Goal: Task Accomplishment & Management: Use online tool/utility

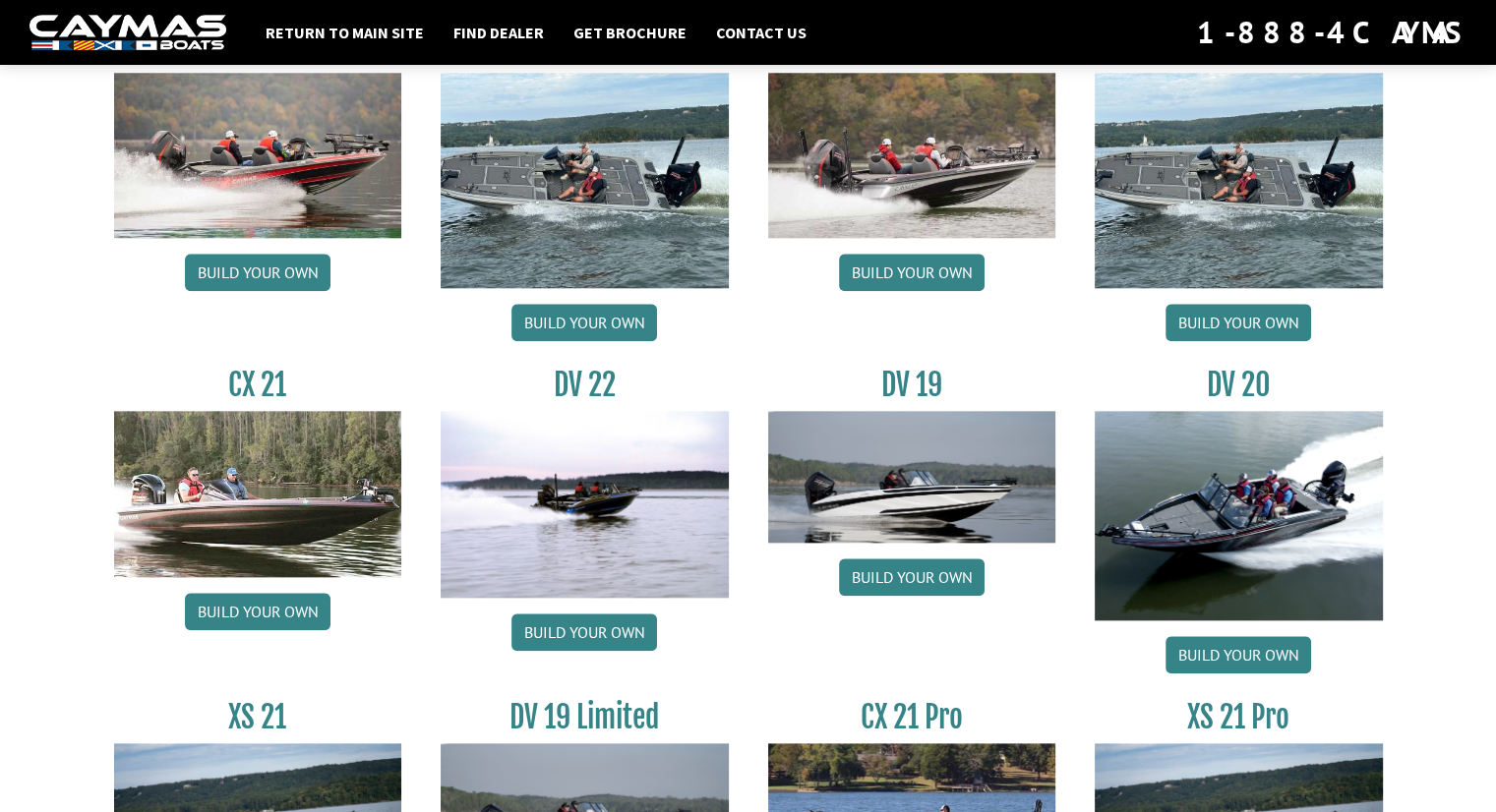
scroll to position [2314, 0]
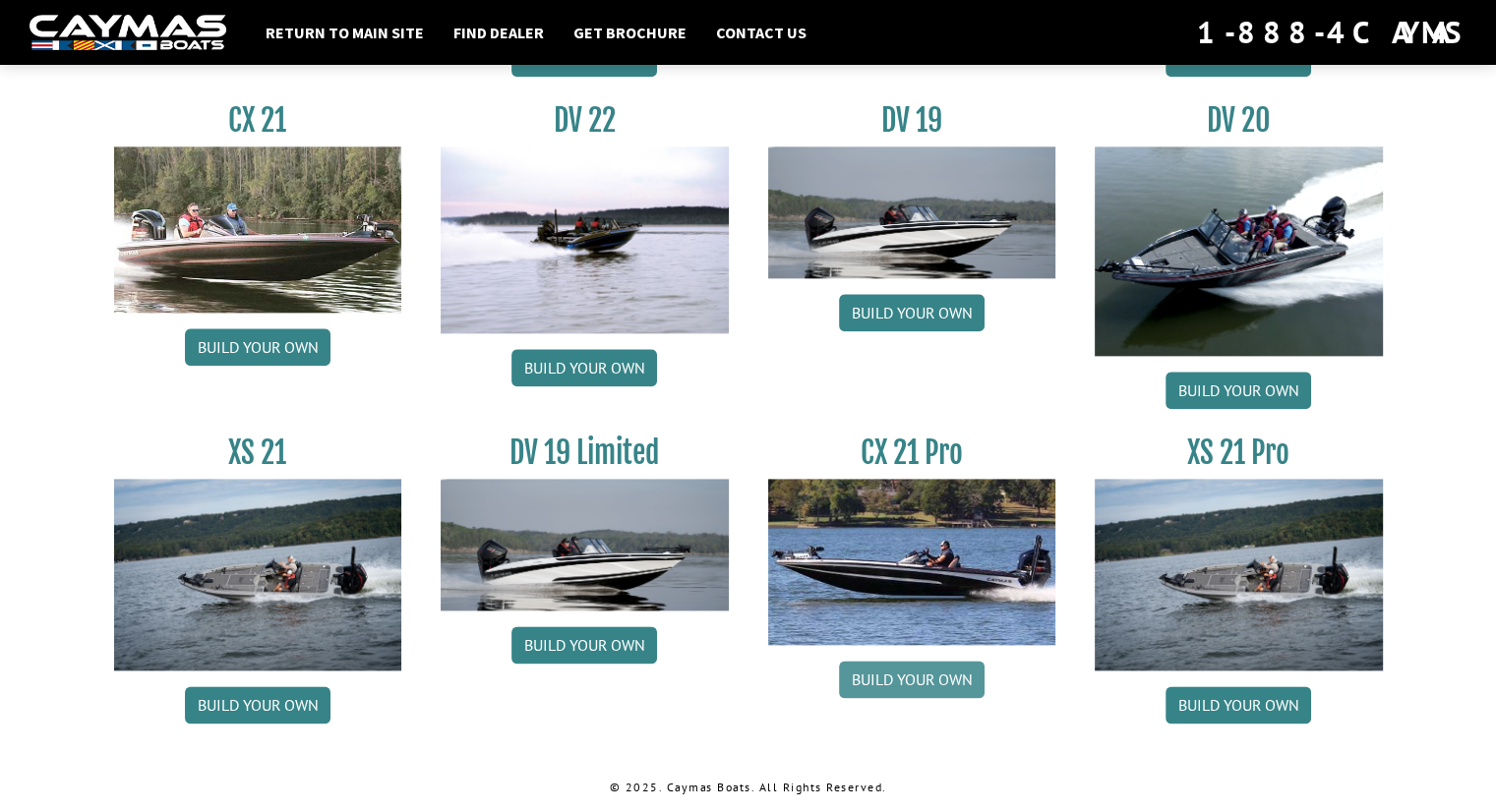
click at [920, 670] on link "Build your own" at bounding box center [912, 680] width 145 height 38
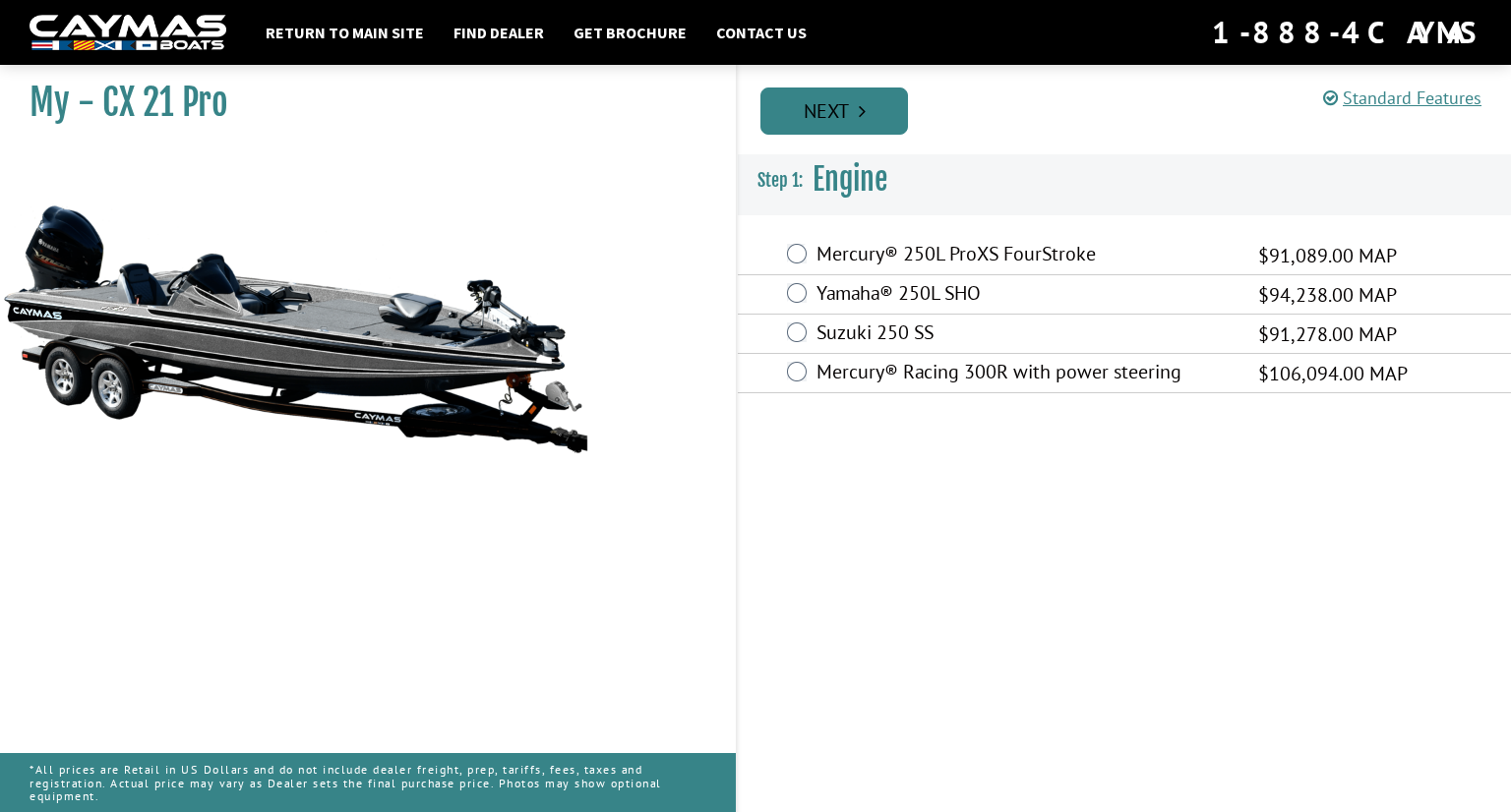
click at [863, 102] on icon "Pagination" at bounding box center [862, 111] width 7 height 20
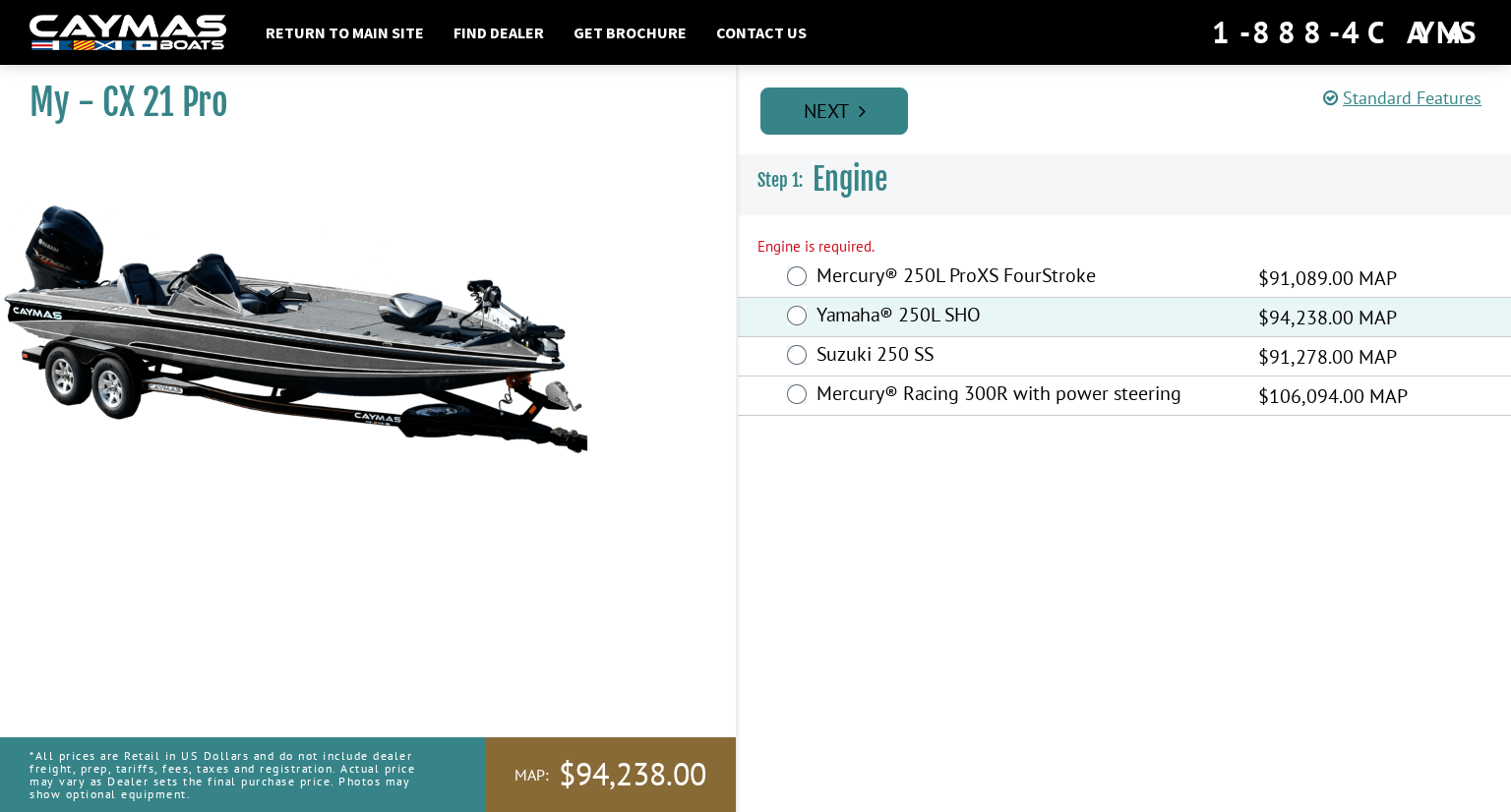
click at [871, 118] on link "Next" at bounding box center [834, 110] width 147 height 47
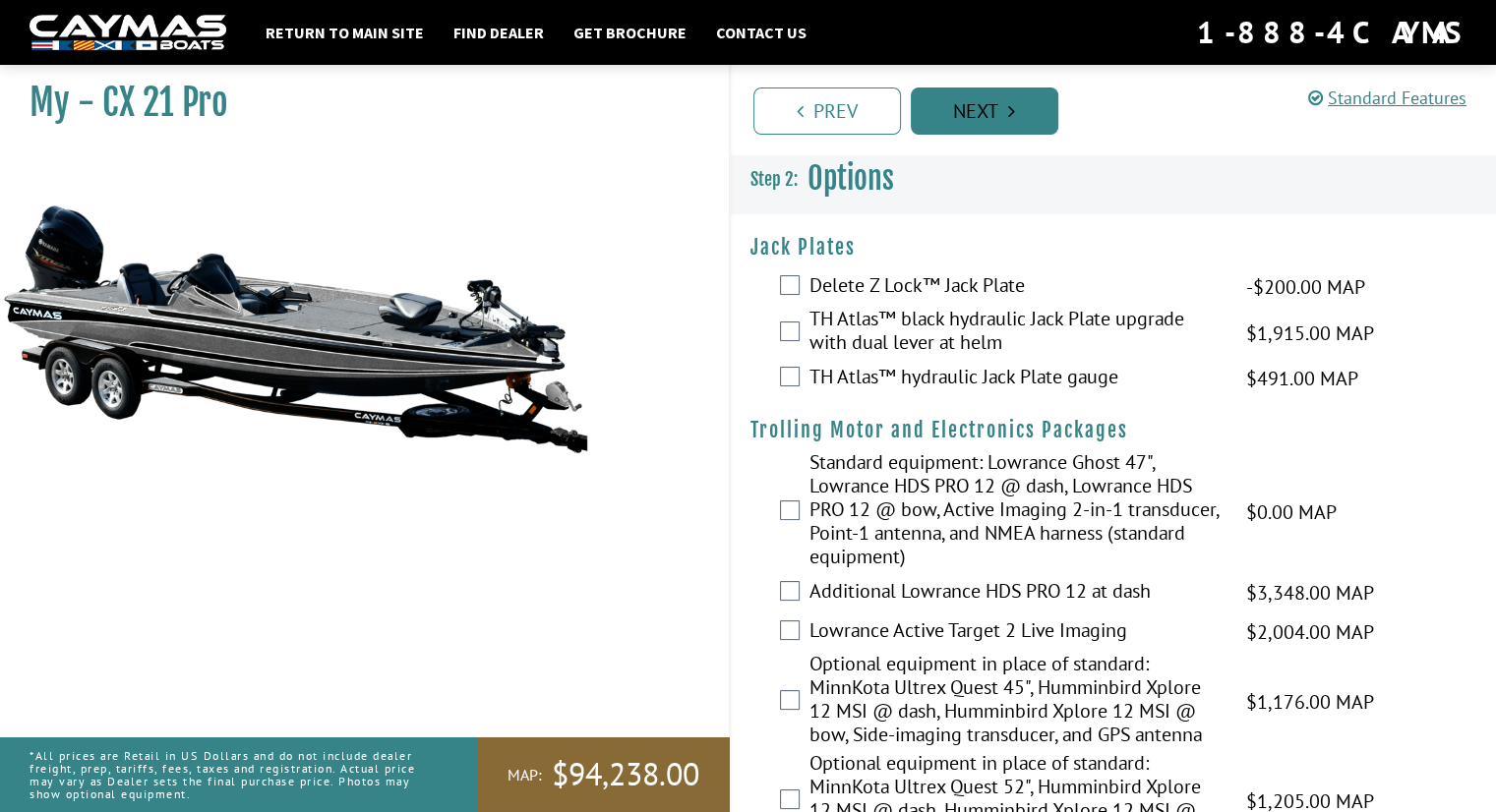
click at [980, 104] on link "Next" at bounding box center [984, 110] width 147 height 47
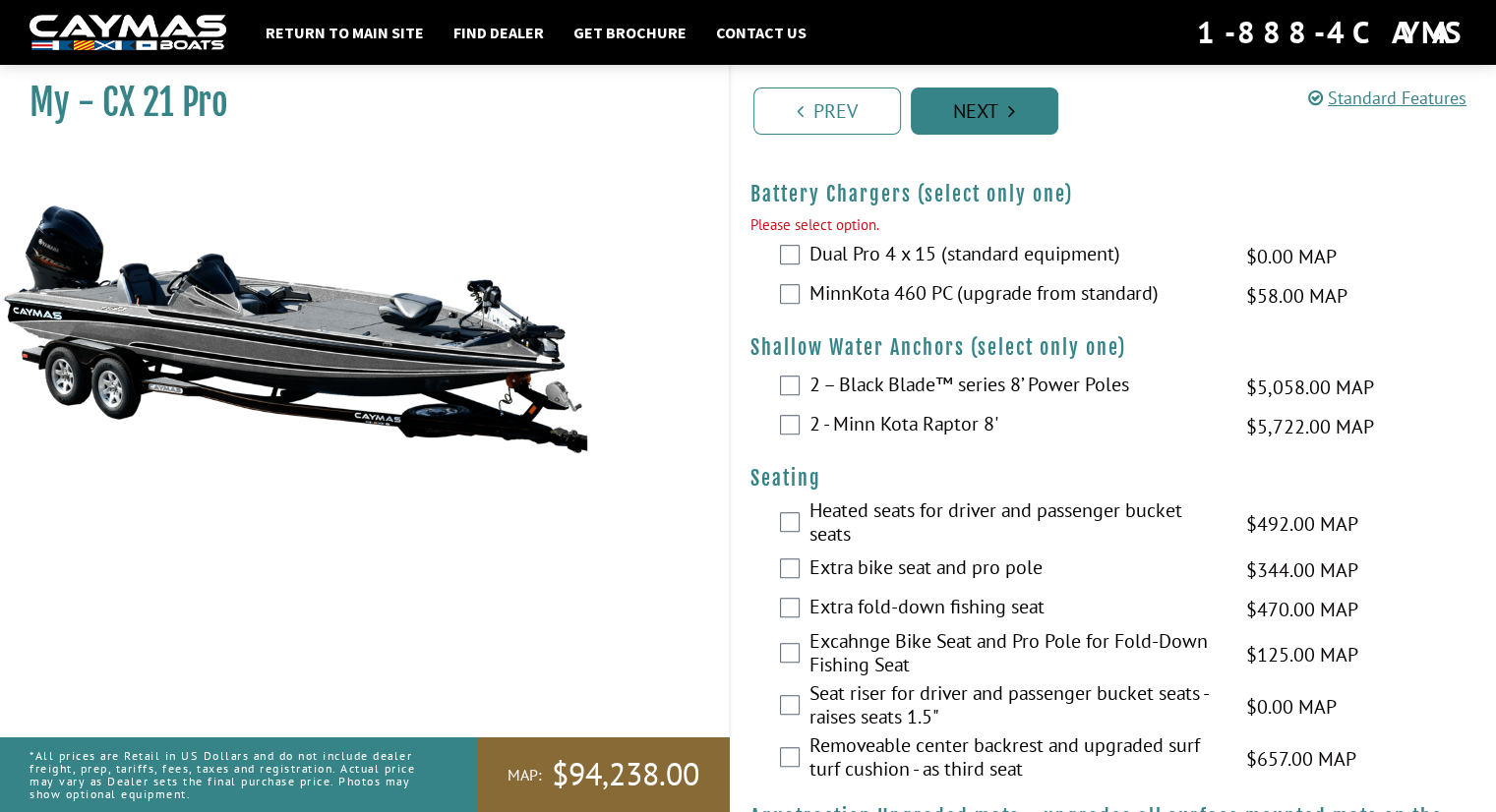
scroll to position [1153, 0]
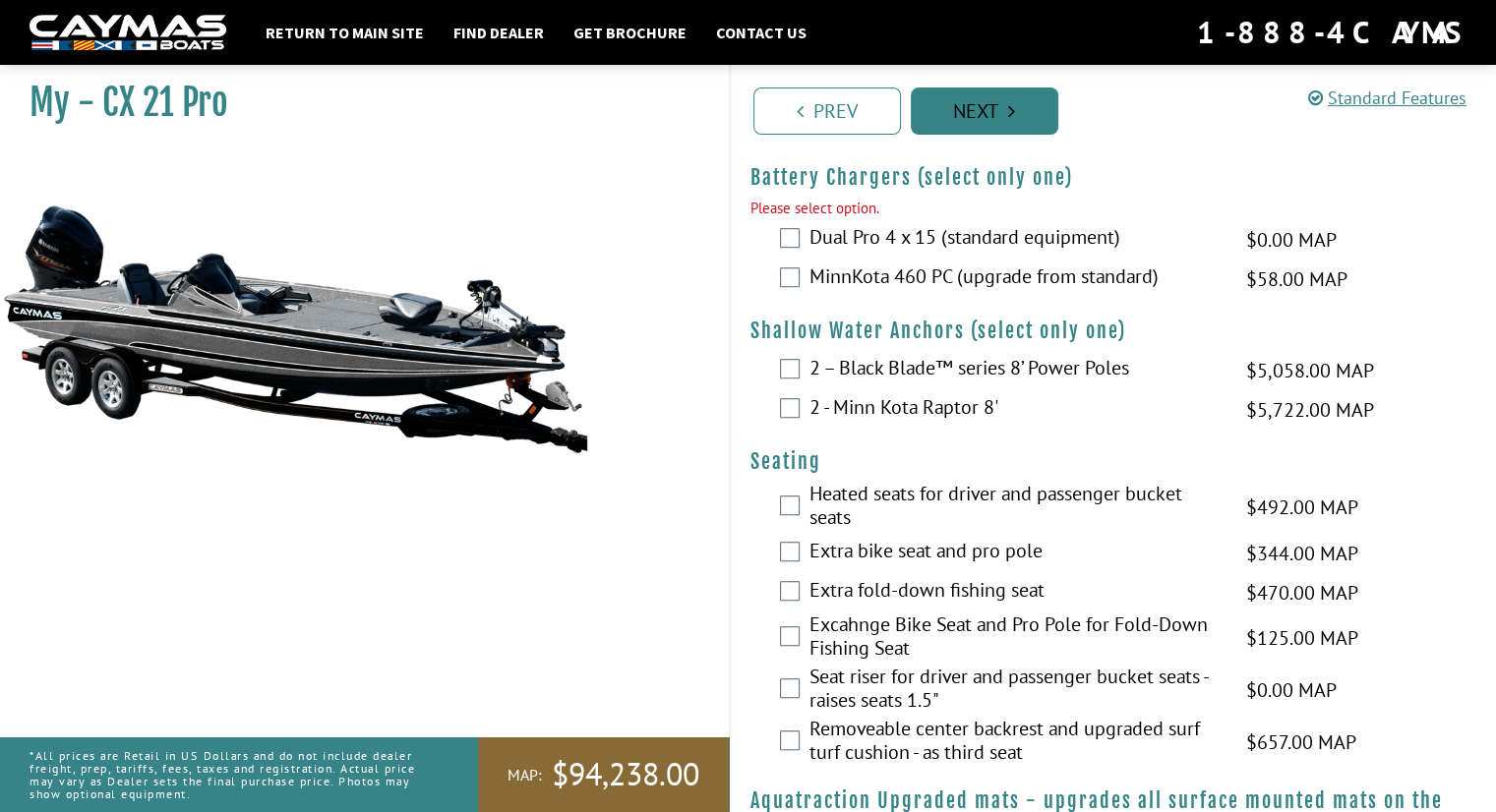
click at [969, 125] on link "Next" at bounding box center [984, 110] width 147 height 47
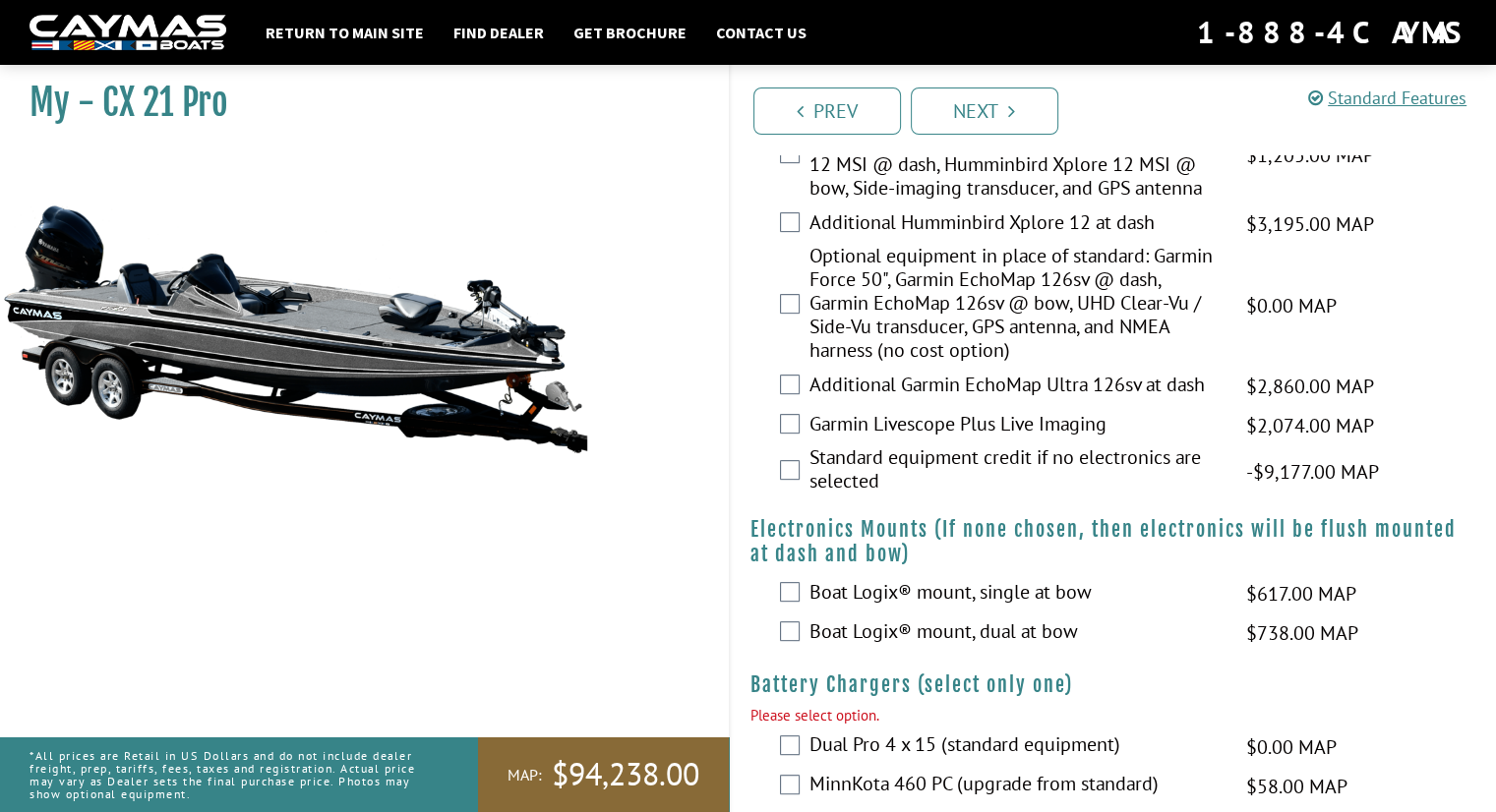
scroll to position [0, 0]
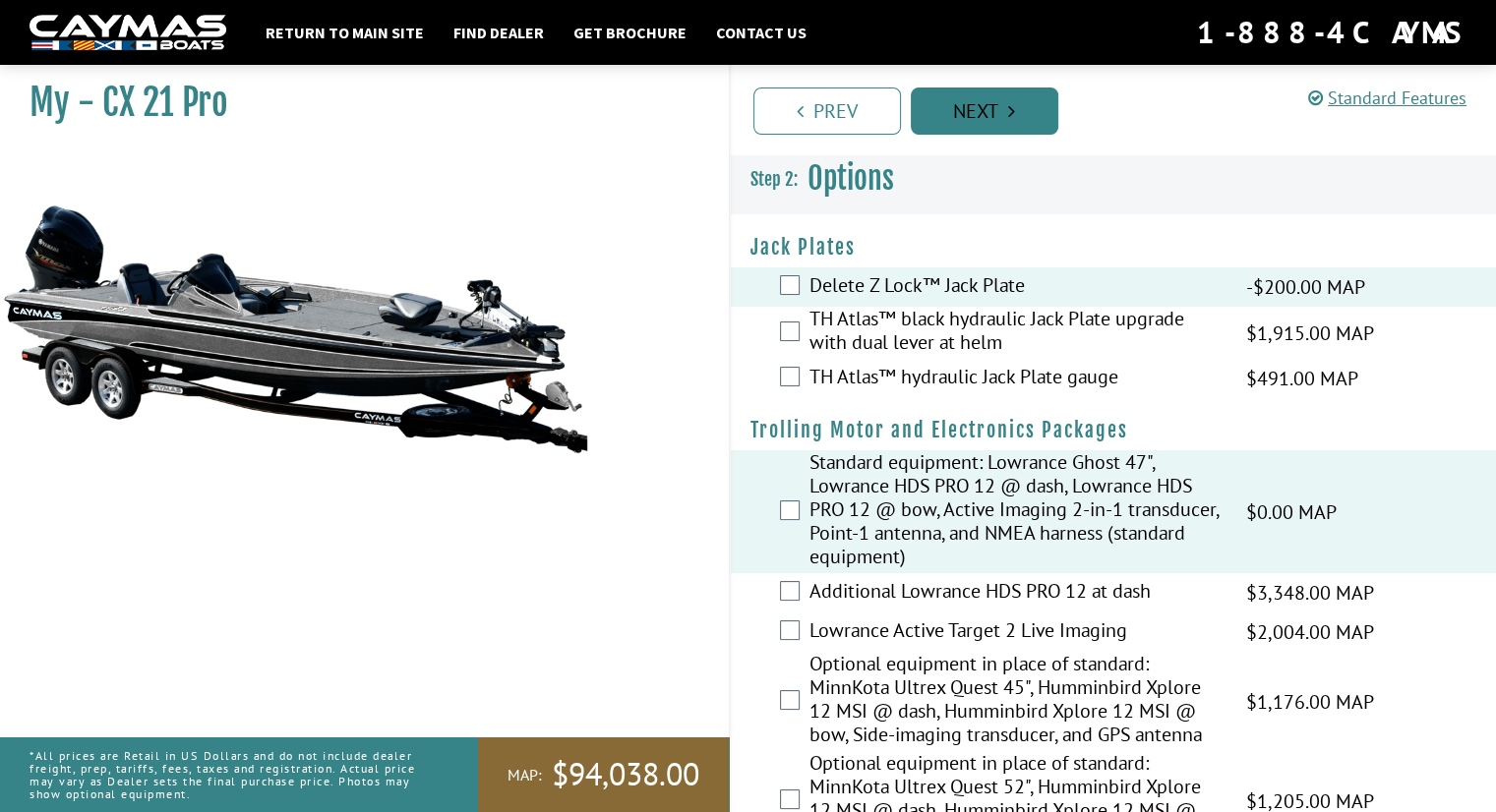
click at [969, 110] on link "Next" at bounding box center [984, 110] width 147 height 47
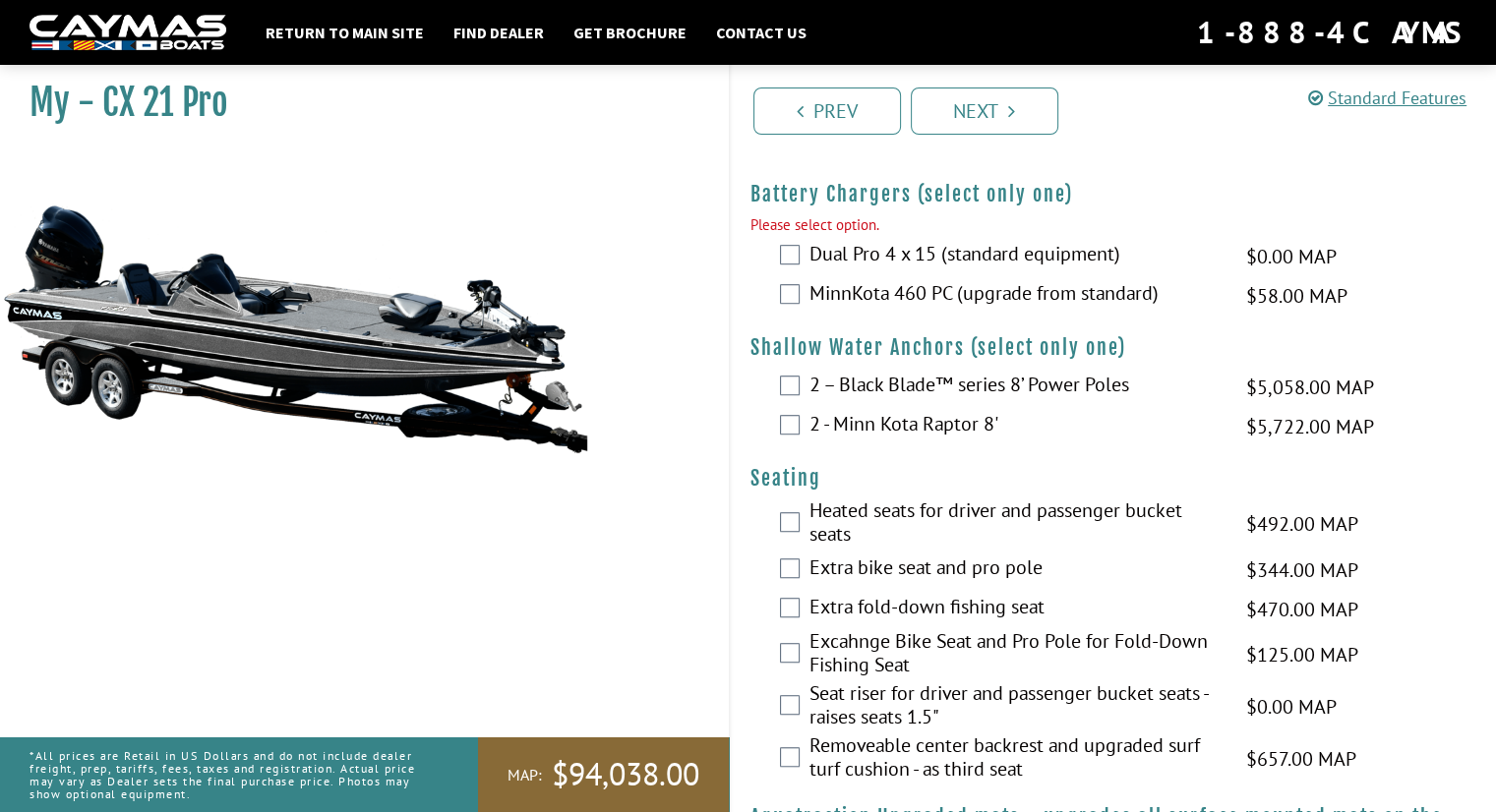
scroll to position [1153, 0]
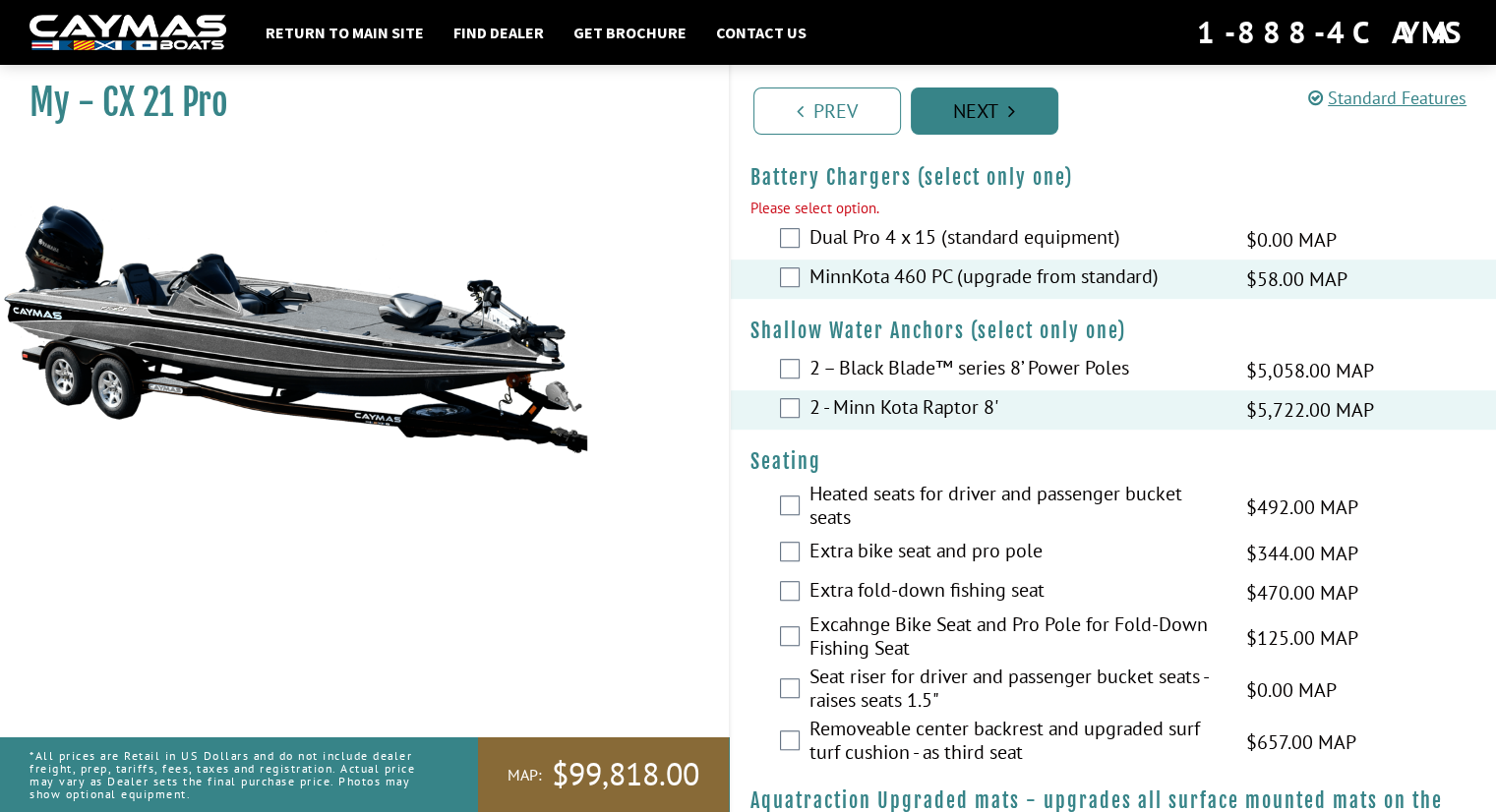
click at [971, 107] on link "Next" at bounding box center [984, 110] width 147 height 47
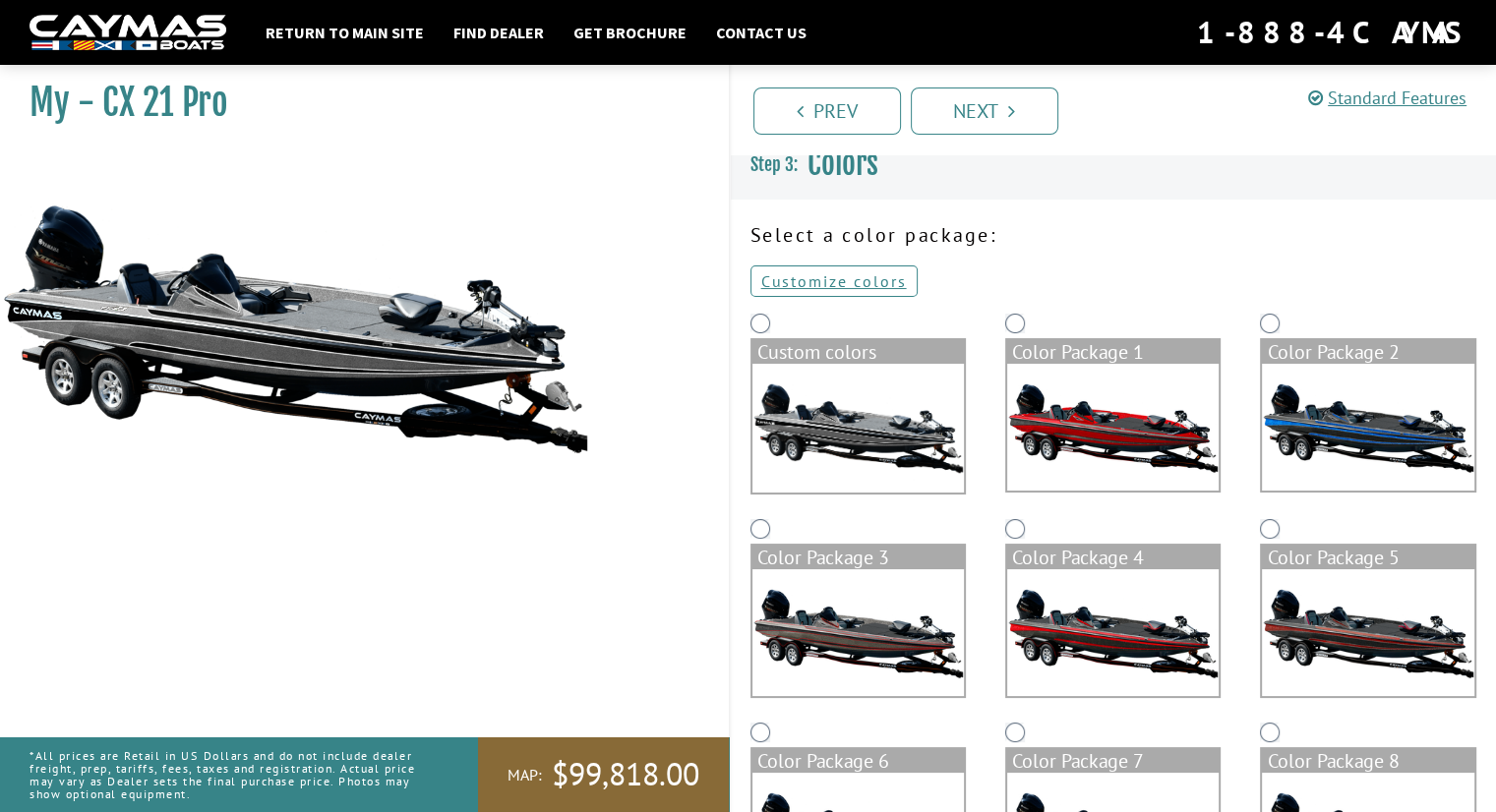
scroll to position [0, 0]
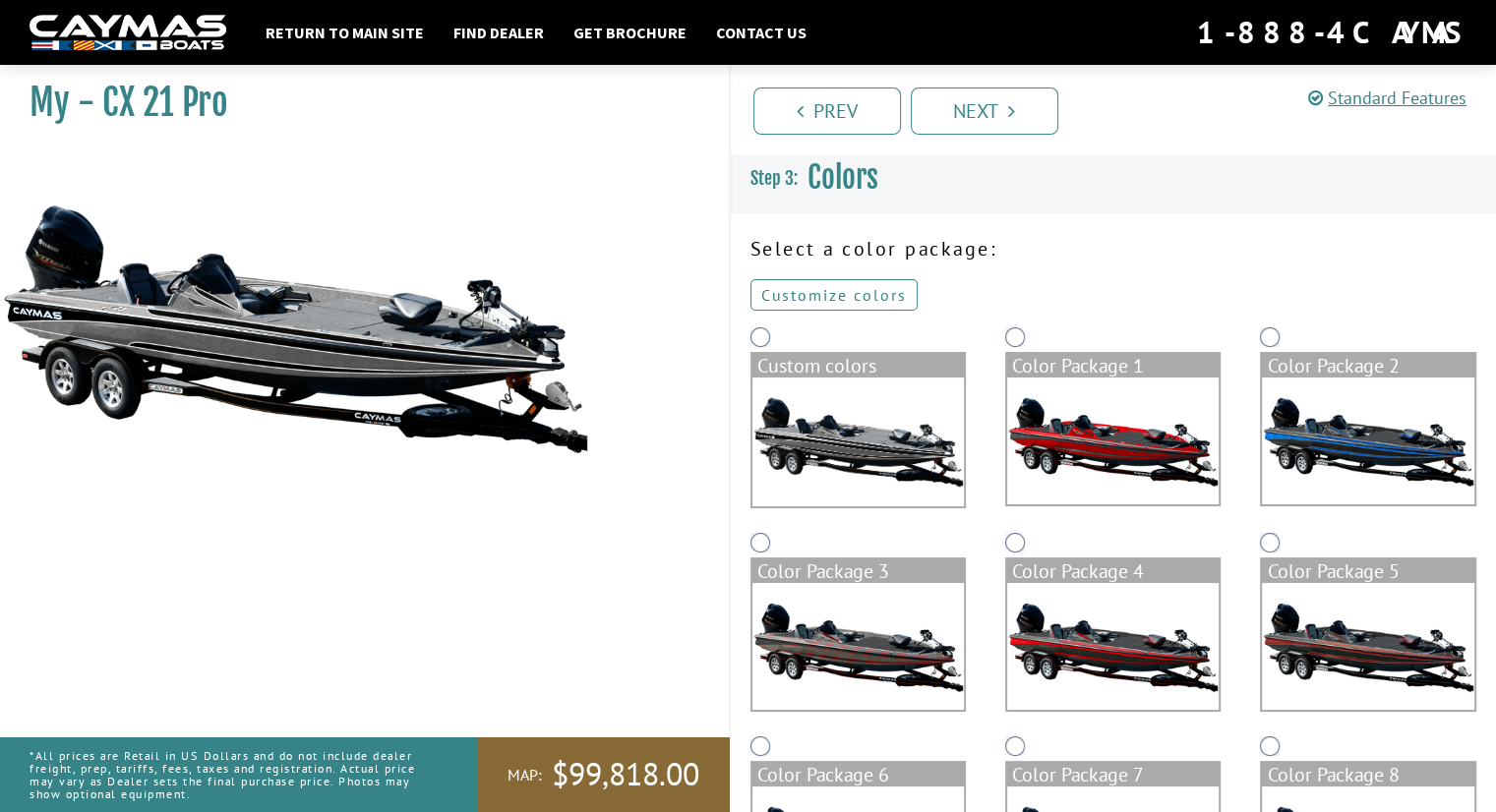
click at [865, 293] on link "Customize colors" at bounding box center [834, 296] width 167 height 32
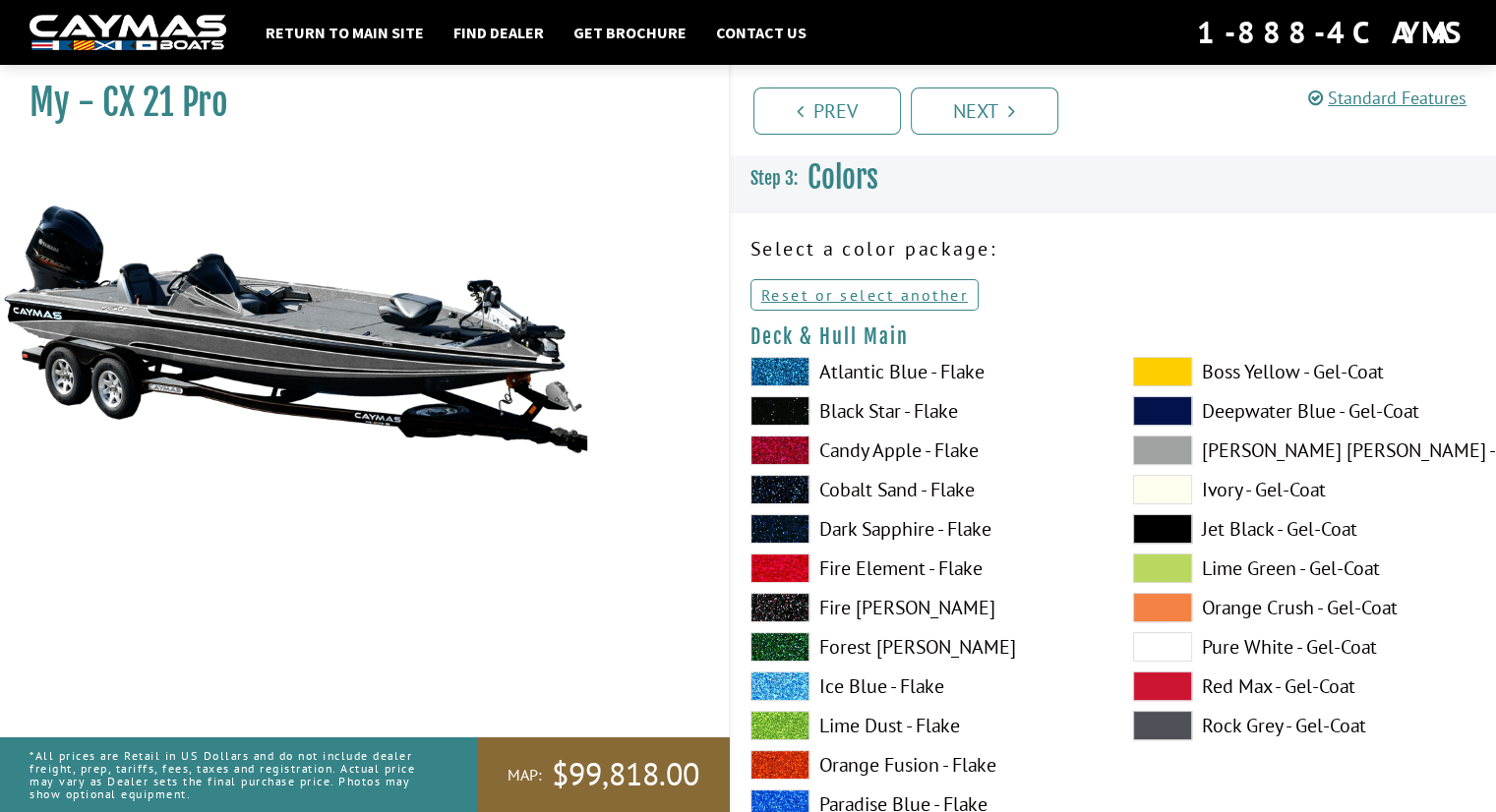
click at [845, 369] on label "Atlantic Blue - Flake" at bounding box center [922, 372] width 343 height 30
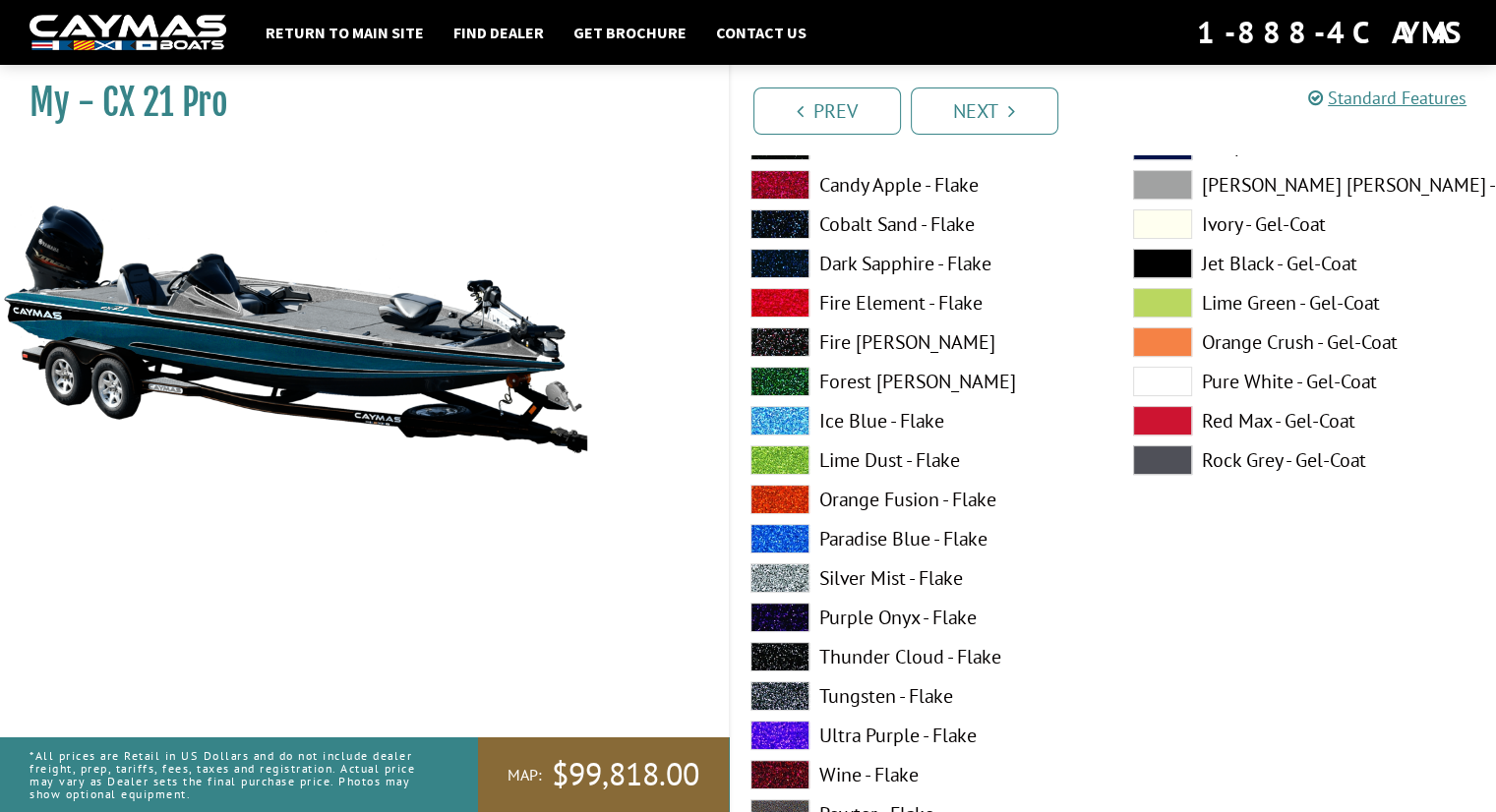
scroll to position [267, 0]
click at [884, 454] on label "Lime Dust - Flake" at bounding box center [922, 460] width 343 height 30
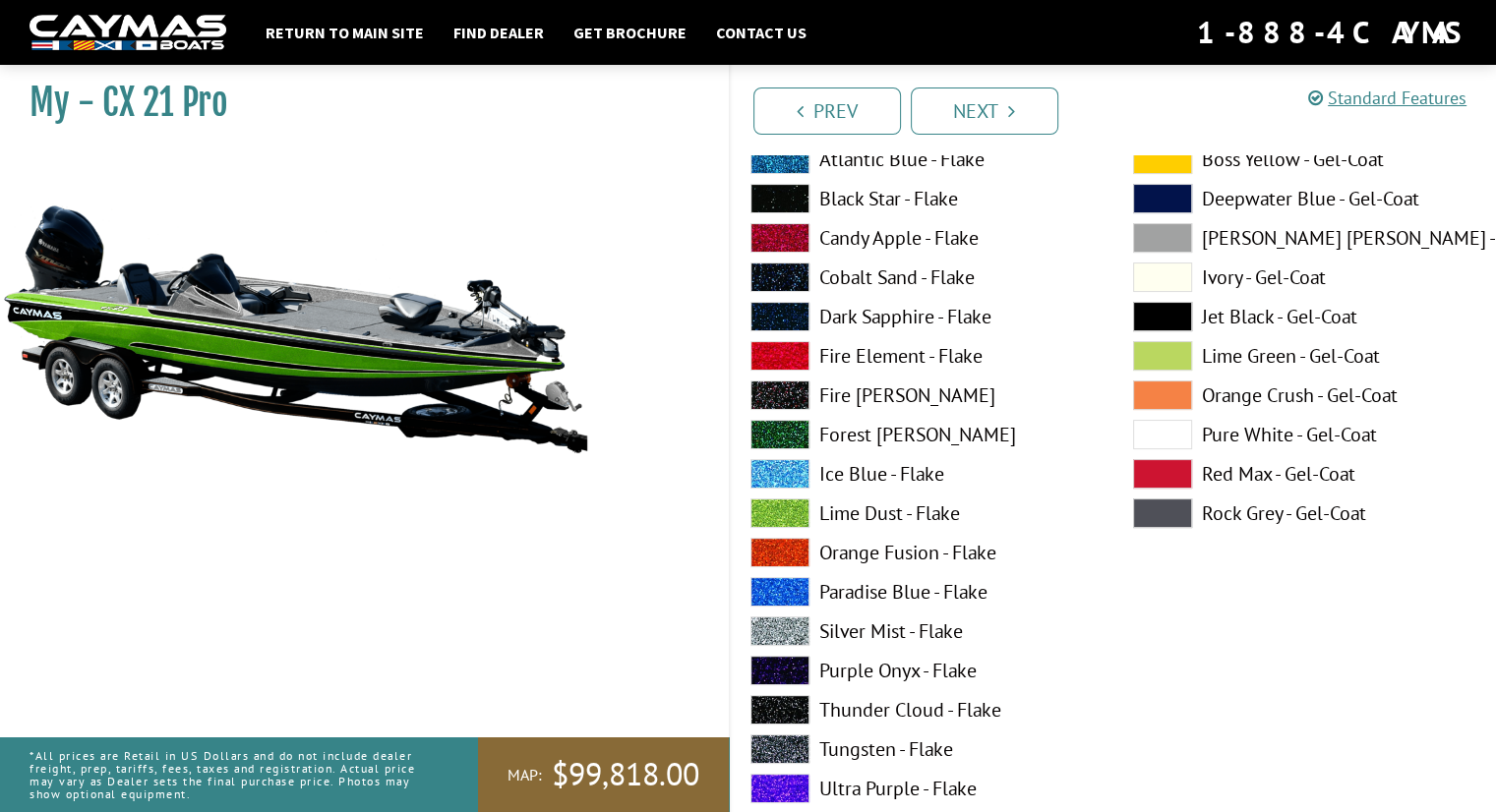
scroll to position [214, 0]
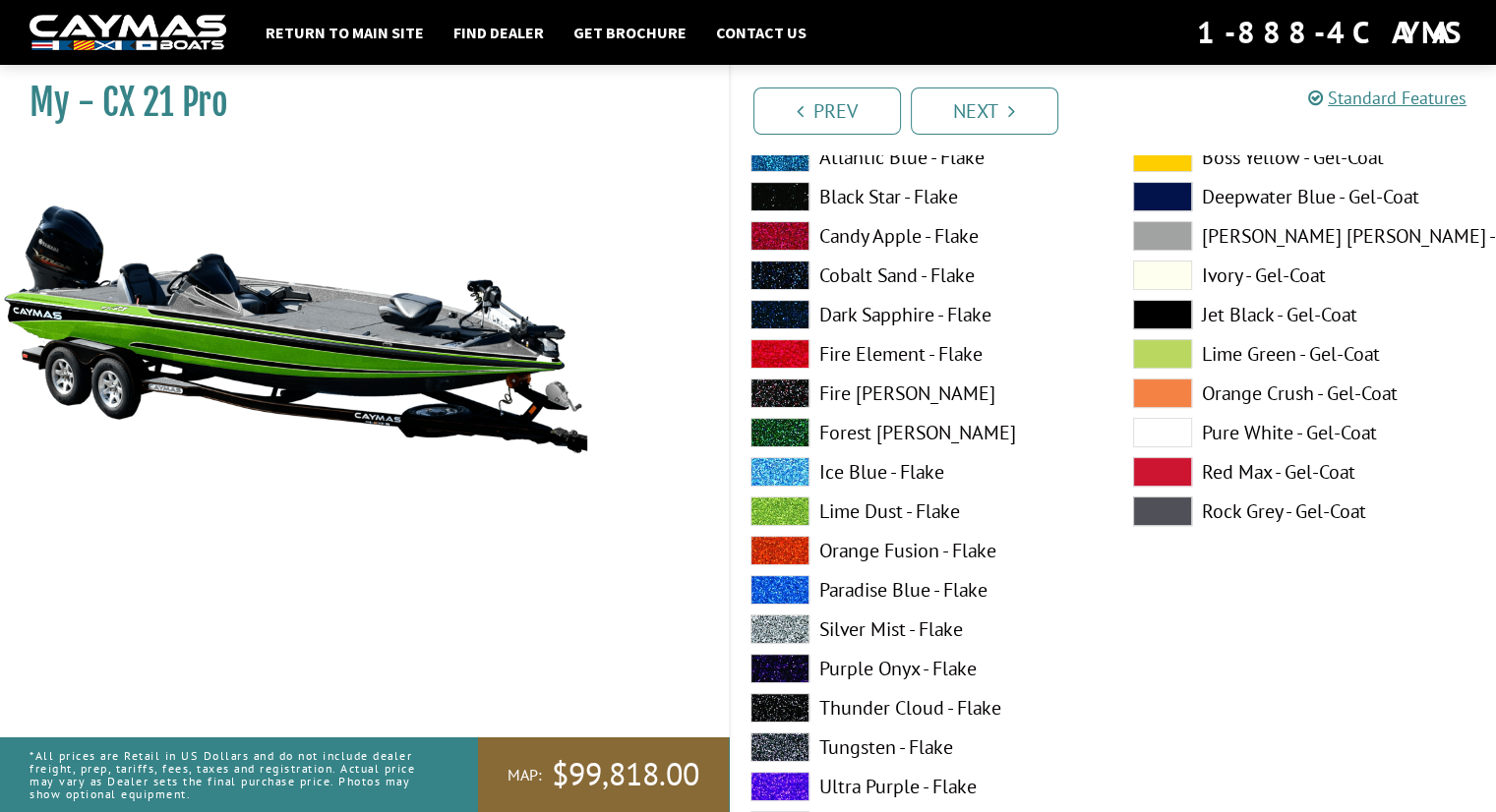
click at [889, 396] on label "Fire [PERSON_NAME]" at bounding box center [922, 393] width 343 height 30
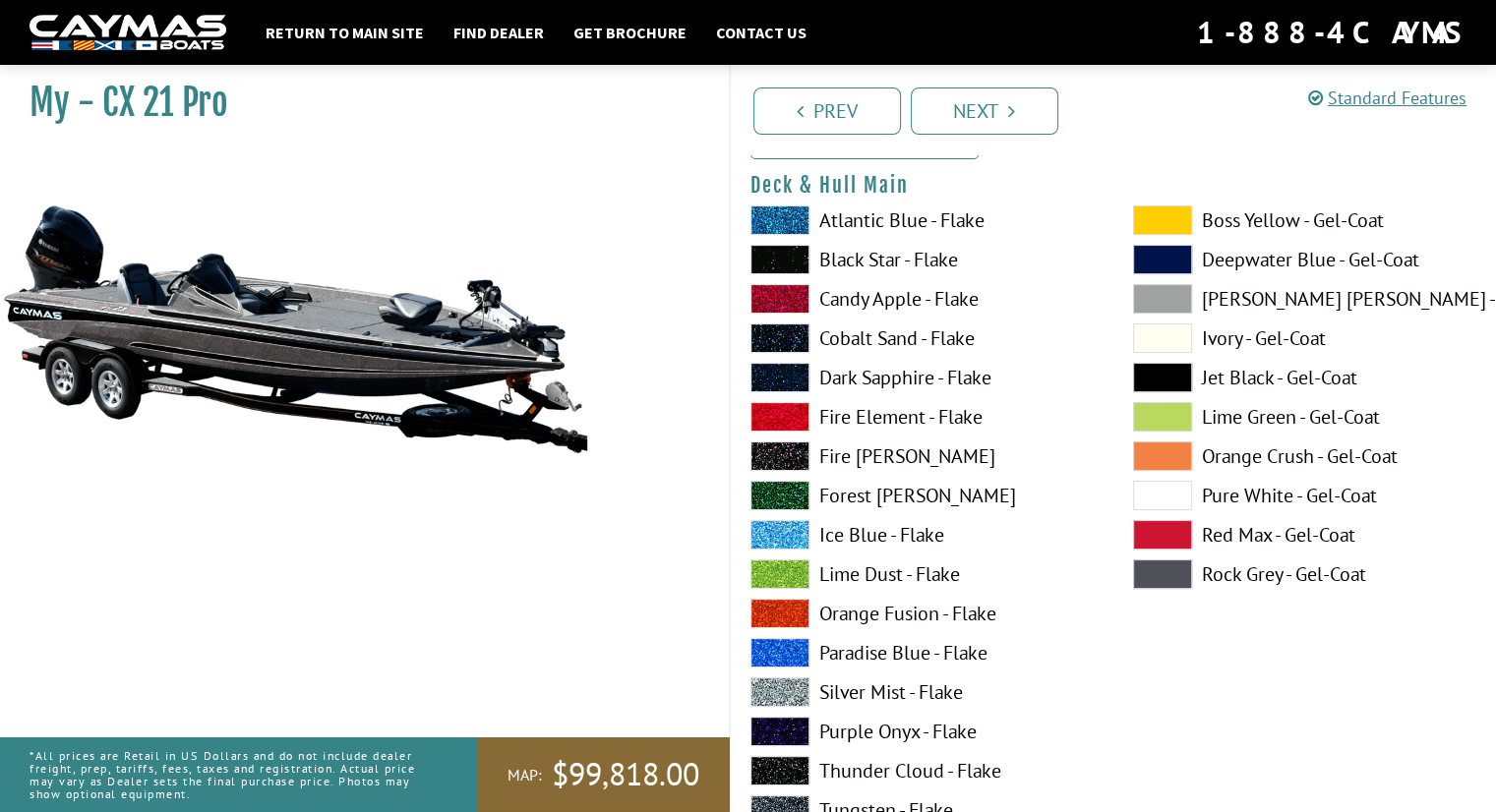
scroll to position [129, 0]
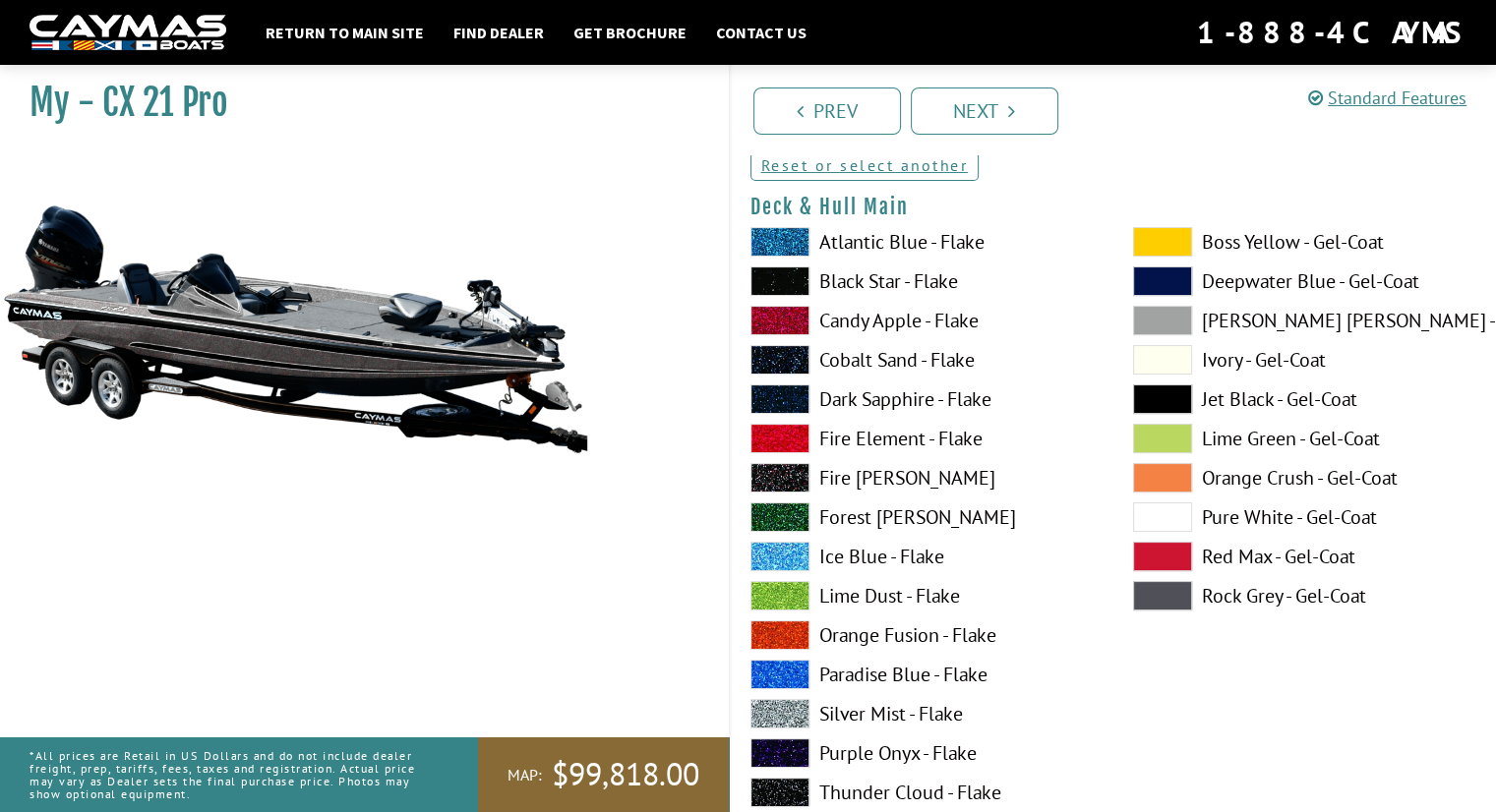
click at [889, 431] on label "Fire Element - Flake" at bounding box center [922, 439] width 343 height 30
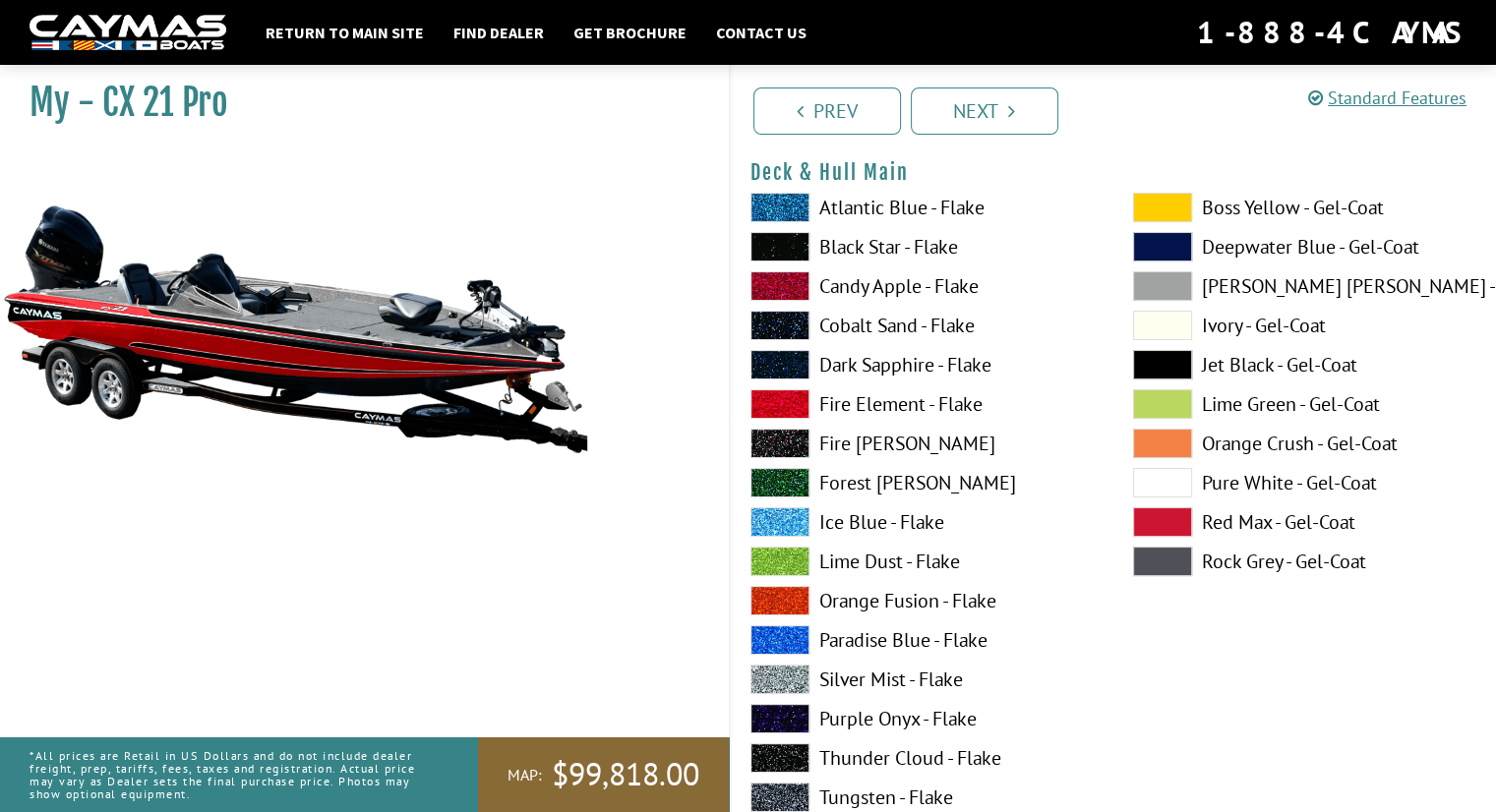
scroll to position [167, 0]
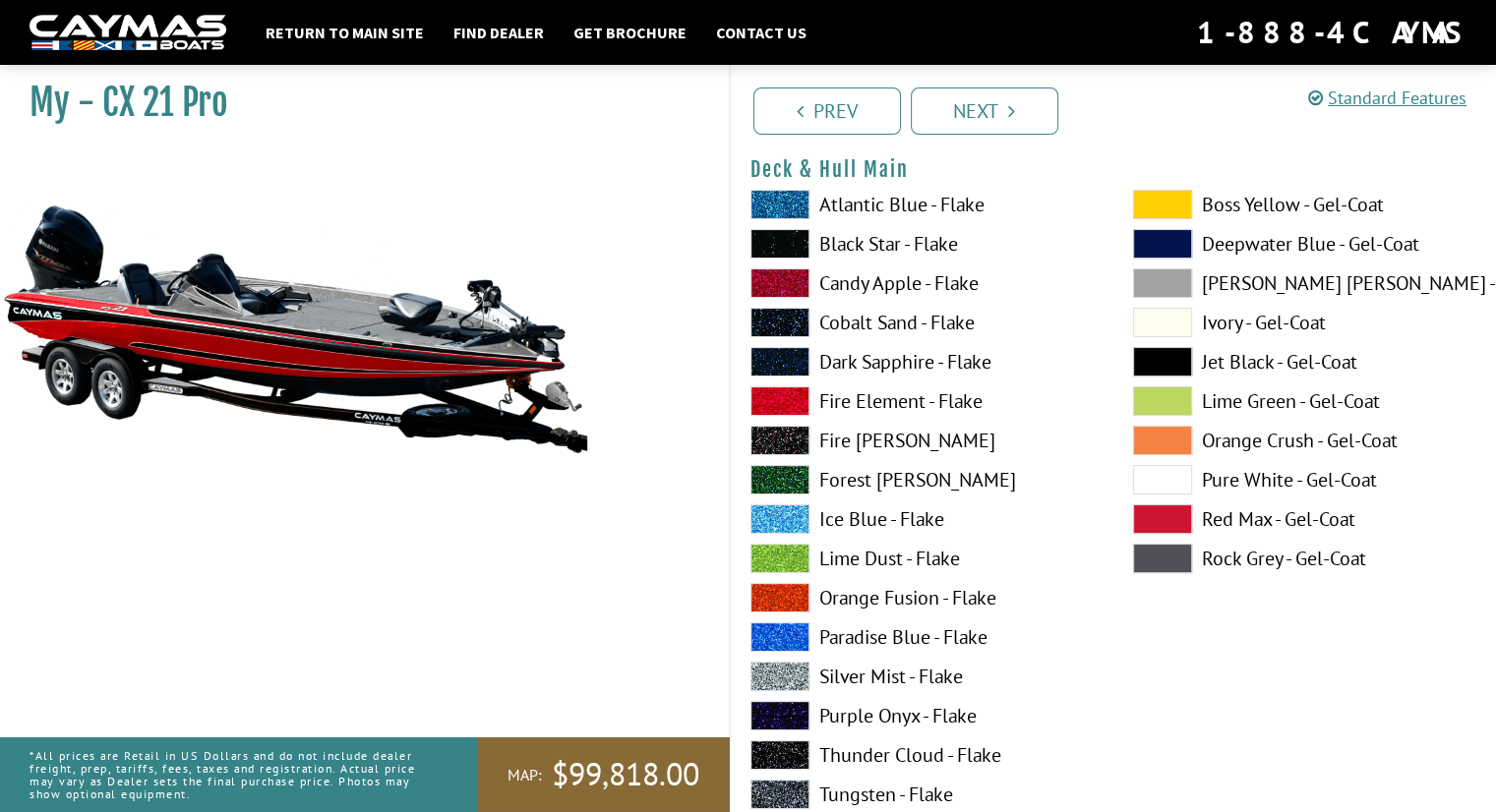
click at [857, 638] on label "Paradise Blue - Flake" at bounding box center [922, 638] width 343 height 30
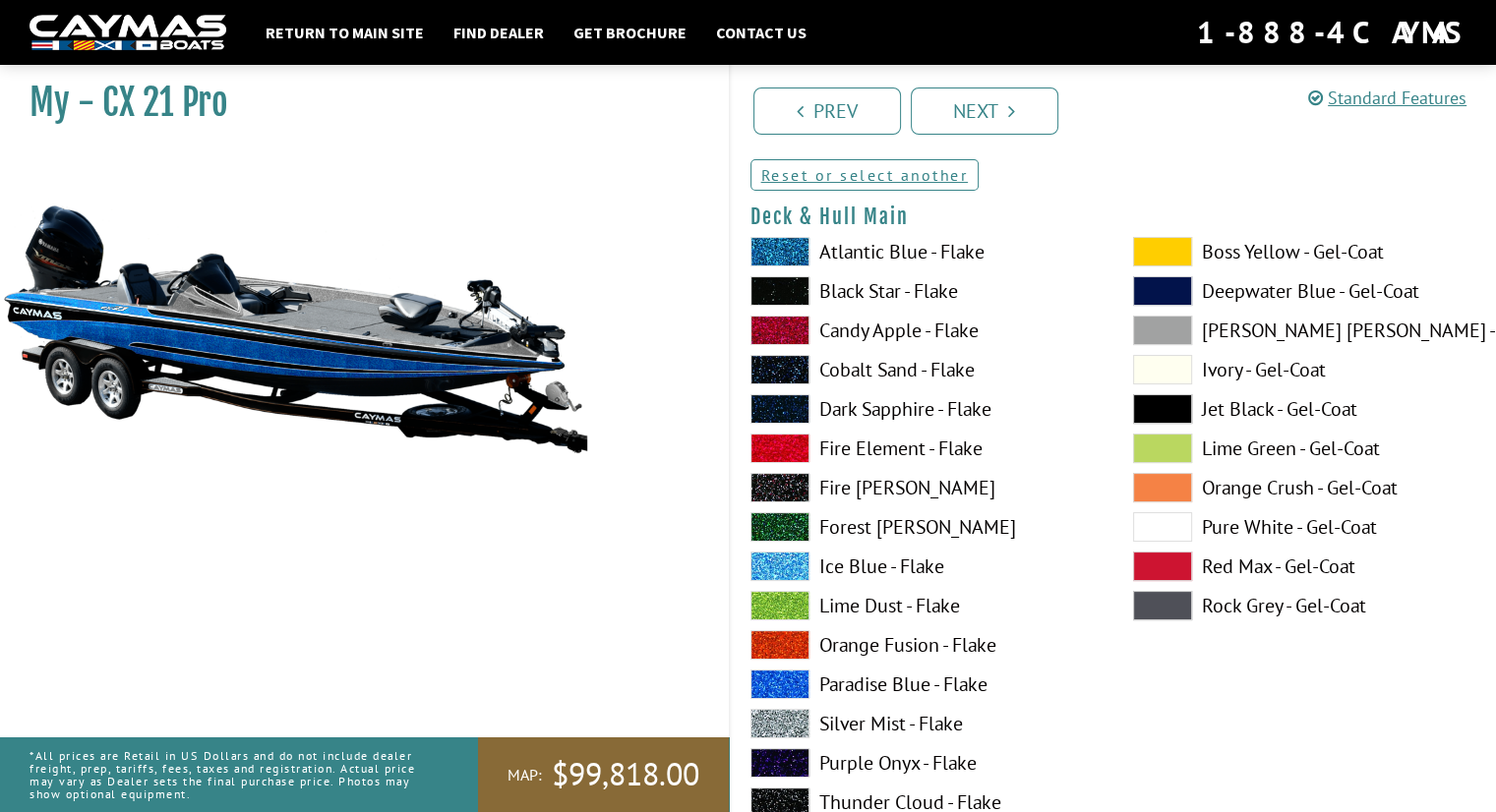
scroll to position [121, 0]
click at [1247, 252] on label "Boss Yellow - Gel-Coat" at bounding box center [1304, 251] width 343 height 30
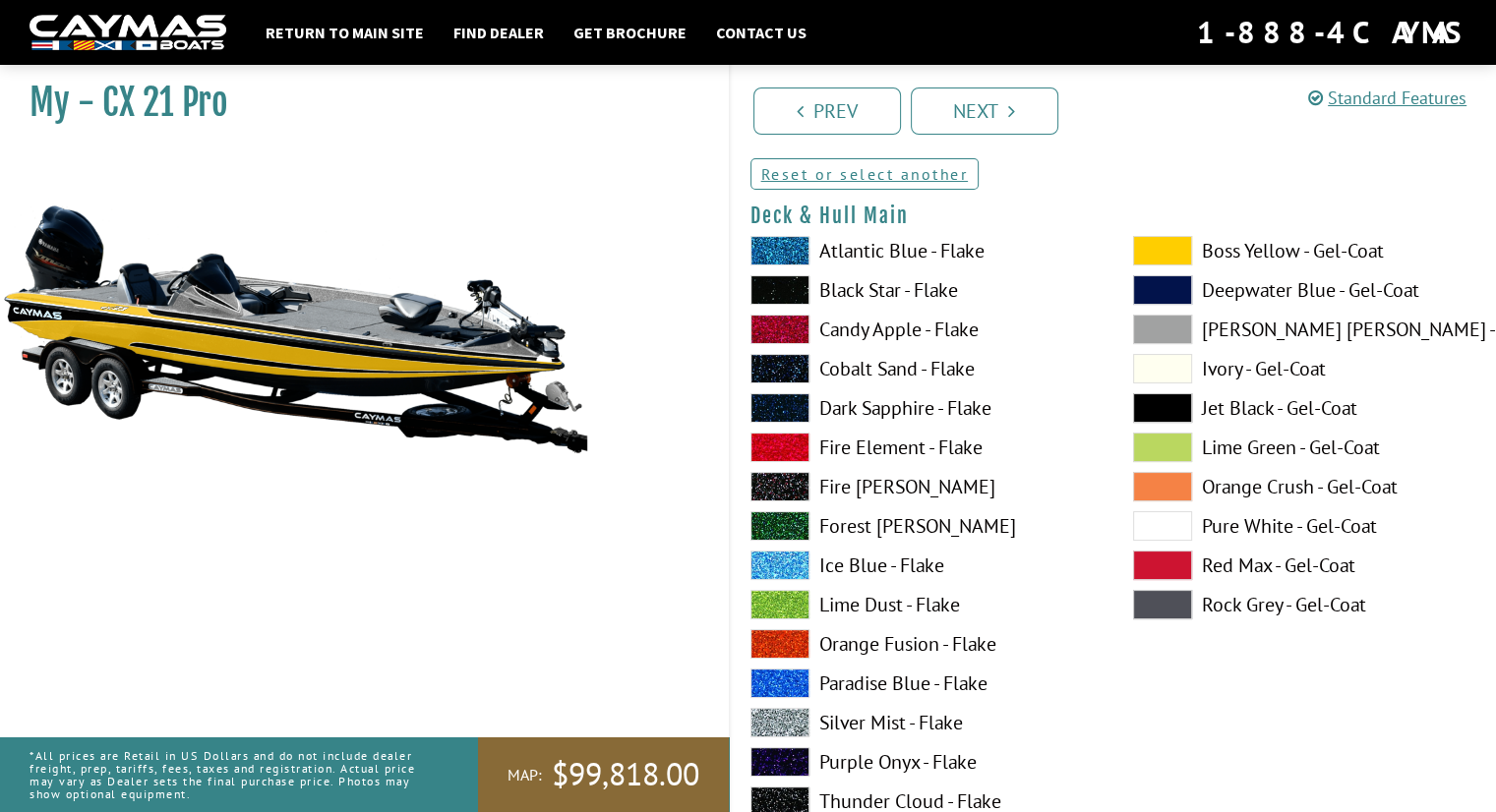
click at [873, 683] on label "Paradise Blue - Flake" at bounding box center [922, 684] width 343 height 30
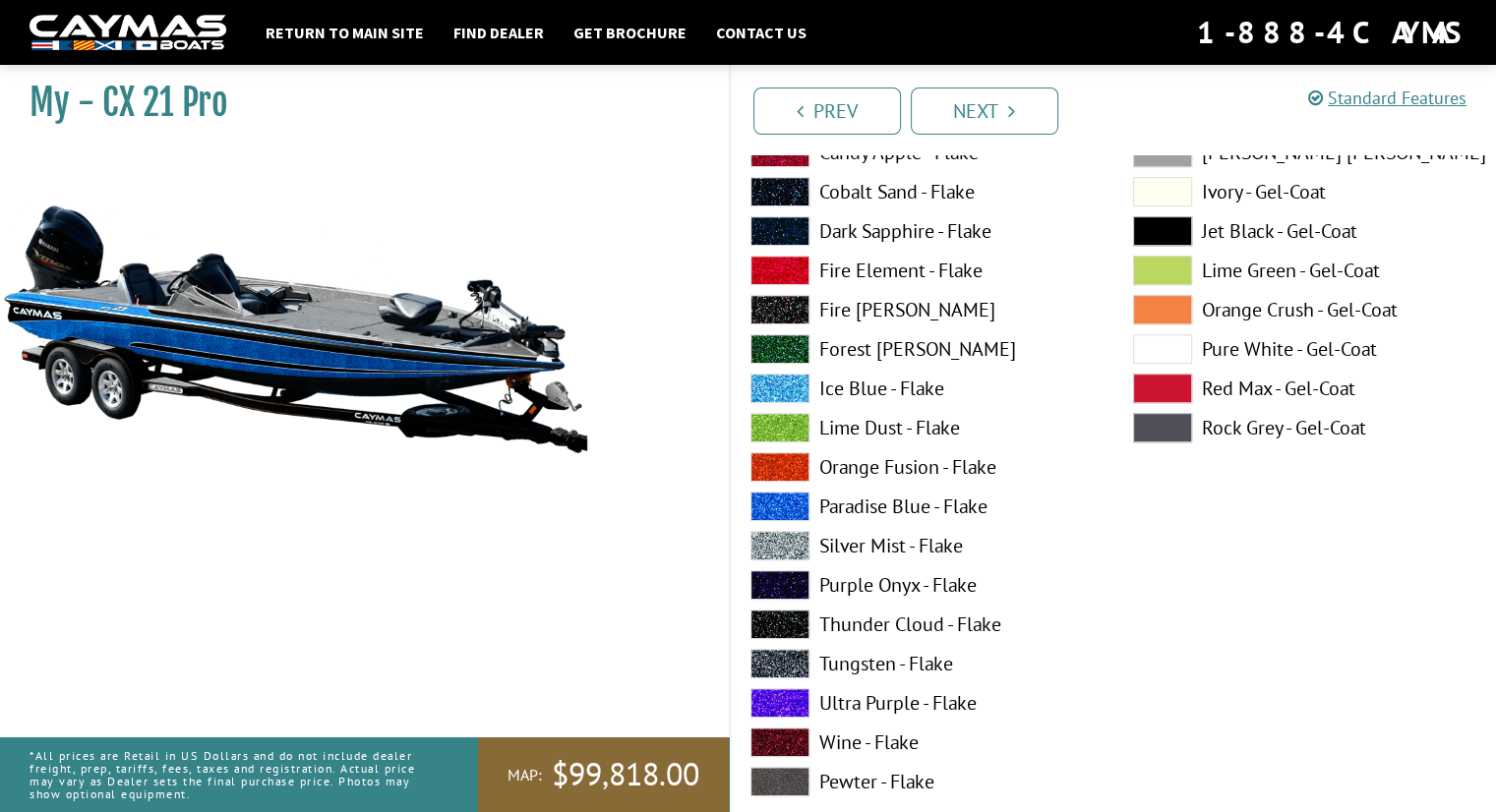
scroll to position [1106, 0]
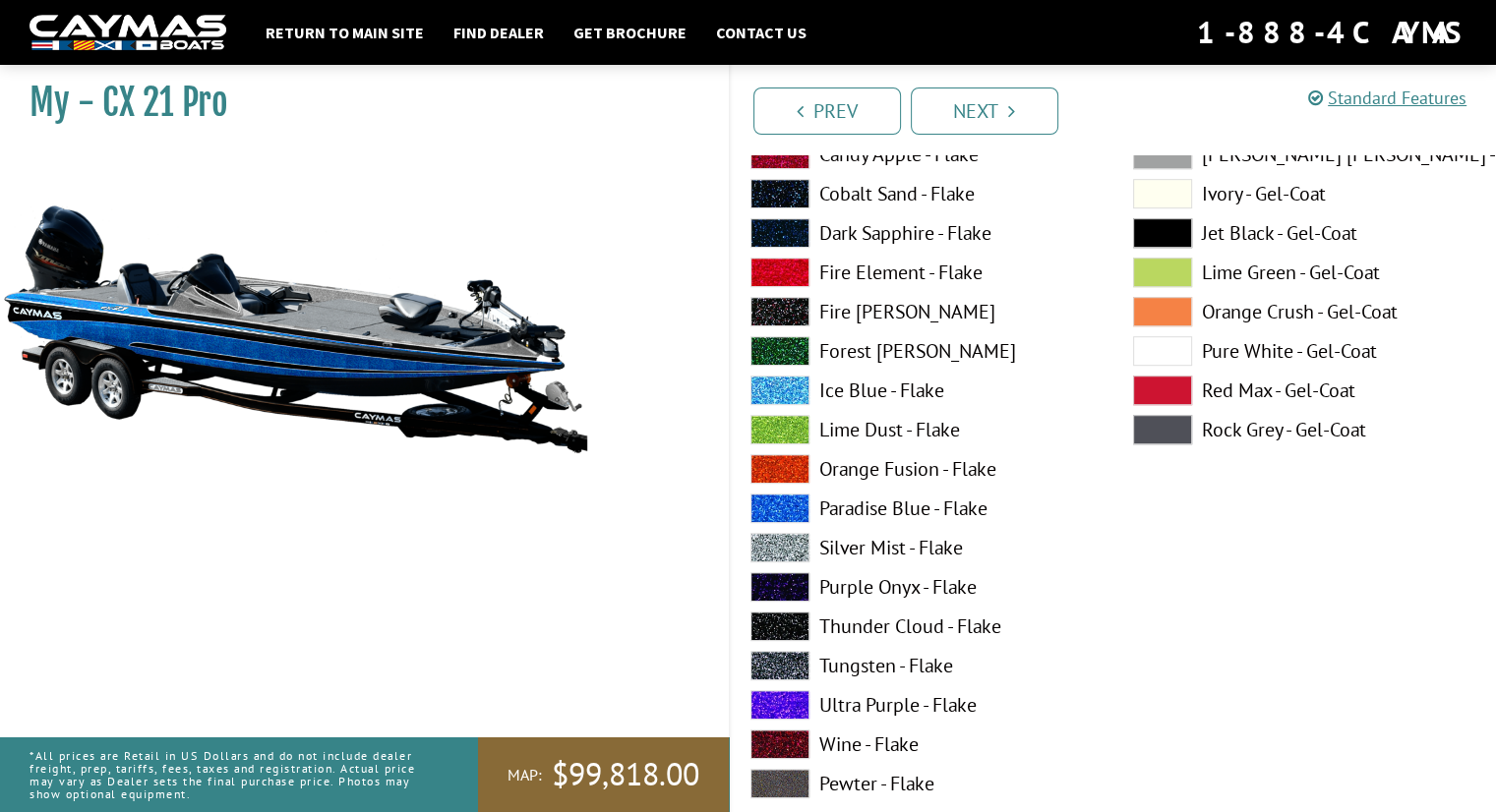
click at [881, 545] on label "Silver Mist - Flake" at bounding box center [922, 548] width 343 height 30
click at [883, 271] on label "Fire Element - Flake" at bounding box center [922, 273] width 343 height 30
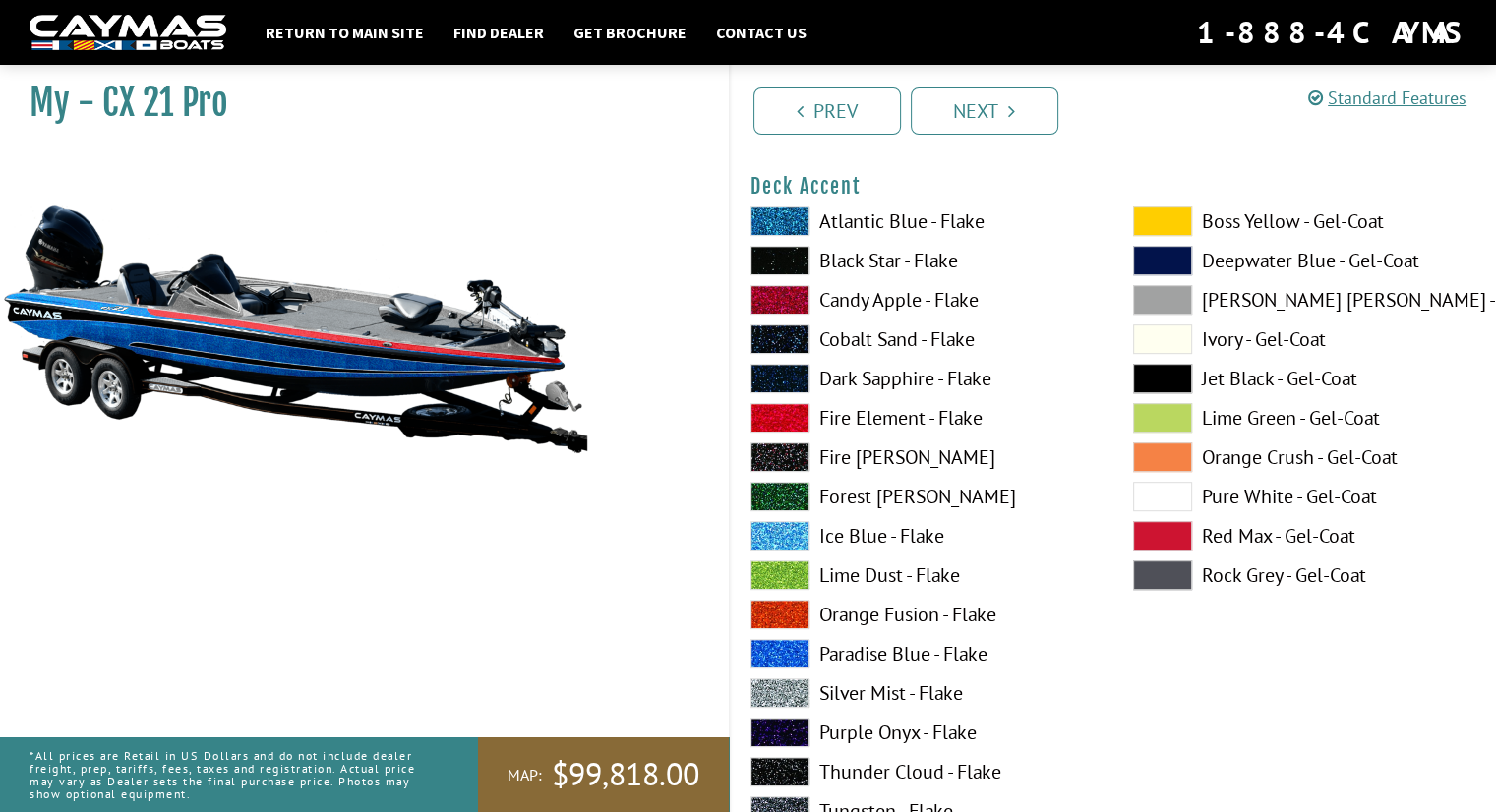
scroll to position [960, 0]
click at [863, 304] on label "Candy Apple - Flake" at bounding box center [922, 301] width 343 height 30
click at [862, 303] on label "Candy Apple - Flake" at bounding box center [922, 301] width 343 height 30
click at [862, 296] on label "Candy Apple - Flake" at bounding box center [922, 301] width 343 height 30
click at [858, 229] on label "Atlantic Blue - Flake" at bounding box center [922, 222] width 343 height 30
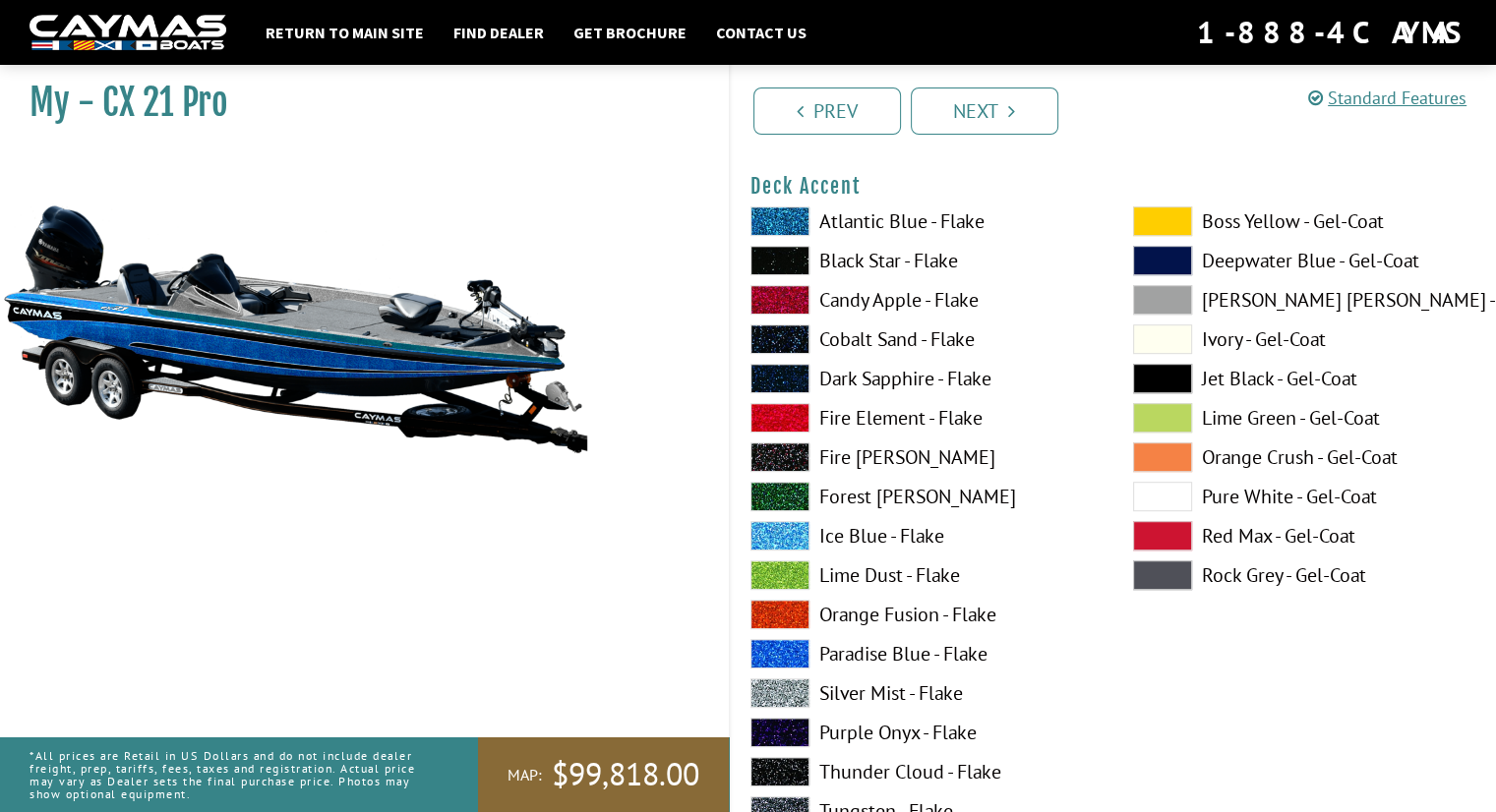
click at [854, 613] on label "Orange Fusion - Flake" at bounding box center [922, 615] width 343 height 30
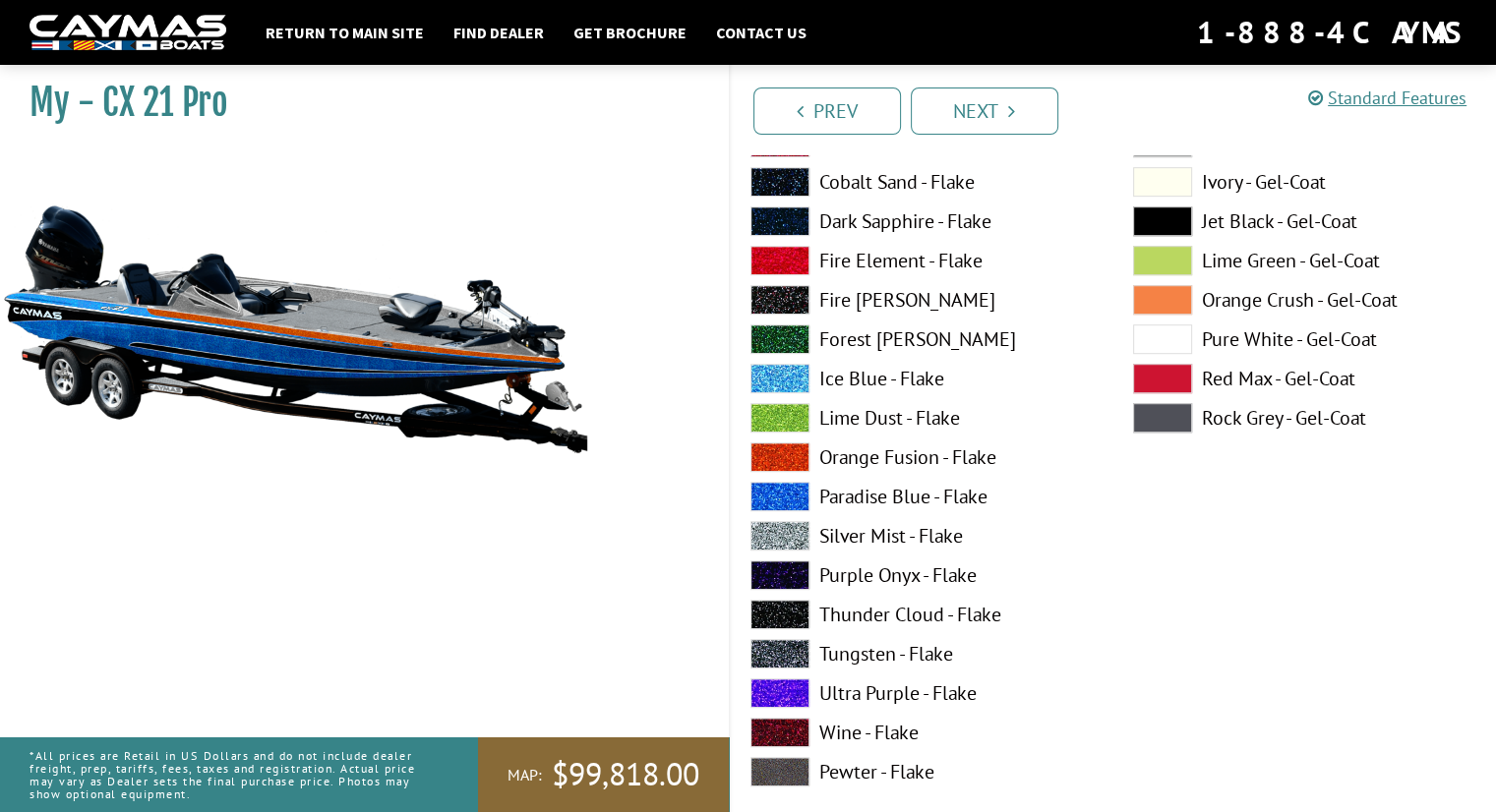
scroll to position [1180, 0]
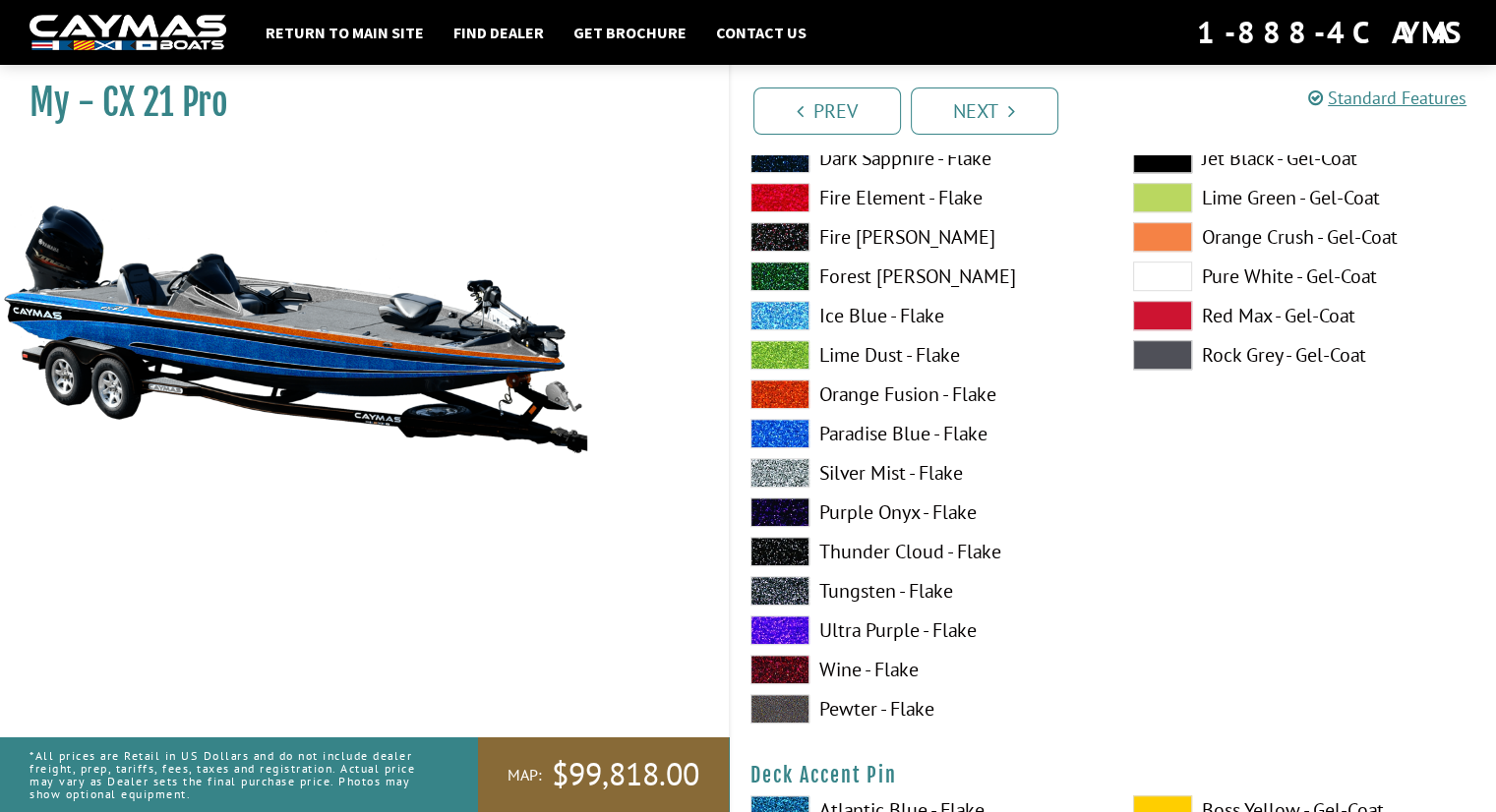
click at [858, 629] on label "Ultra Purple - Flake" at bounding box center [922, 631] width 343 height 30
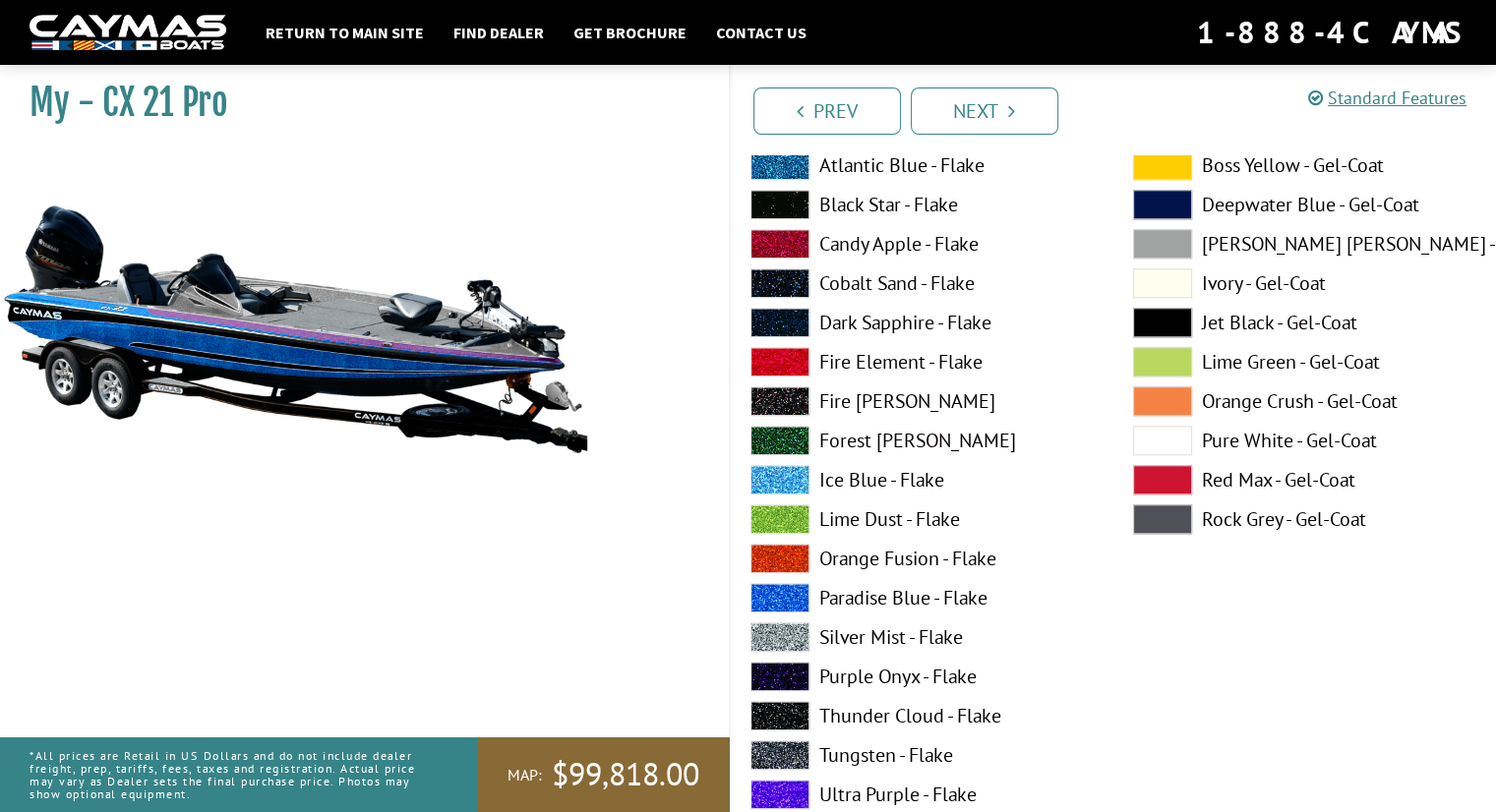
scroll to position [1840, 0]
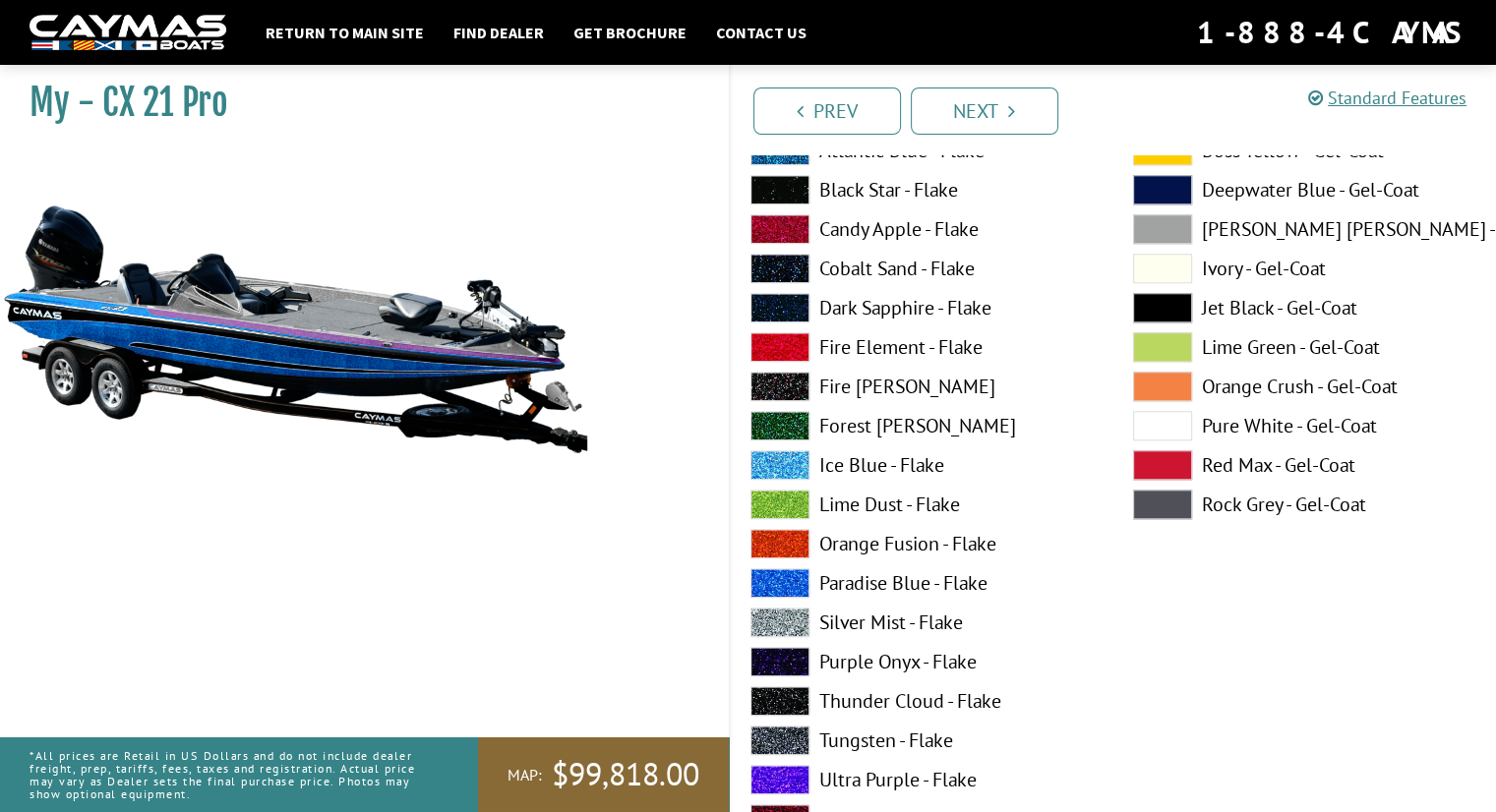
click at [864, 501] on label "Lime Dust - Flake" at bounding box center [922, 505] width 343 height 30
click at [1232, 427] on label "Pure White - Gel-Coat" at bounding box center [1304, 426] width 343 height 30
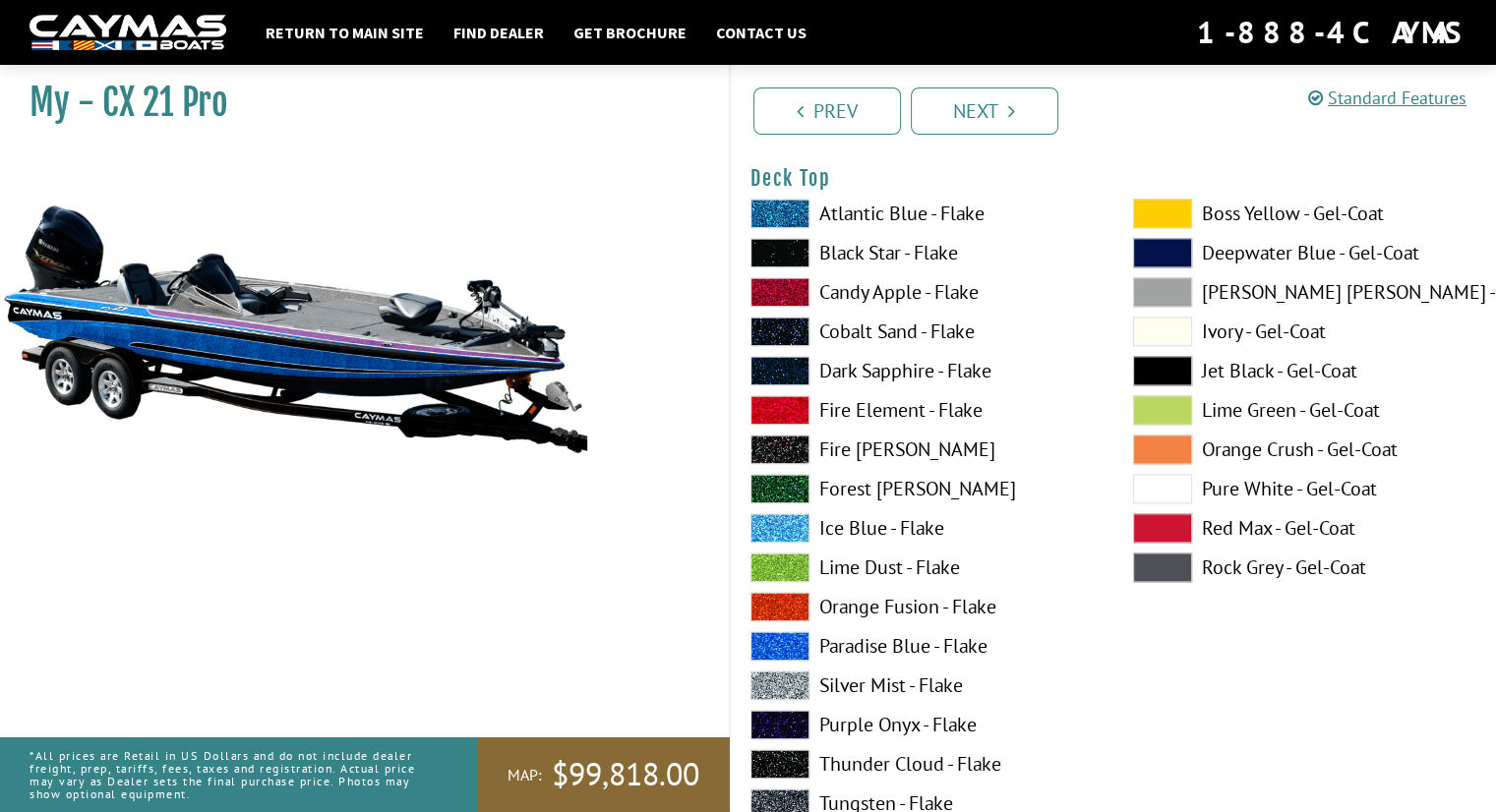
scroll to position [2584, 0]
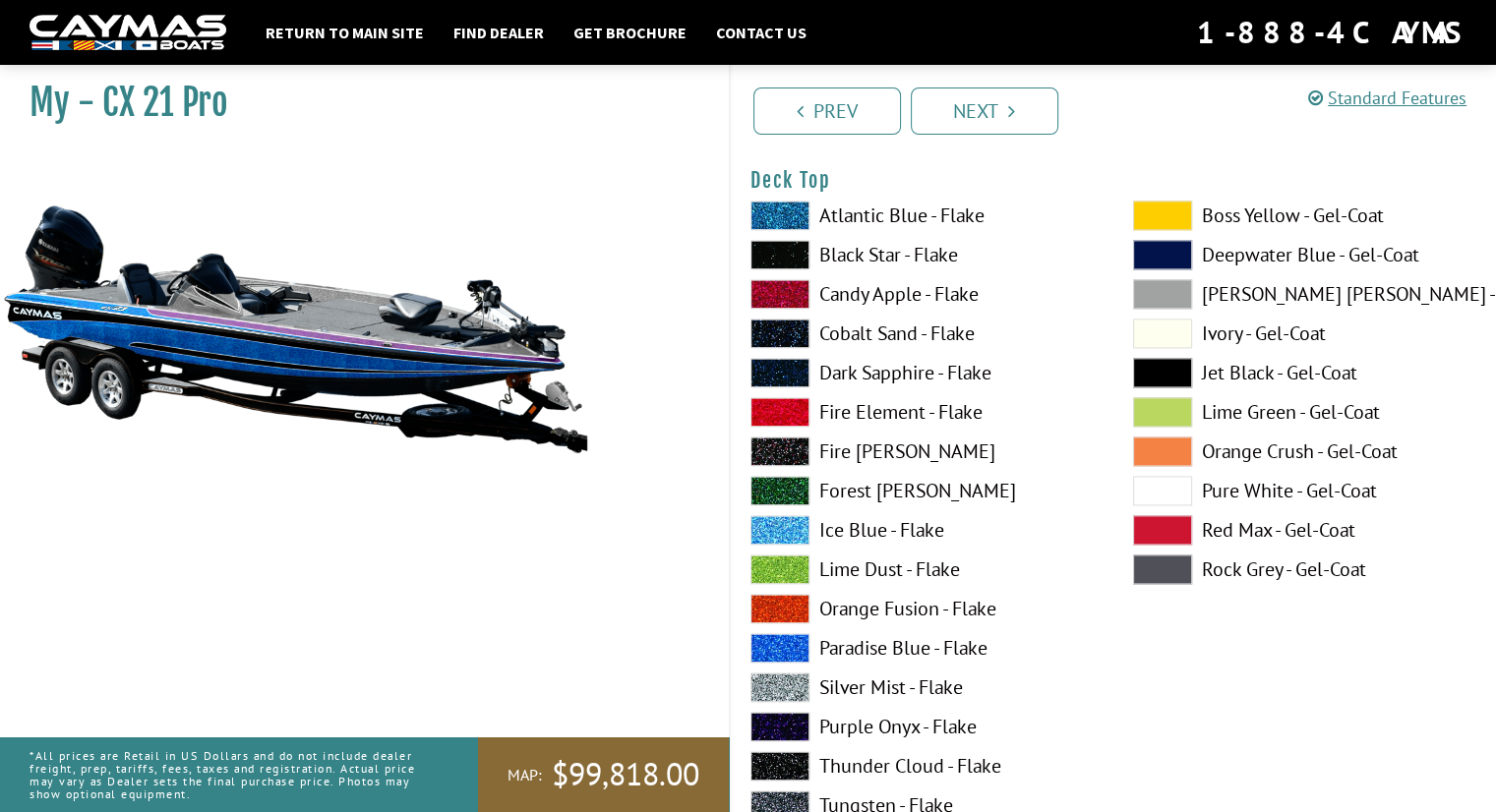
click at [835, 453] on label "Fire [PERSON_NAME]" at bounding box center [922, 452] width 343 height 30
click at [846, 572] on label "Lime Dust - Flake" at bounding box center [922, 569] width 343 height 30
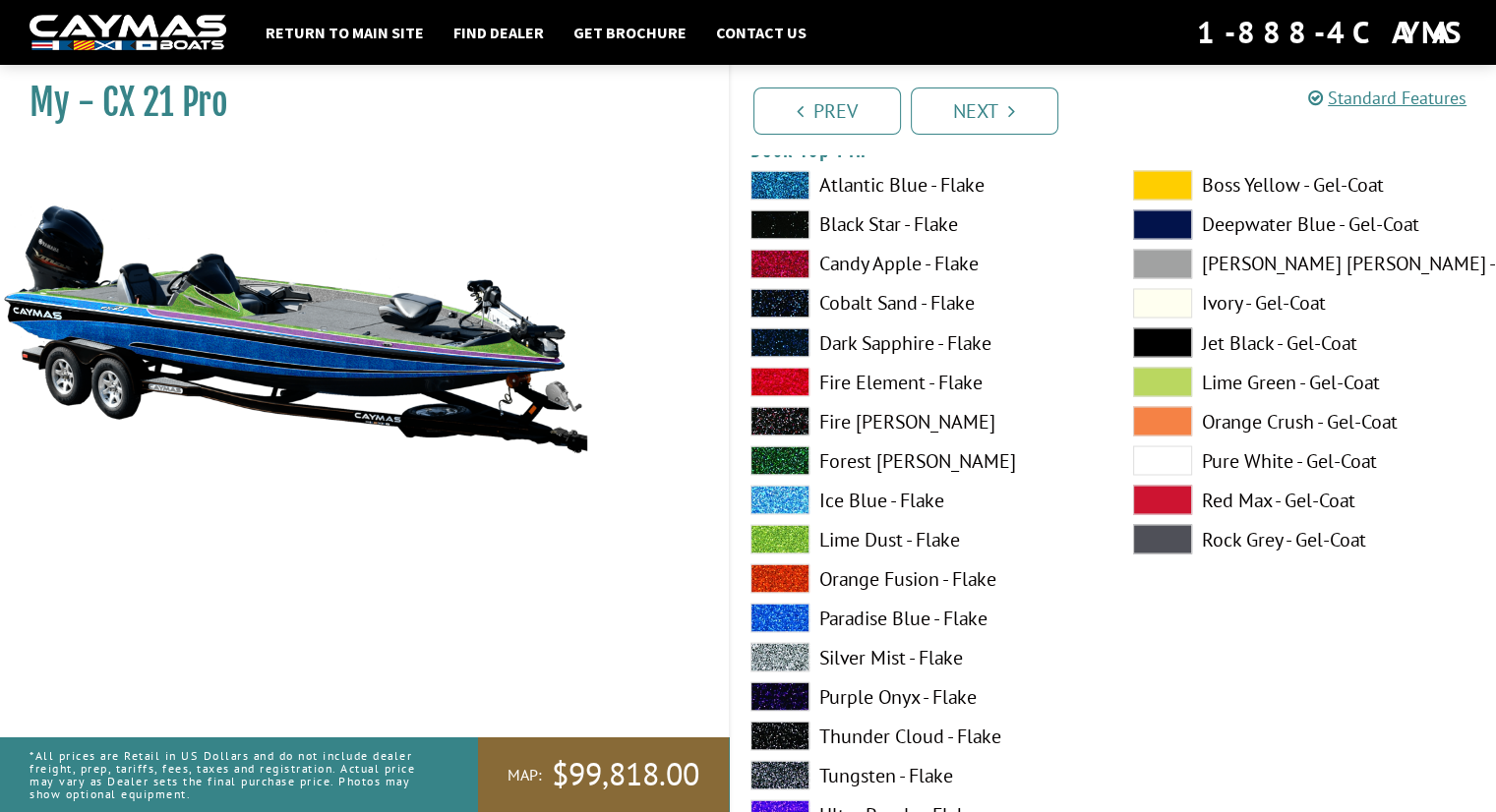
scroll to position [3422, 0]
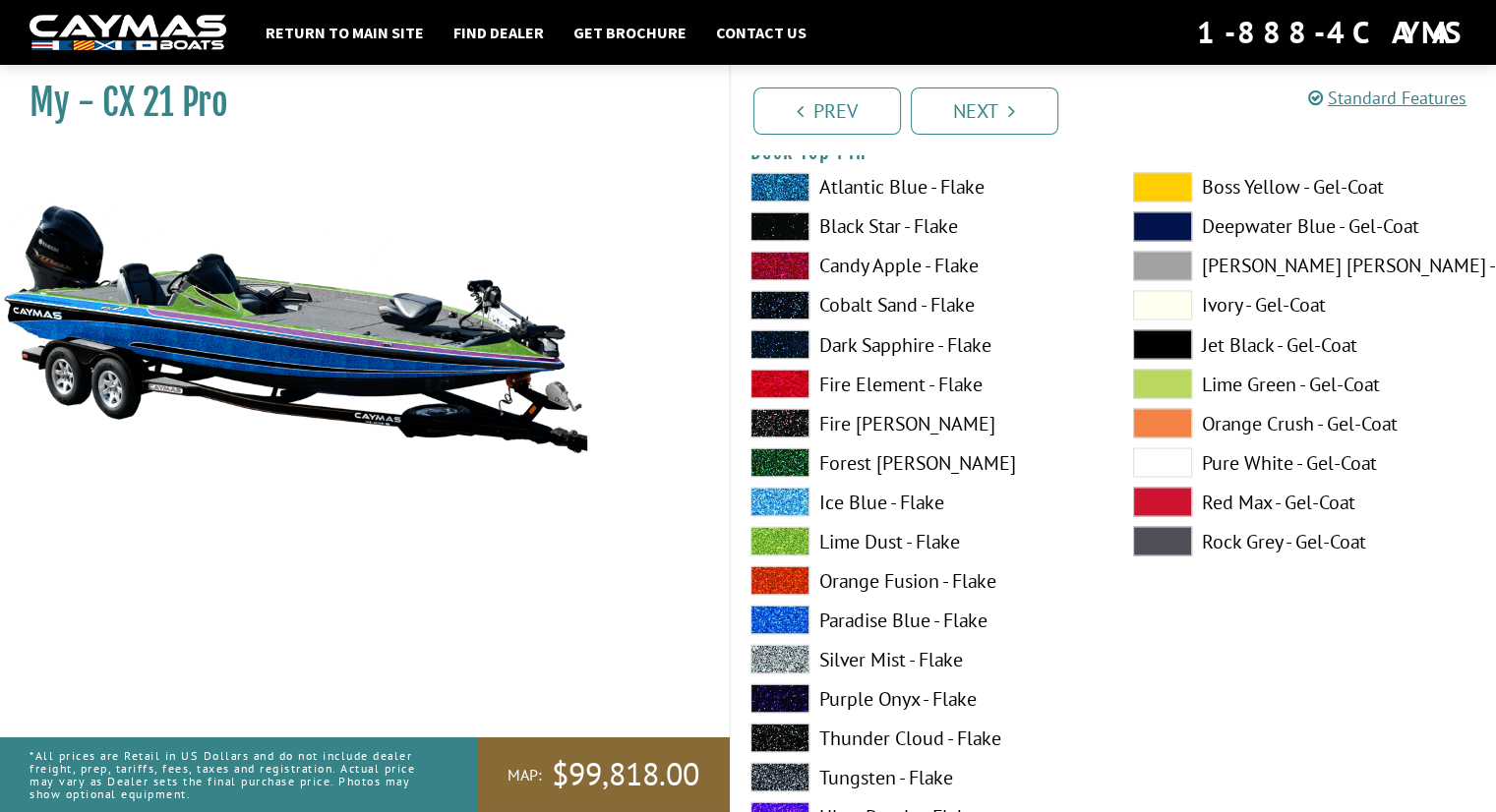
click at [921, 464] on label "Forest [PERSON_NAME]" at bounding box center [922, 463] width 343 height 30
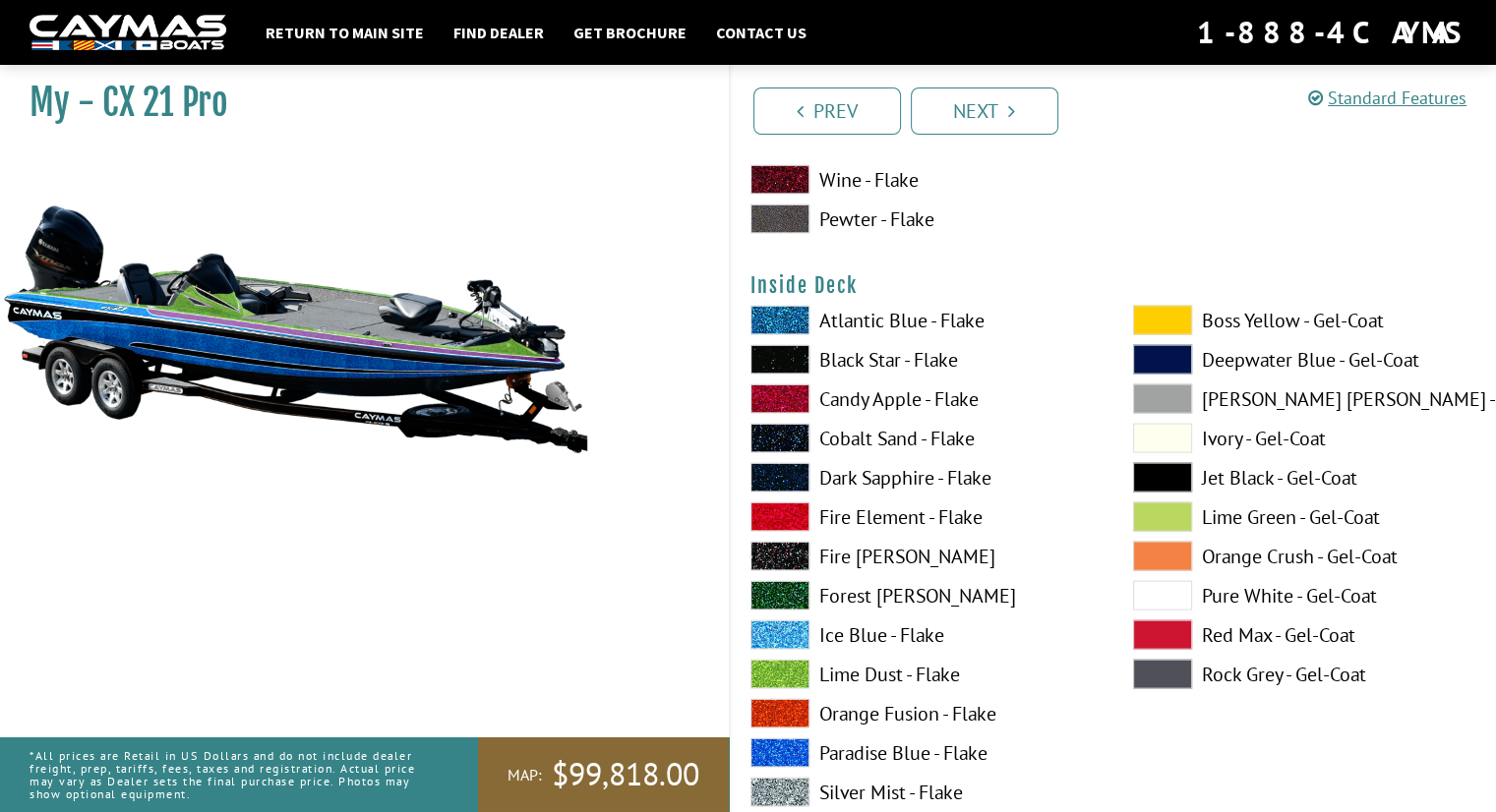
scroll to position [4246, 0]
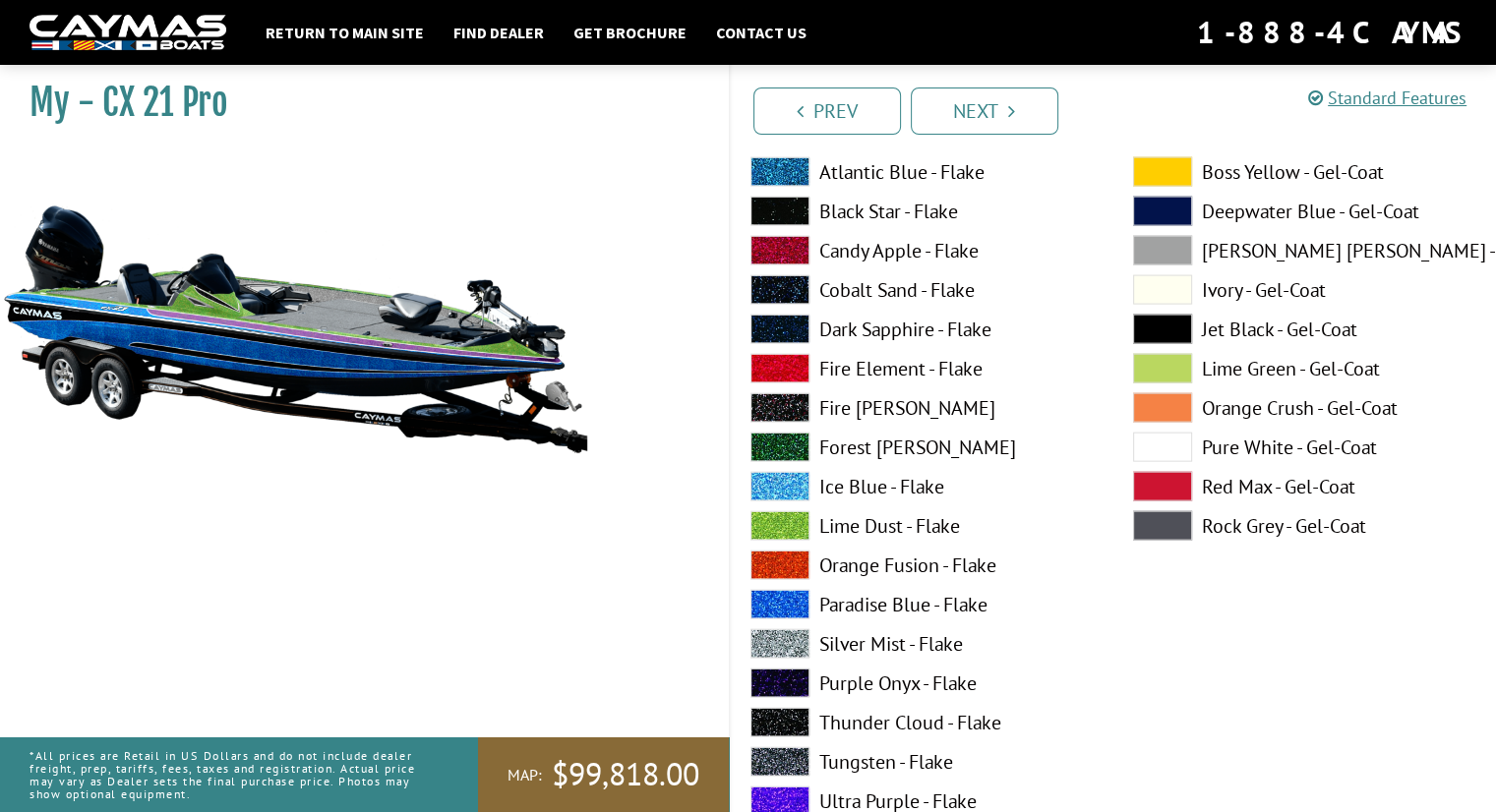
click at [873, 447] on label "Forest [PERSON_NAME]" at bounding box center [922, 448] width 343 height 30
click at [874, 362] on label "Fire Element - Flake" at bounding box center [922, 369] width 343 height 30
click at [1220, 480] on label "Red Max - Gel-Coat" at bounding box center [1304, 487] width 343 height 30
click at [1184, 252] on span at bounding box center [1162, 251] width 59 height 30
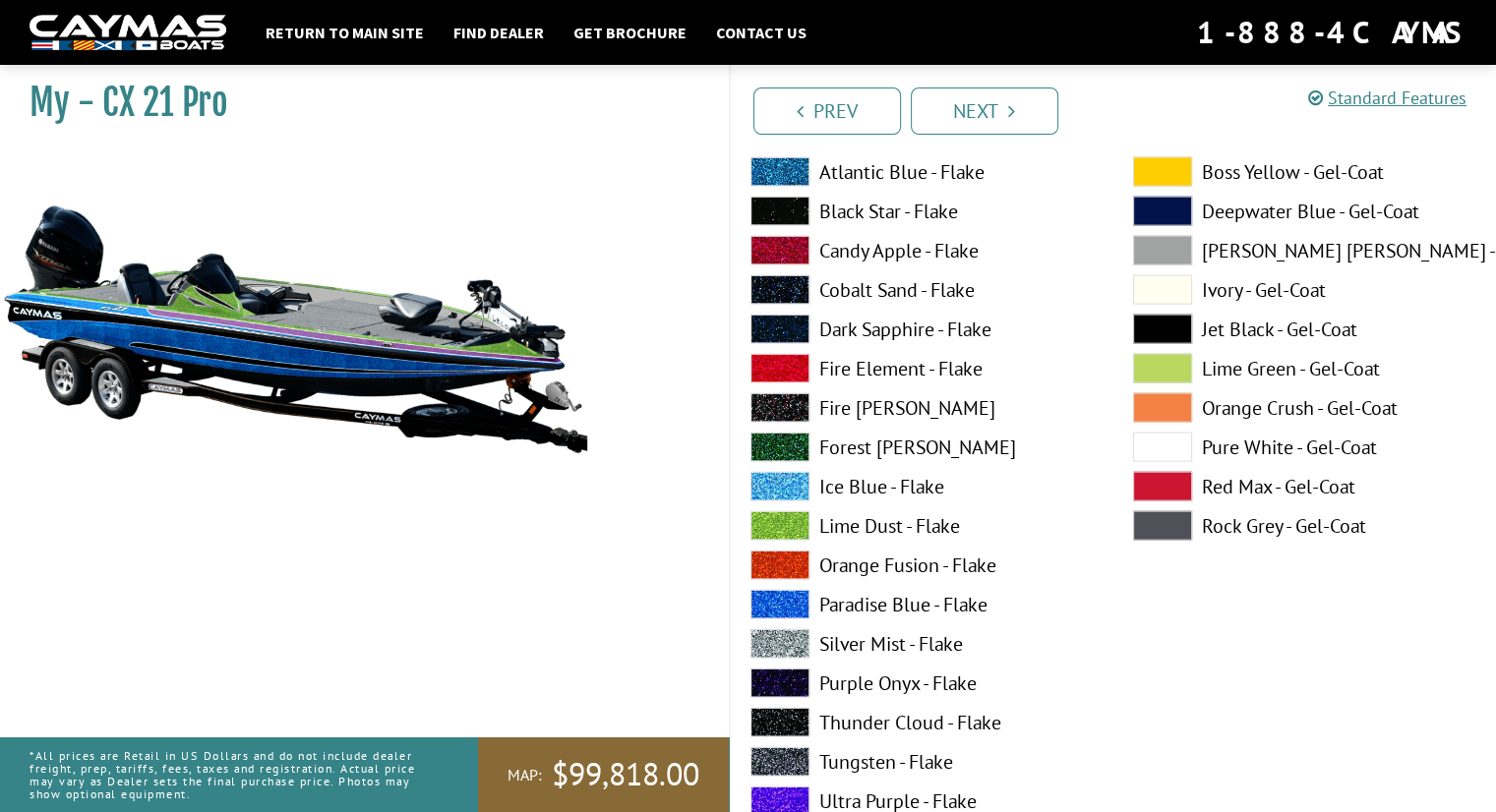
click at [1153, 489] on span at bounding box center [1162, 487] width 59 height 30
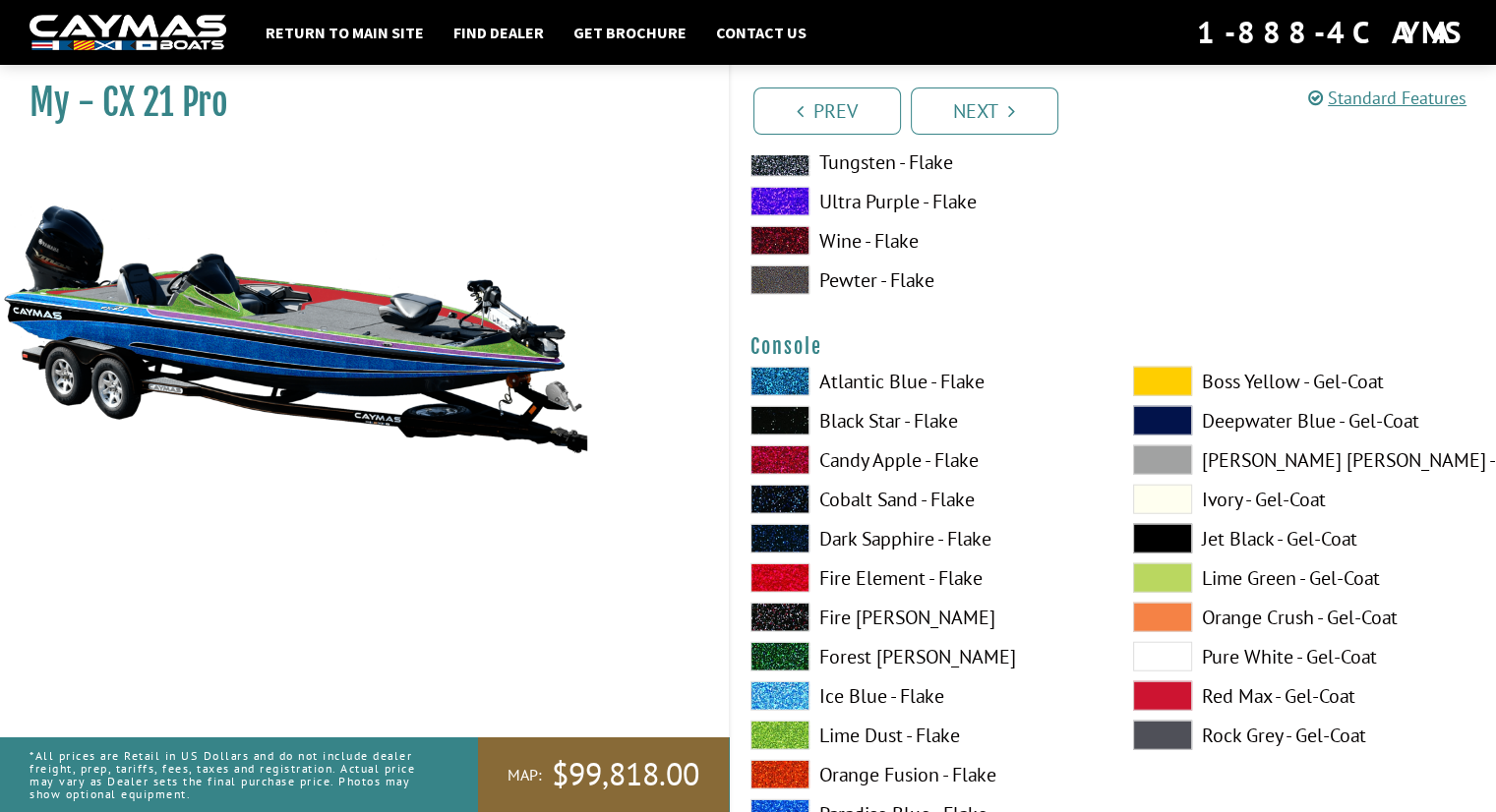
scroll to position [4845, 0]
click at [899, 380] on label "Atlantic Blue - Flake" at bounding box center [922, 383] width 343 height 30
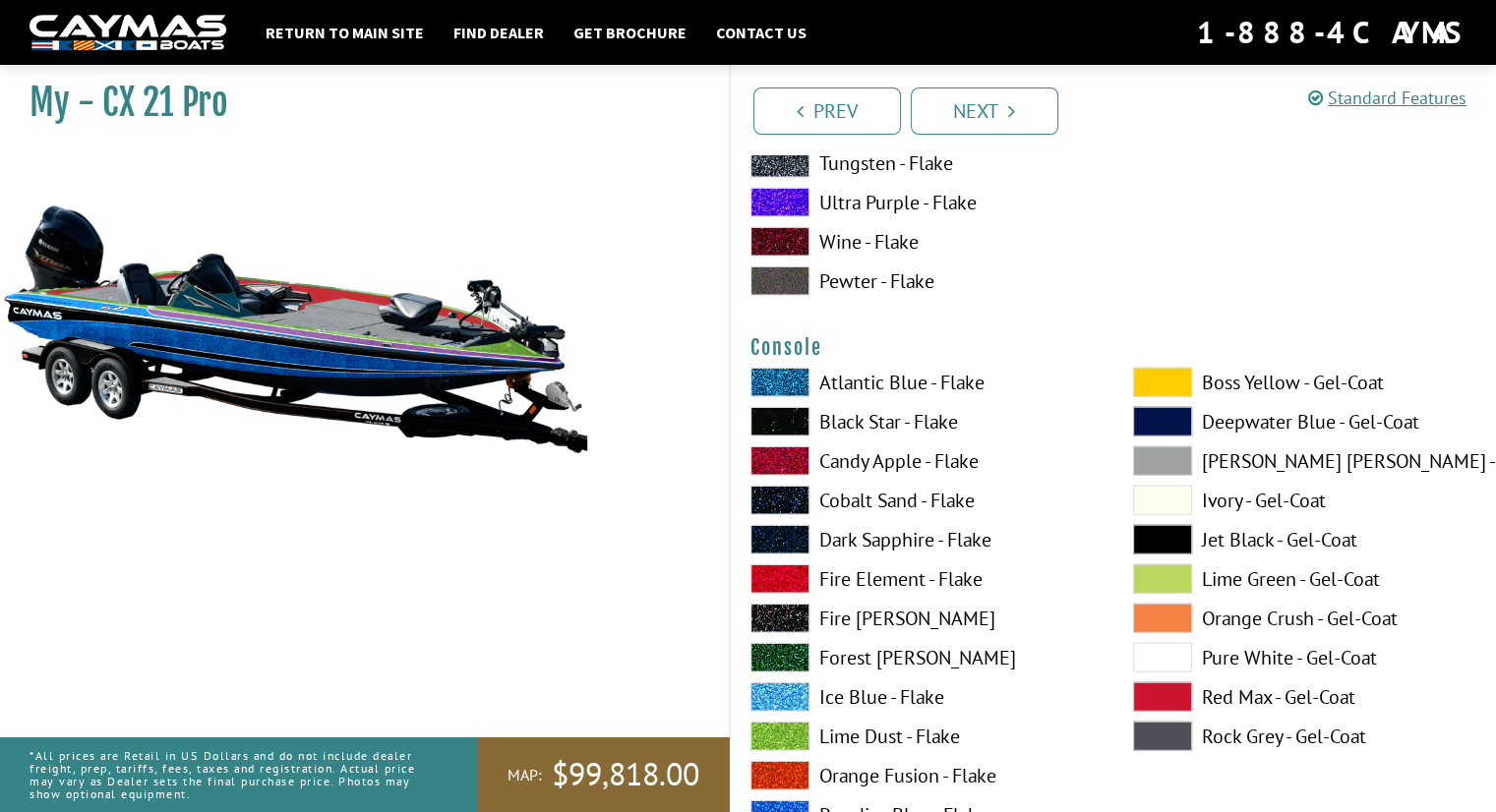
click at [866, 653] on label "Forest [PERSON_NAME]" at bounding box center [922, 658] width 343 height 30
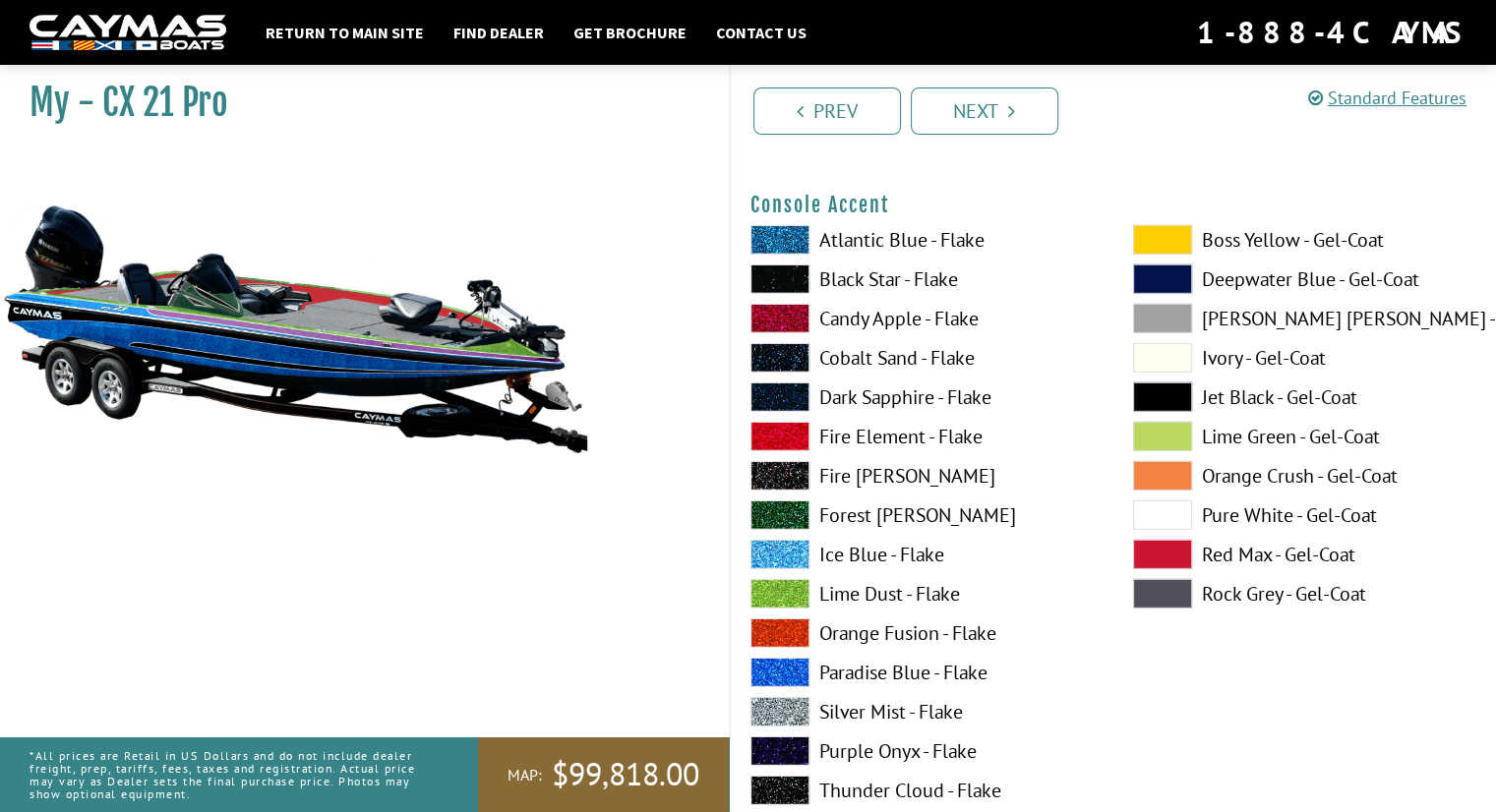
scroll to position [5796, 0]
click at [881, 552] on label "Ice Blue - Flake" at bounding box center [922, 556] width 343 height 30
click at [1217, 545] on label "Red Max - Gel-Coat" at bounding box center [1304, 556] width 343 height 30
click at [865, 592] on label "Lime Dust - Flake" at bounding box center [922, 595] width 343 height 30
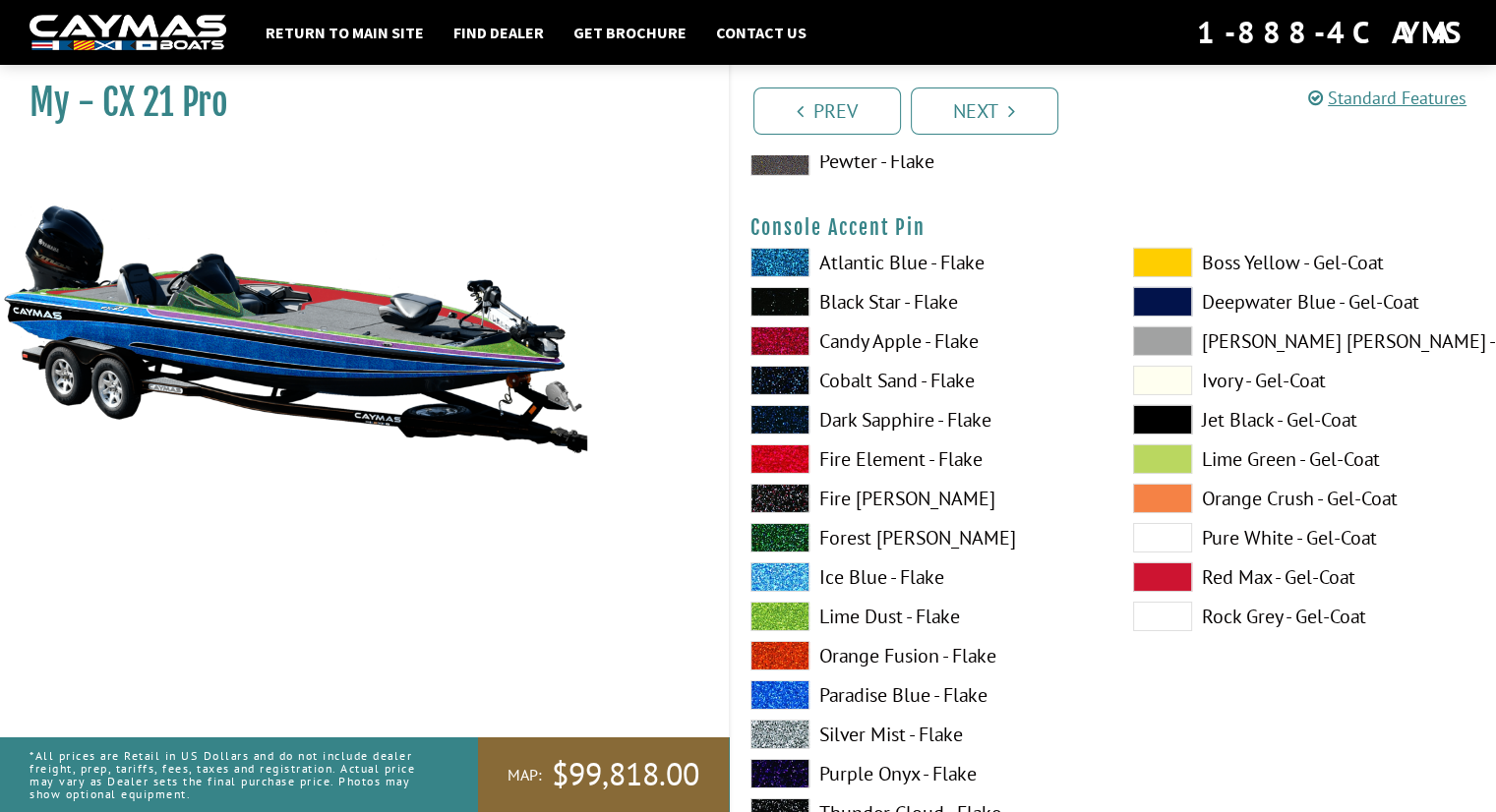
scroll to position [6588, 0]
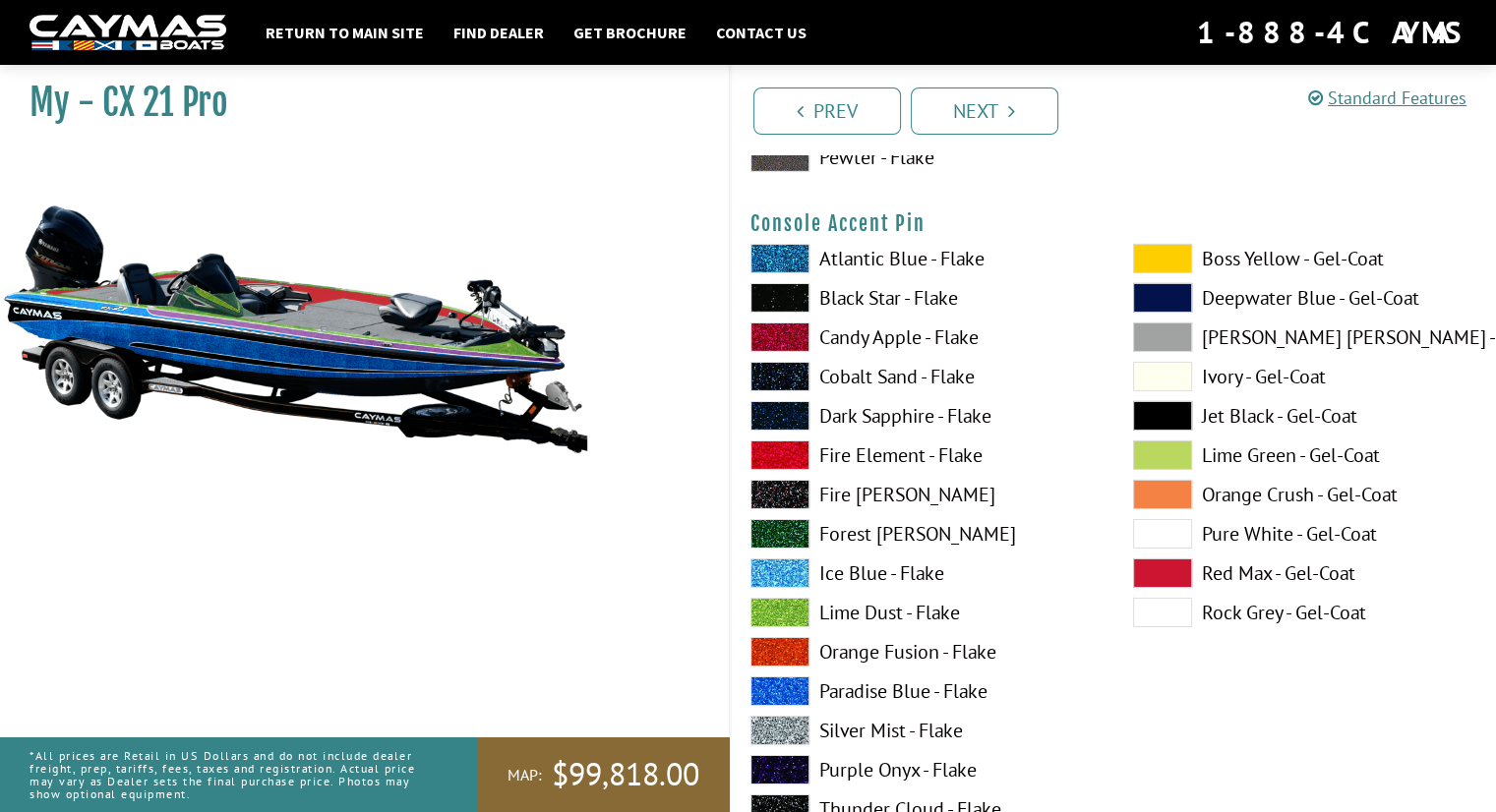
click at [869, 486] on label "Fire [PERSON_NAME]" at bounding box center [922, 495] width 343 height 30
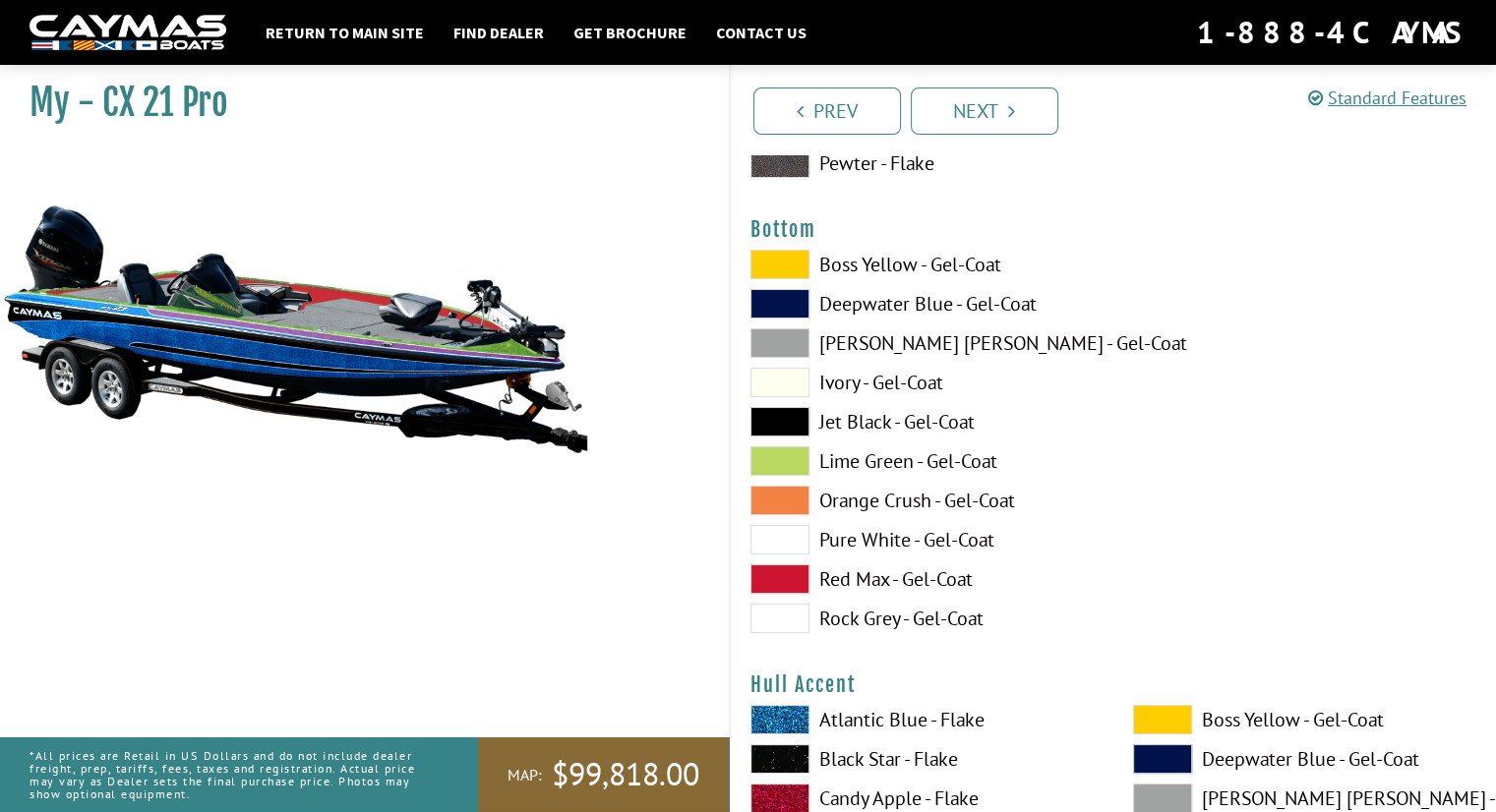
scroll to position [7386, 0]
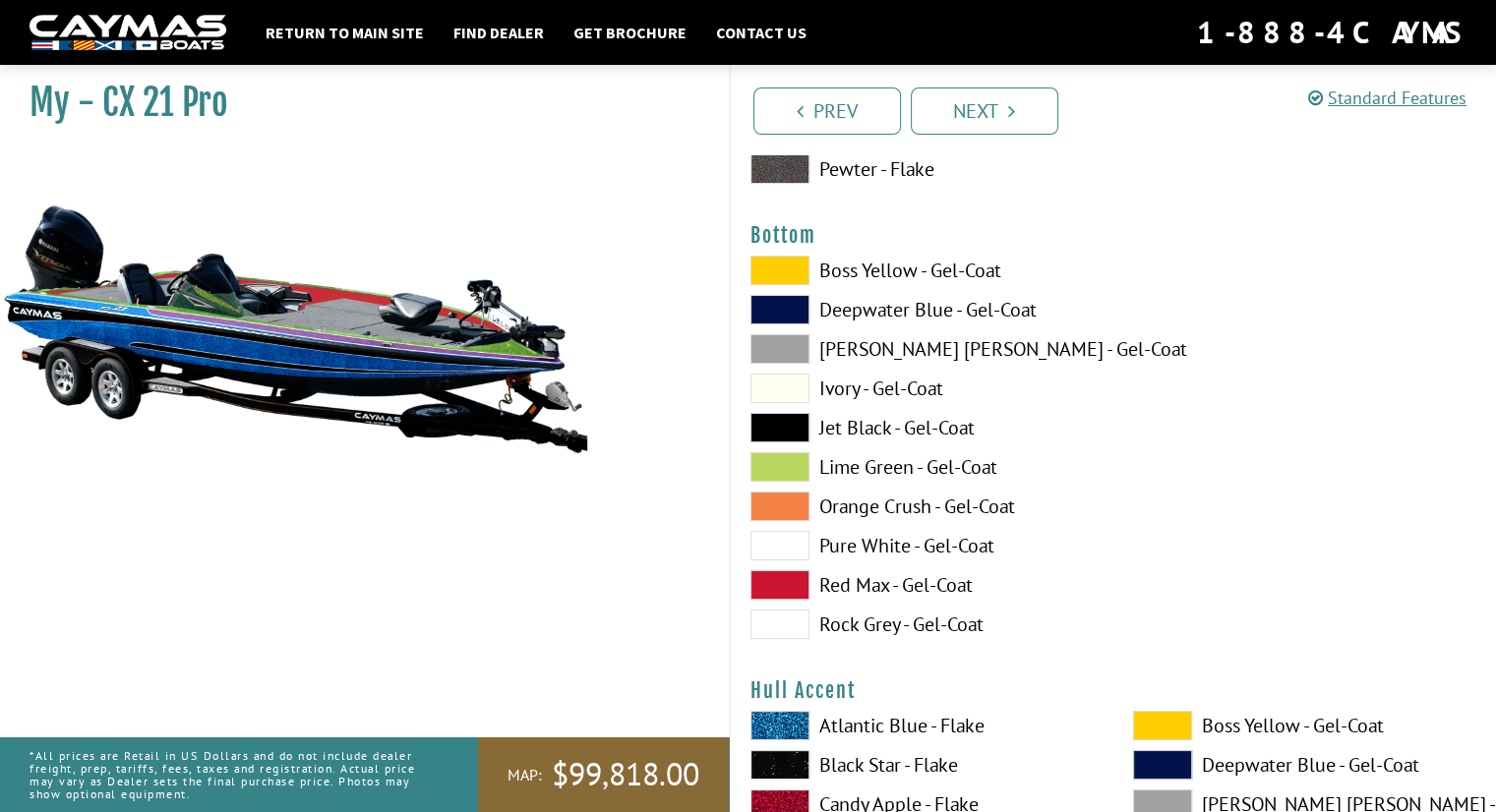
click at [870, 276] on label "Boss Yellow - Gel-Coat" at bounding box center [922, 271] width 343 height 30
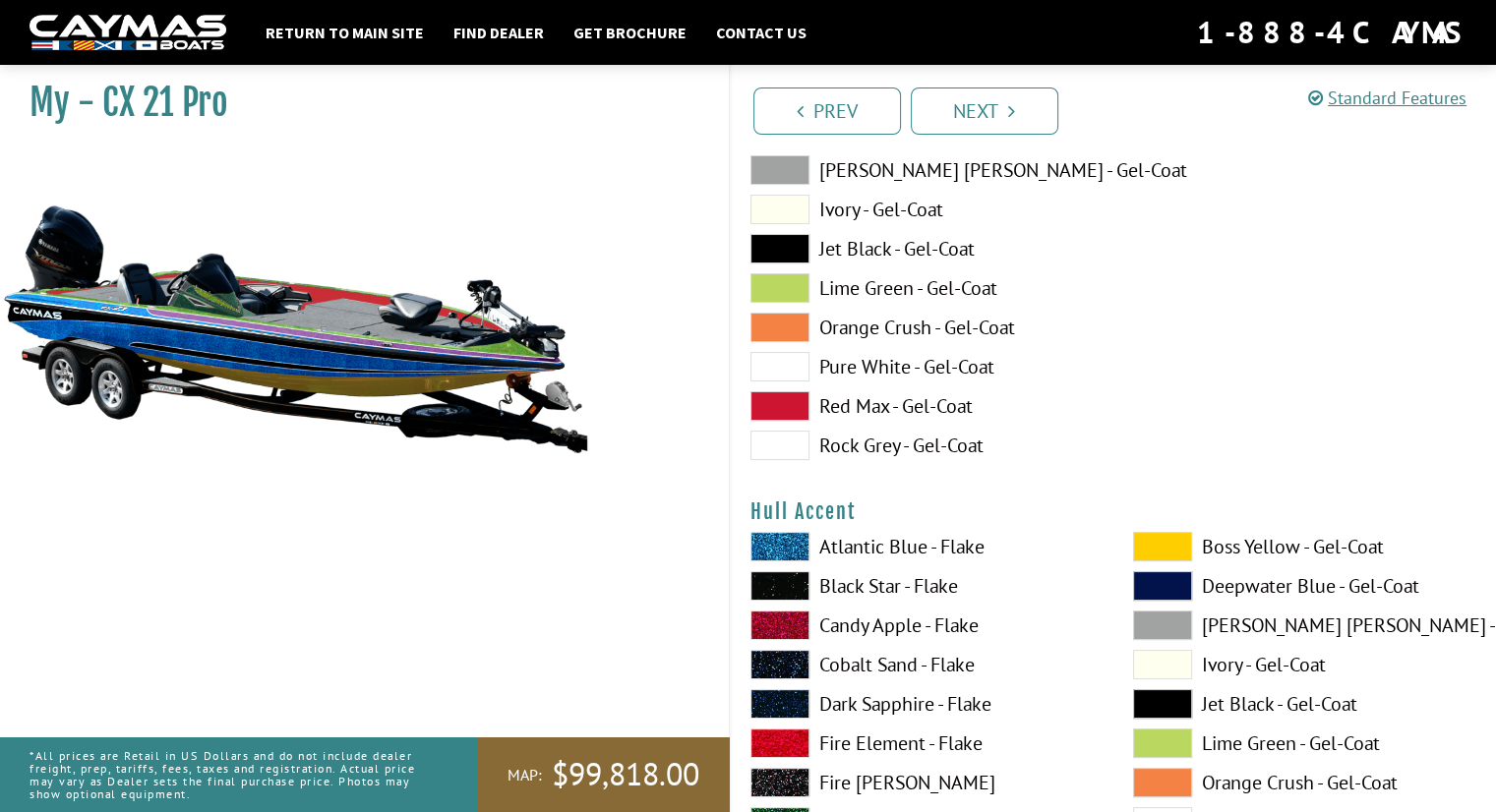
scroll to position [7585, 0]
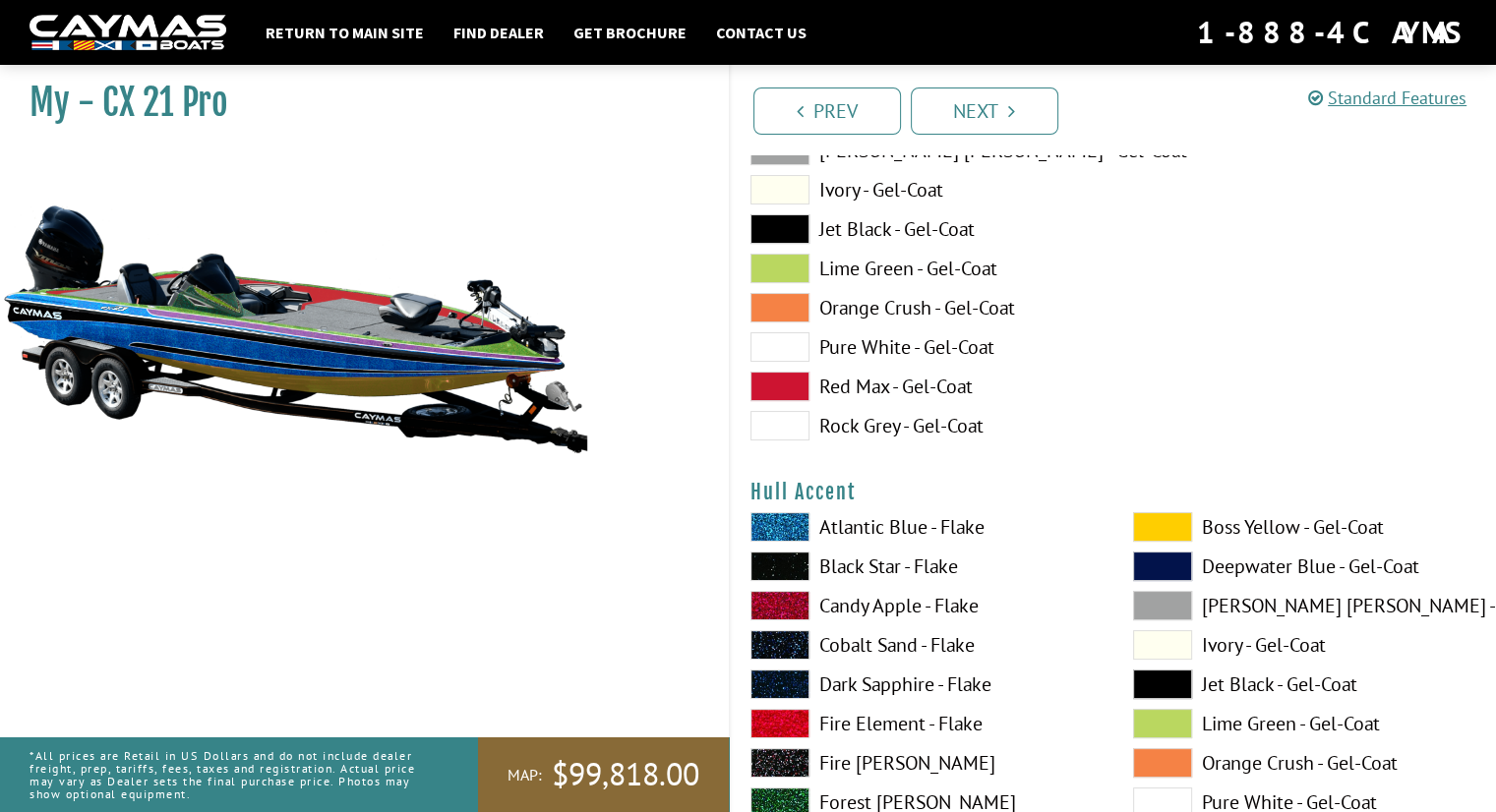
click at [897, 389] on label "Red Max - Gel-Coat" at bounding box center [922, 387] width 343 height 30
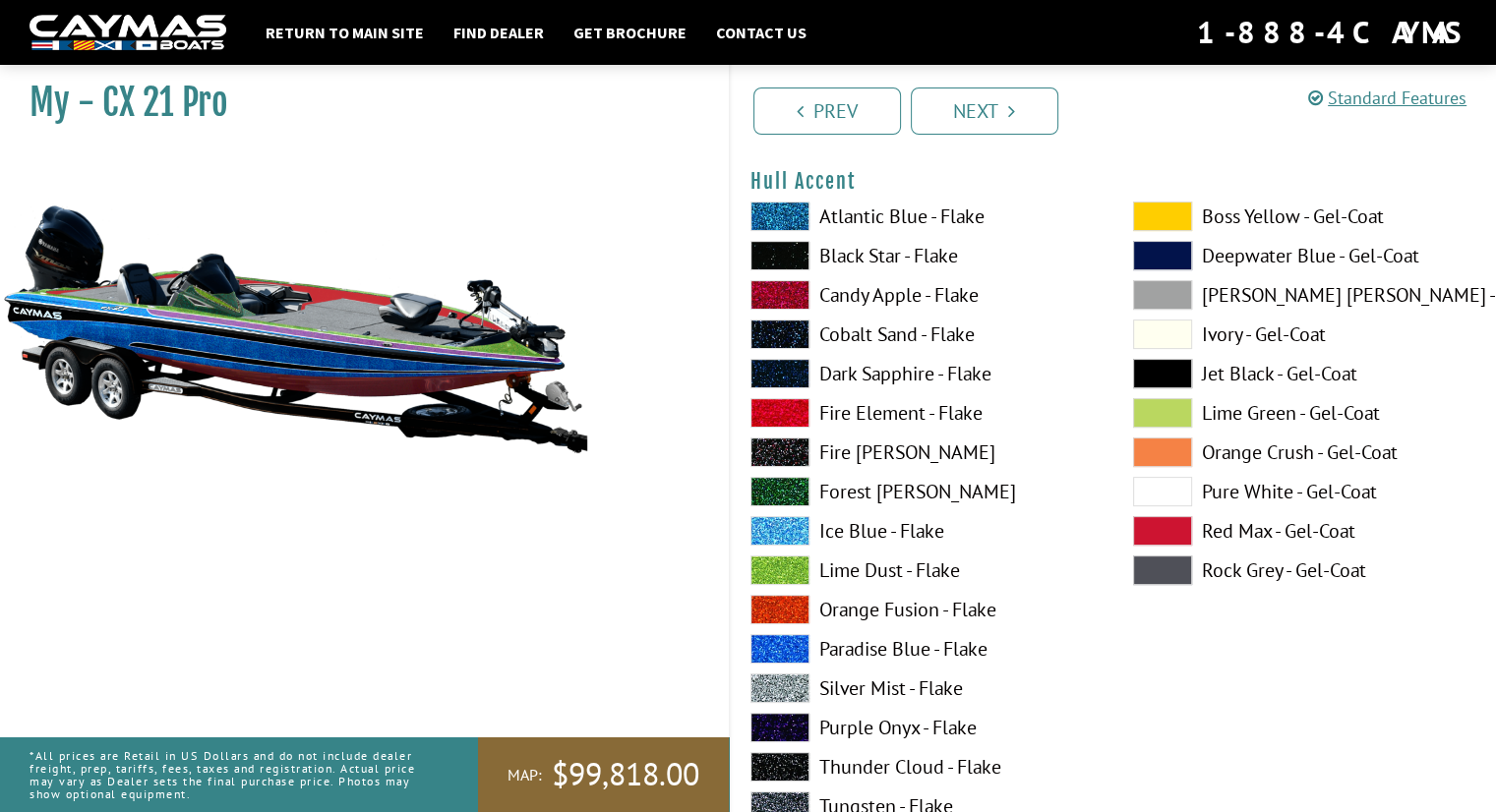
scroll to position [7894, 0]
click at [863, 415] on label "Fire Element - Flake" at bounding box center [922, 414] width 343 height 30
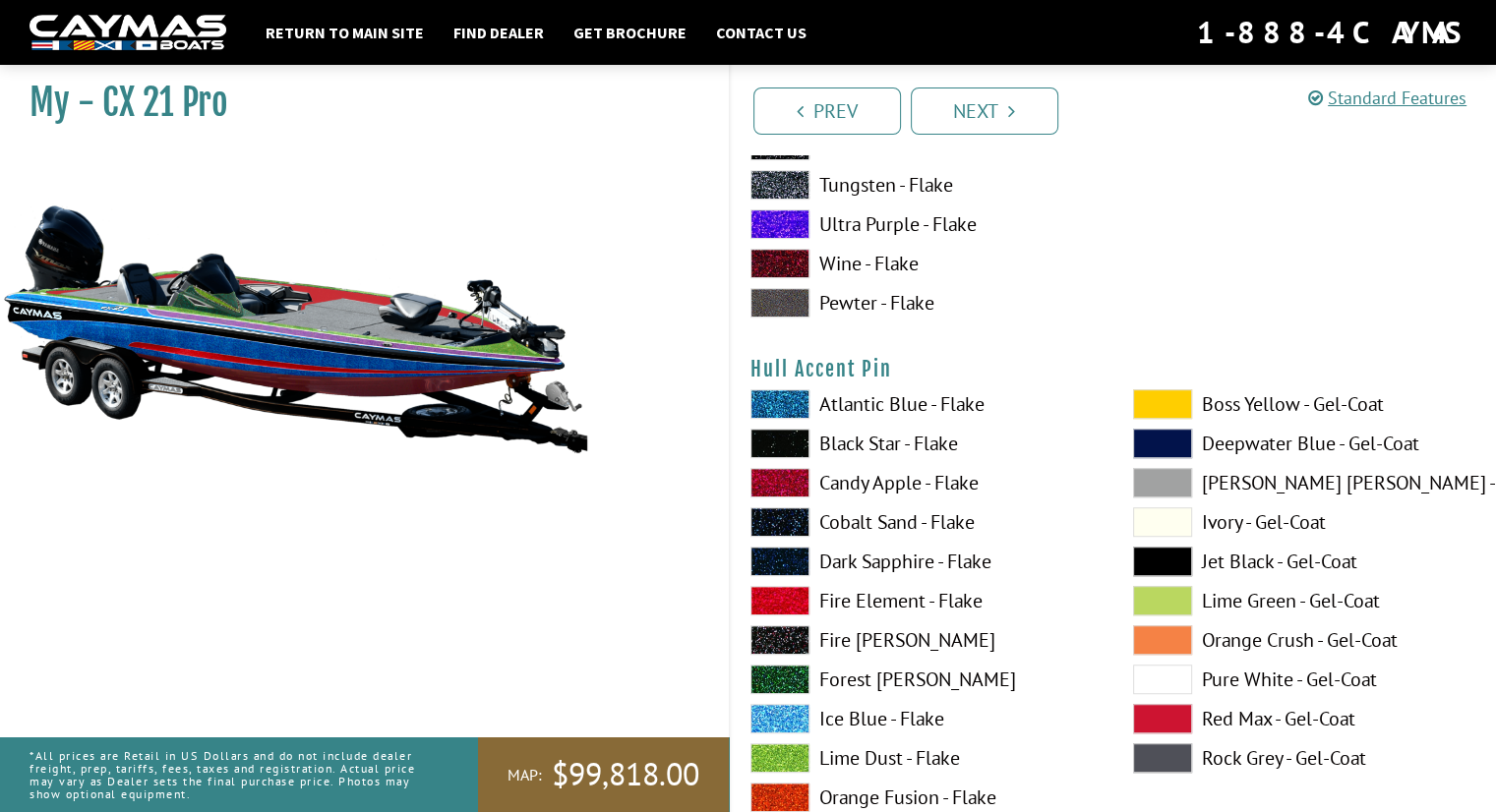
scroll to position [8596, 0]
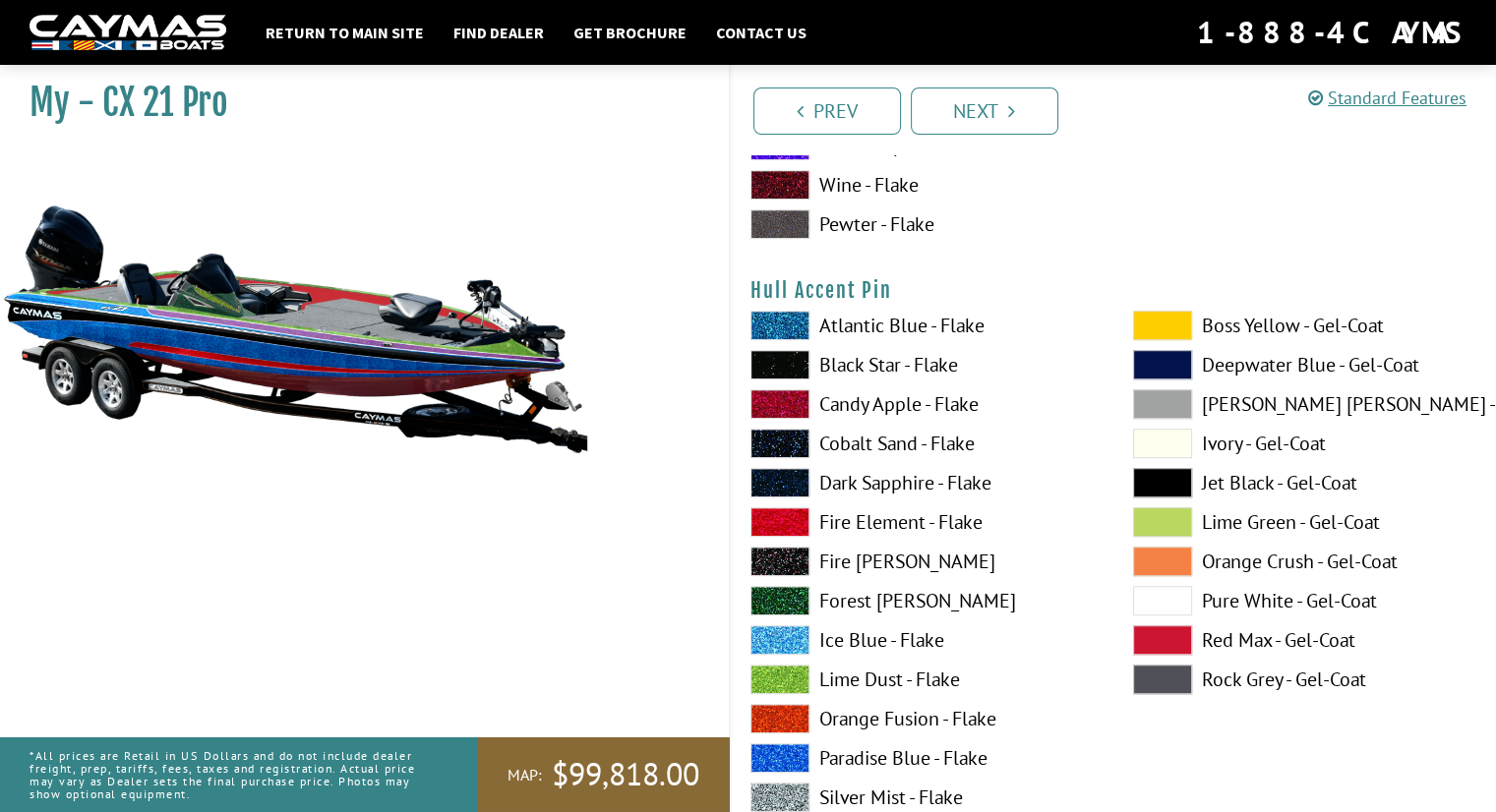
click at [913, 317] on label "Atlantic Blue - Flake" at bounding box center [922, 325] width 343 height 30
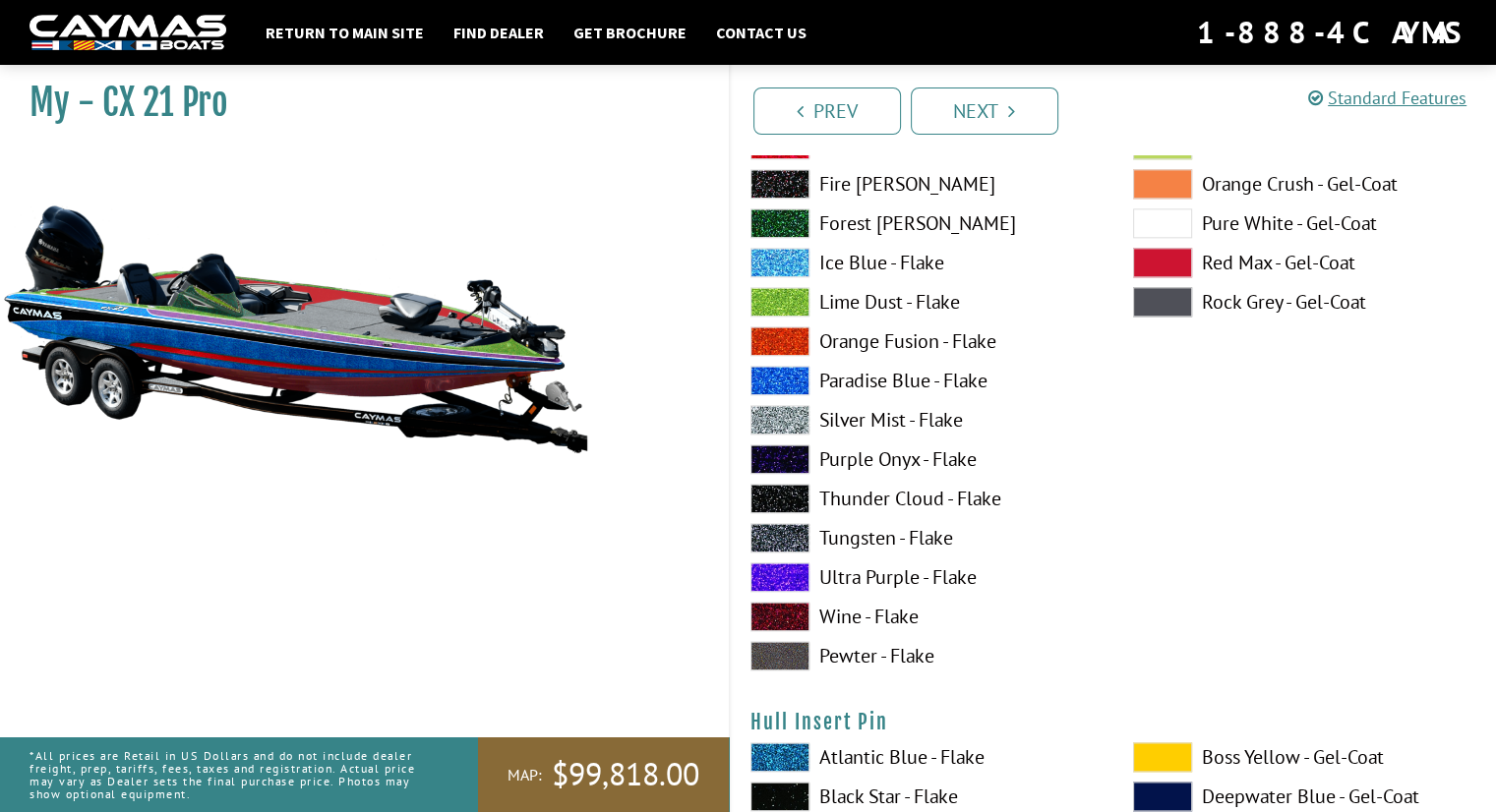
scroll to position [9781, 0]
click at [843, 574] on label "Ultra Purple - Flake" at bounding box center [922, 578] width 343 height 30
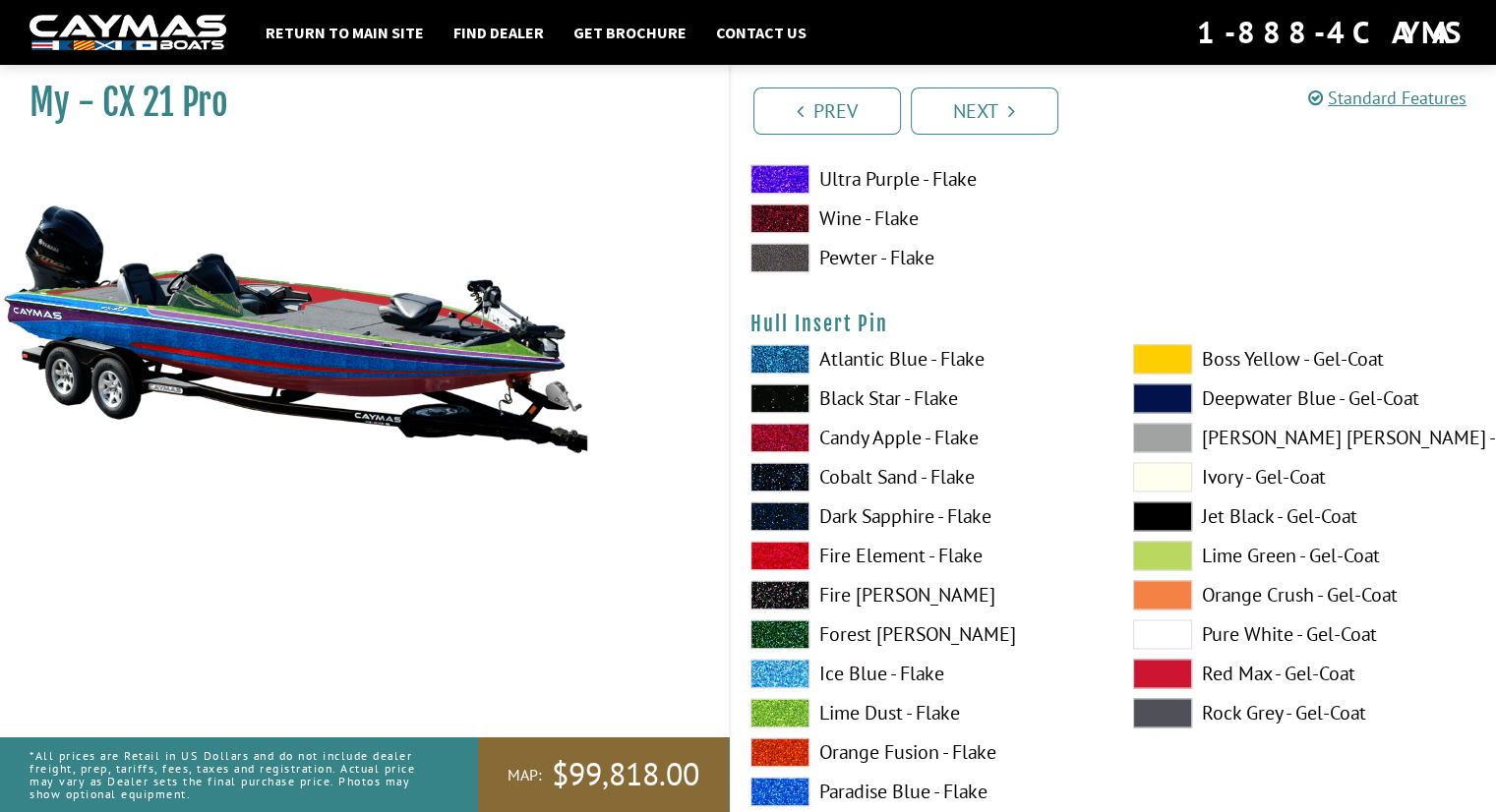
scroll to position [10192, 0]
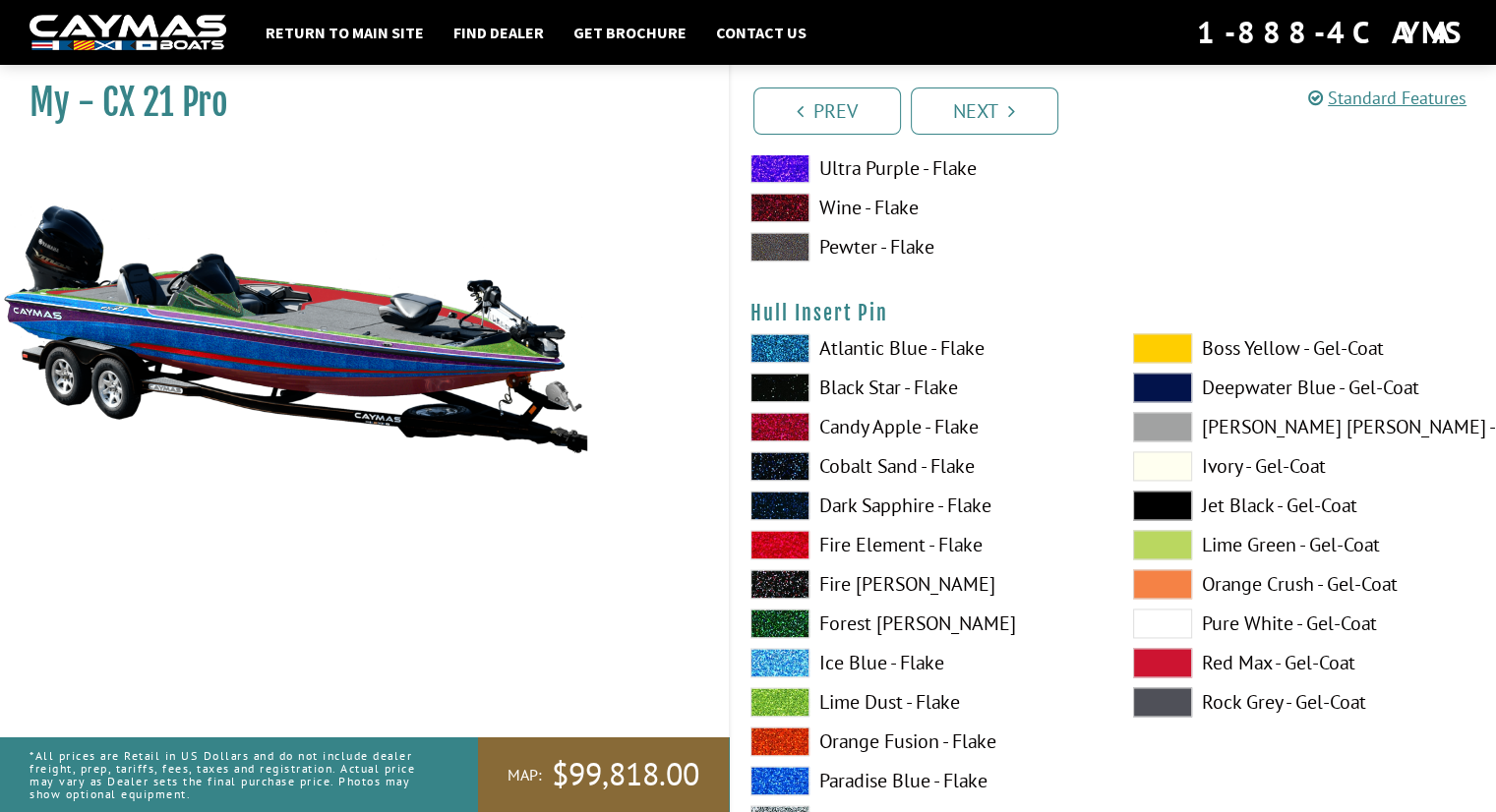
click at [1226, 538] on label "Lime Green - Gel-Coat" at bounding box center [1304, 545] width 343 height 30
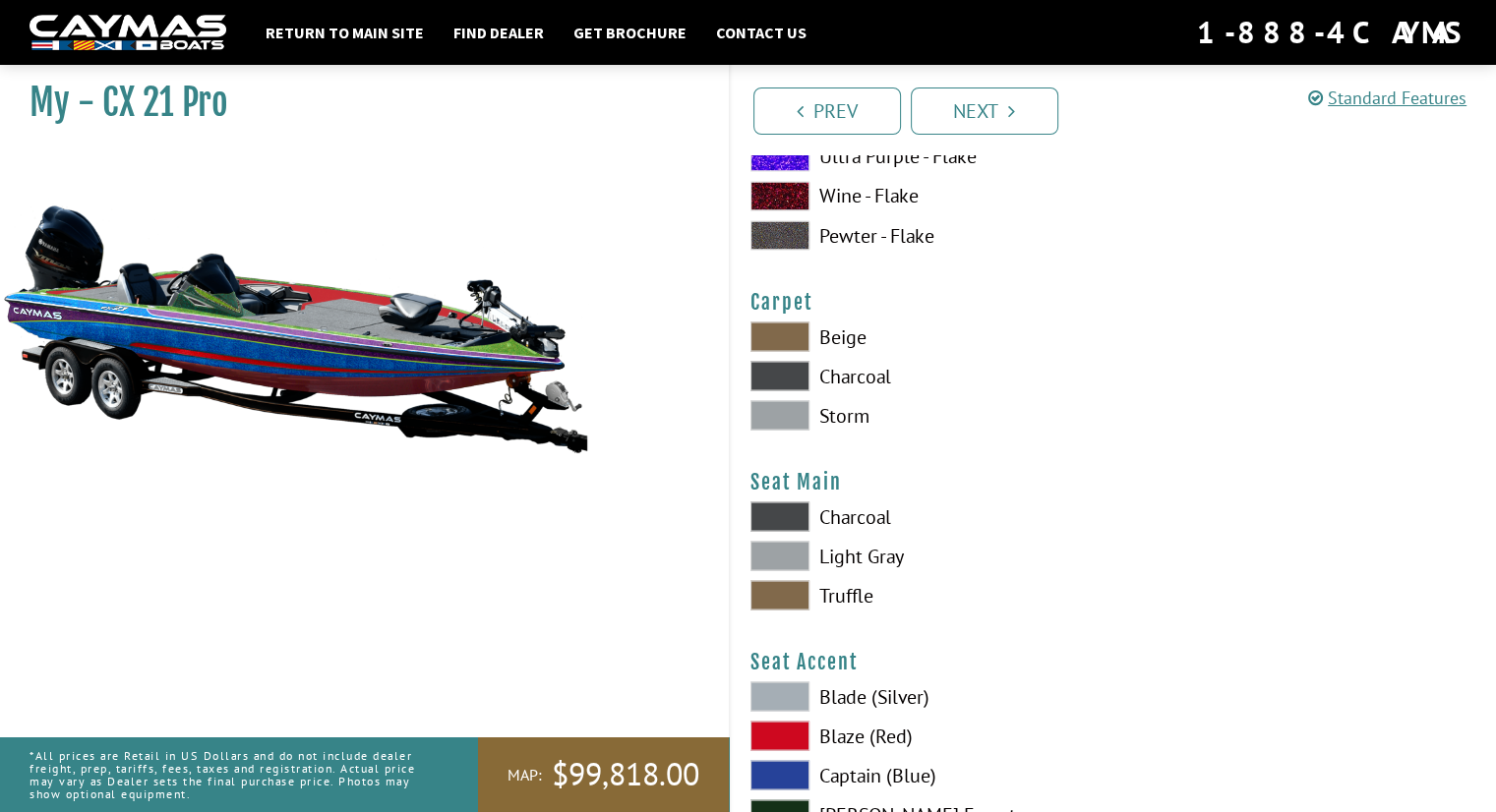
scroll to position [11011, 0]
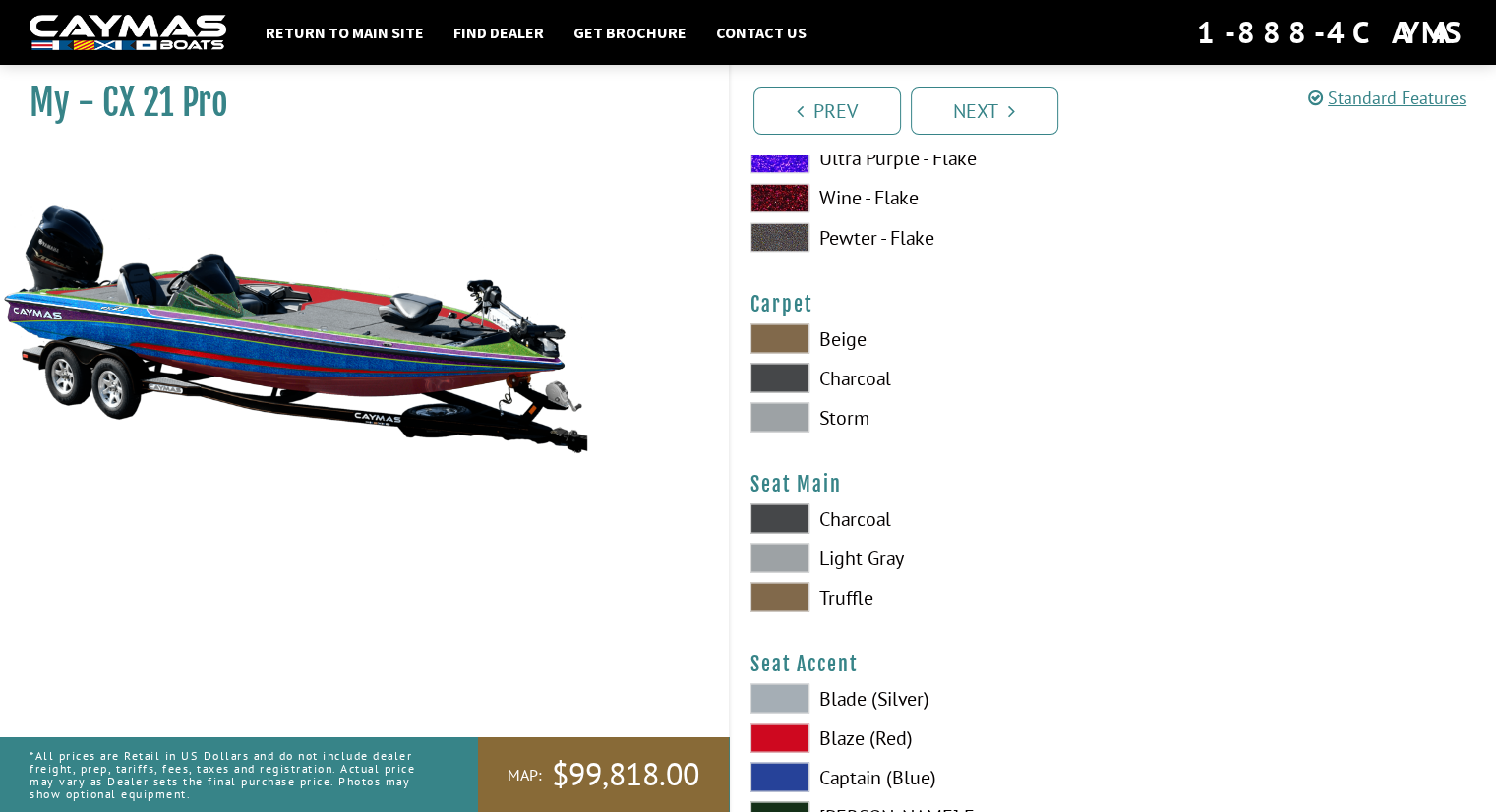
click at [839, 335] on label "Beige" at bounding box center [922, 338] width 343 height 30
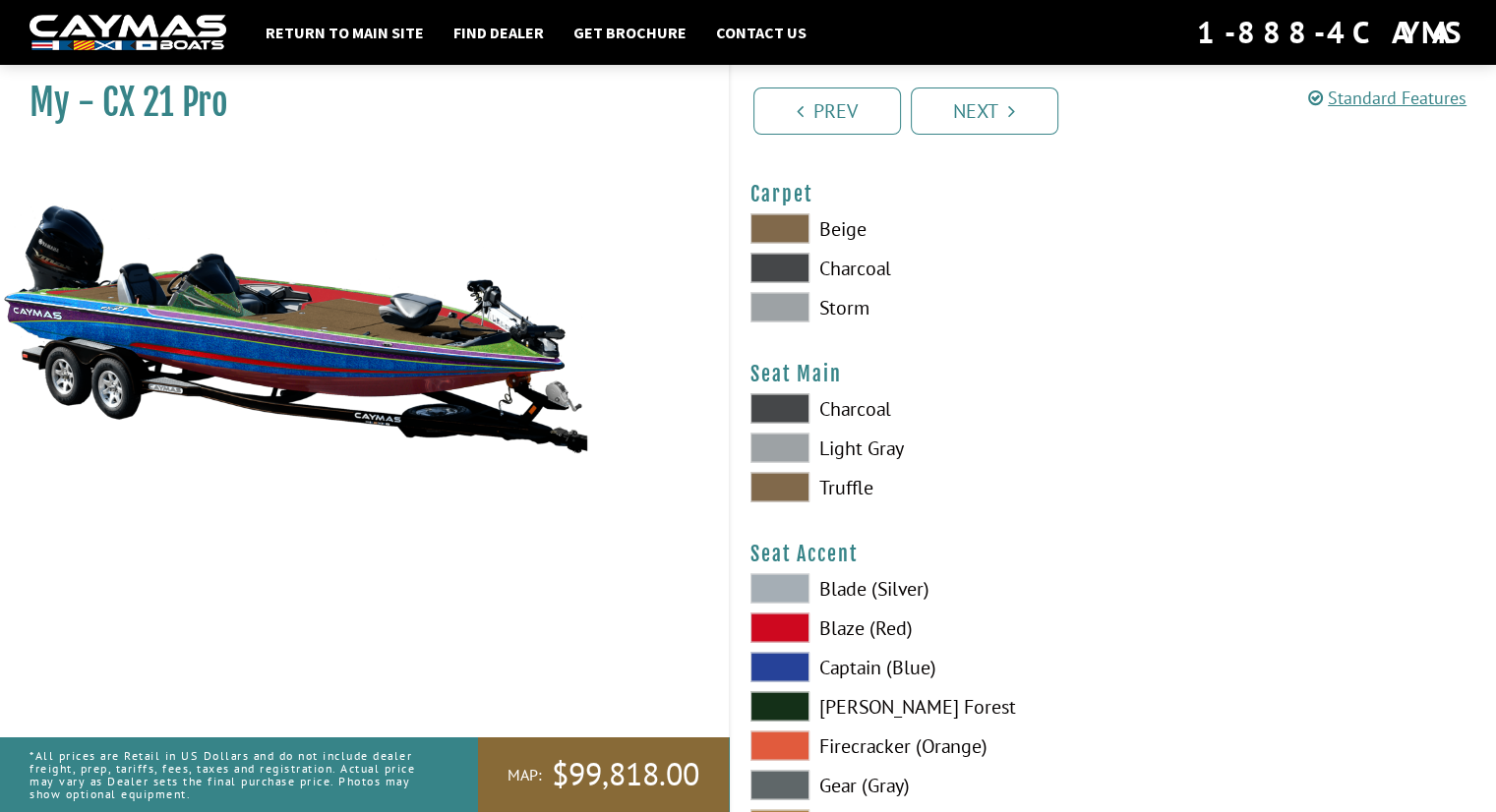
scroll to position [11122, 0]
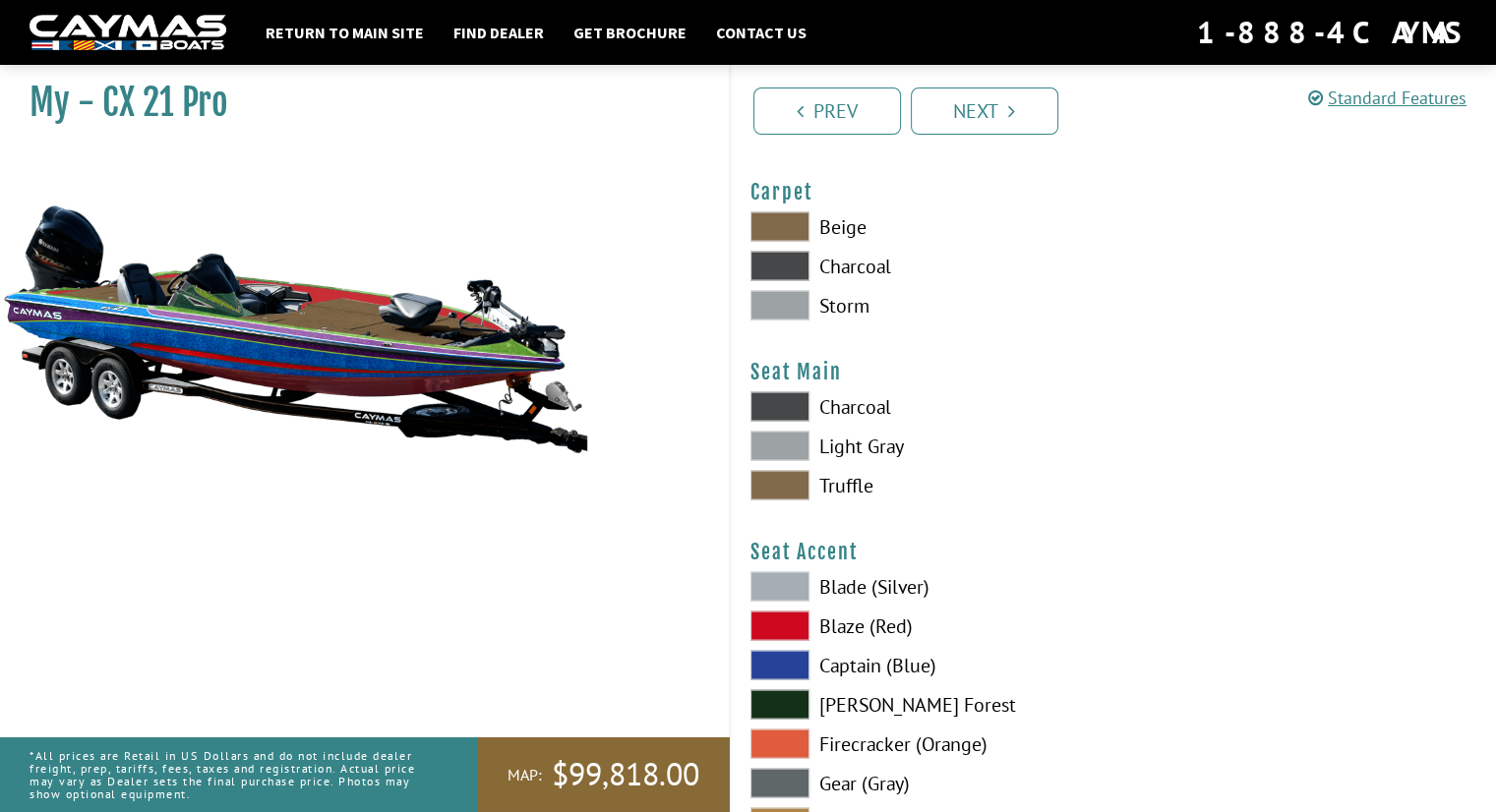
click at [841, 477] on label "Truffle" at bounding box center [922, 485] width 343 height 30
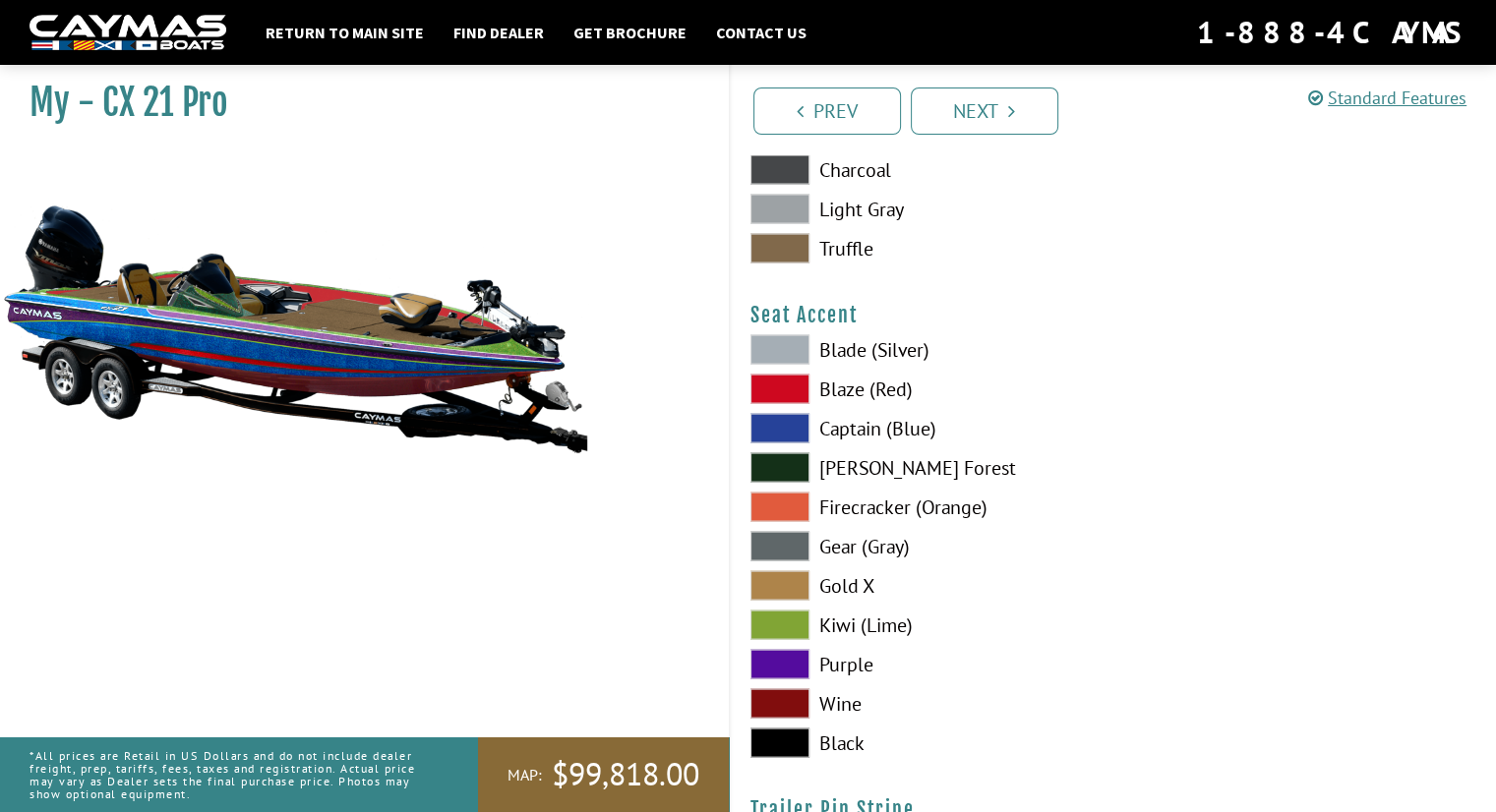
scroll to position [11357, 0]
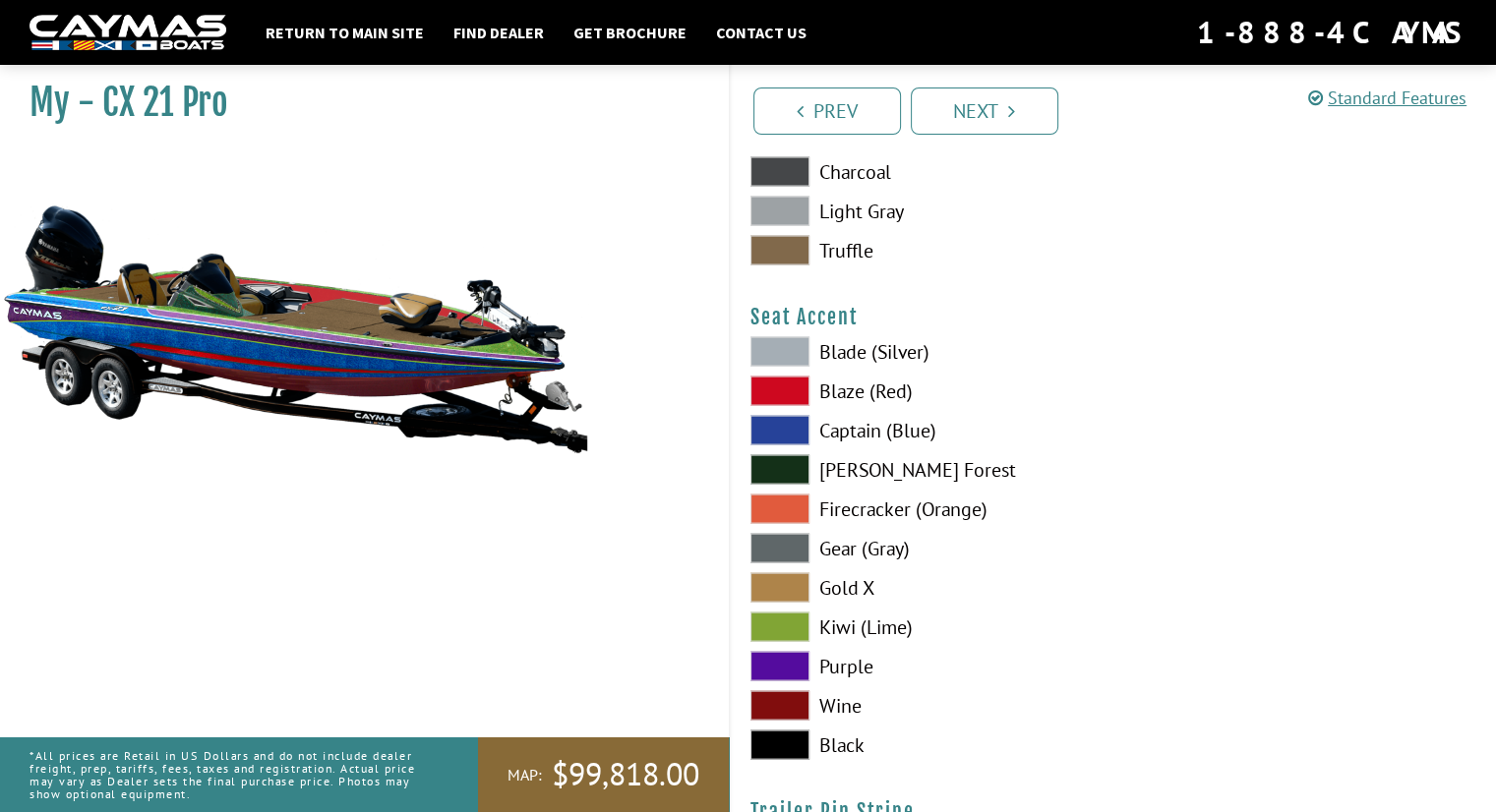
click at [868, 460] on label "[PERSON_NAME] Forest" at bounding box center [922, 471] width 343 height 30
click at [831, 662] on label "Purple" at bounding box center [922, 667] width 343 height 30
click at [858, 628] on label "Kiwi (Lime)" at bounding box center [922, 628] width 343 height 30
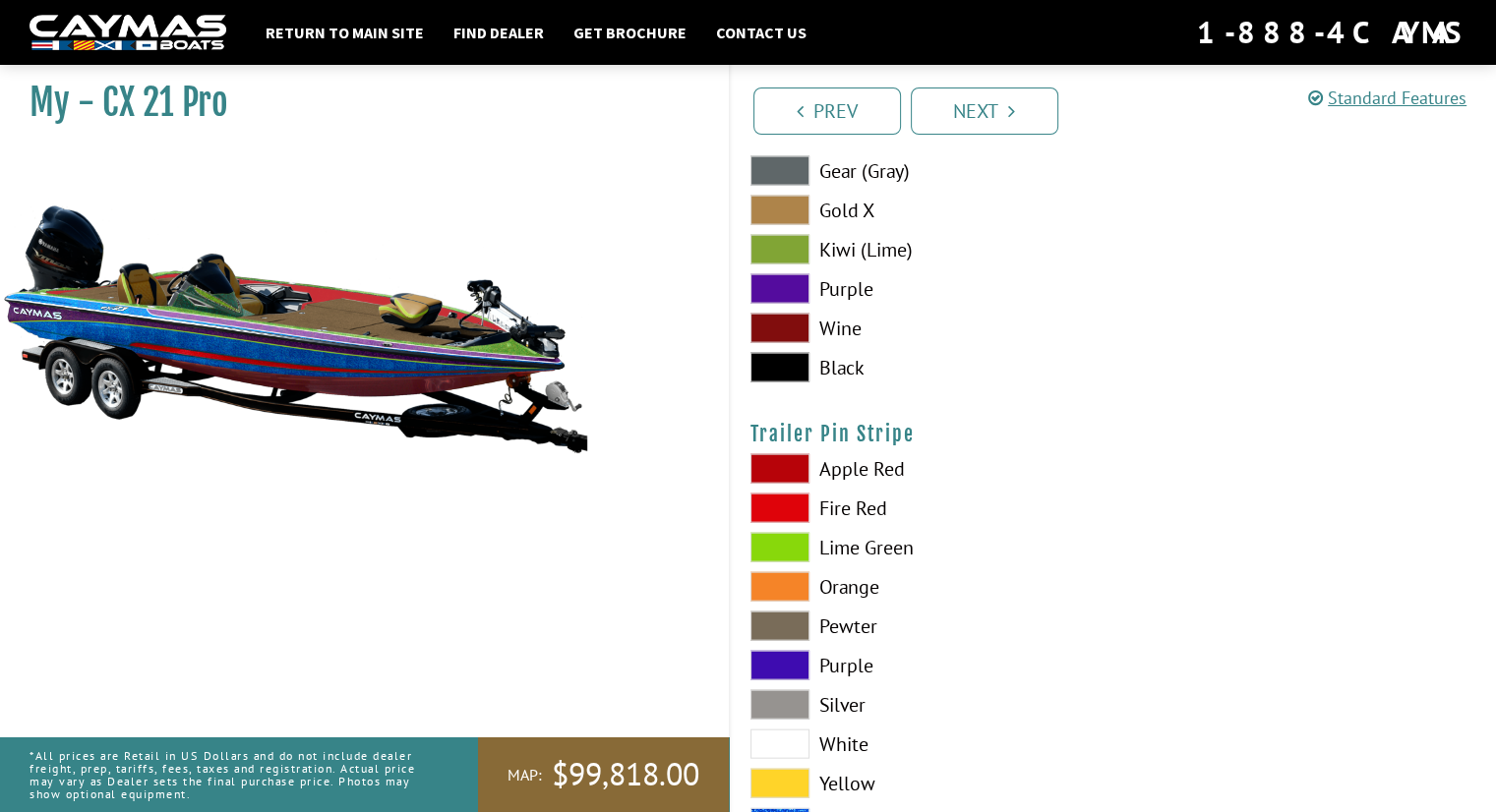
scroll to position [11855, 0]
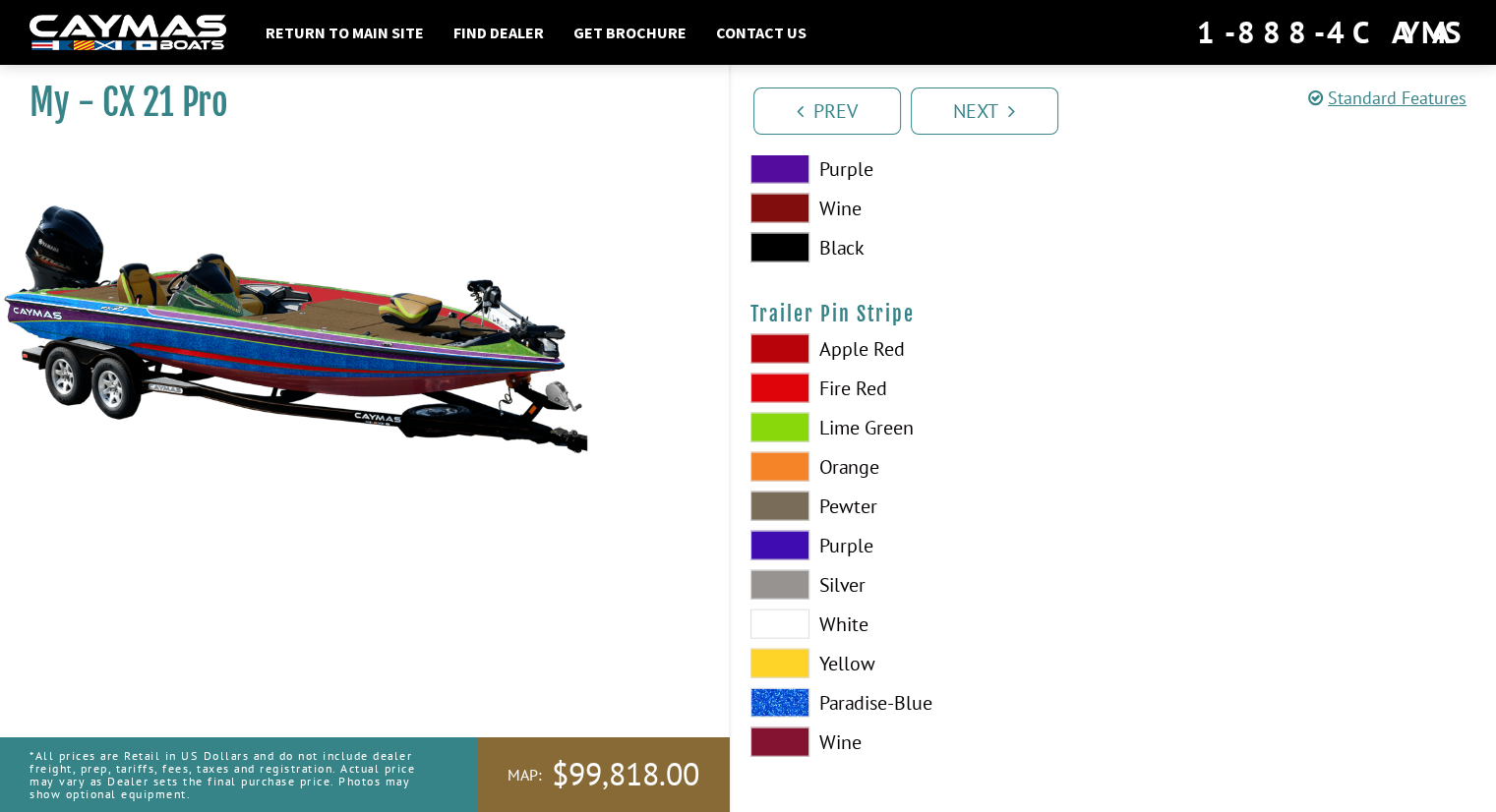
click at [846, 346] on label "Apple Red" at bounding box center [922, 349] width 343 height 30
click at [846, 671] on label "Yellow" at bounding box center [922, 664] width 343 height 30
